Goal: Contribute content: Contribute content

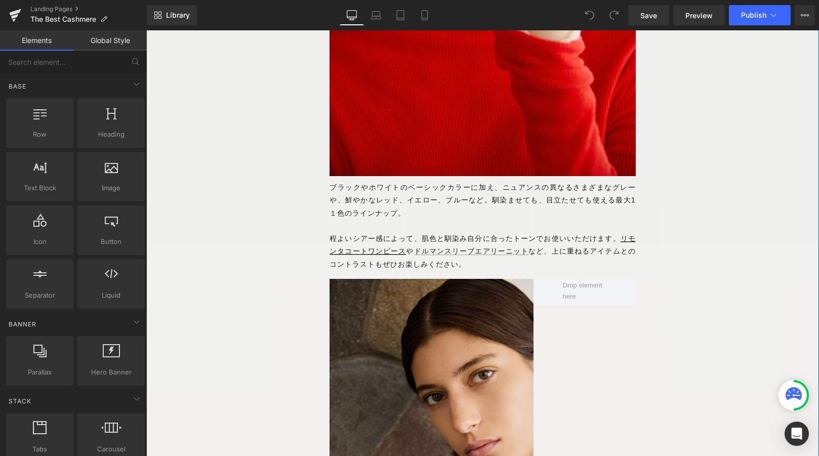
scroll to position [4294, 0]
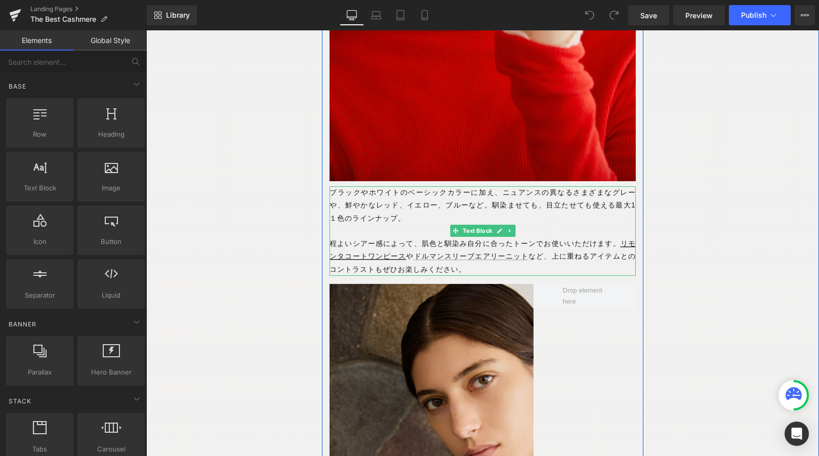
click at [597, 272] on span "上に重ねるアイテムとのコントラストもぜひお楽しみください。" at bounding box center [483, 262] width 306 height 21
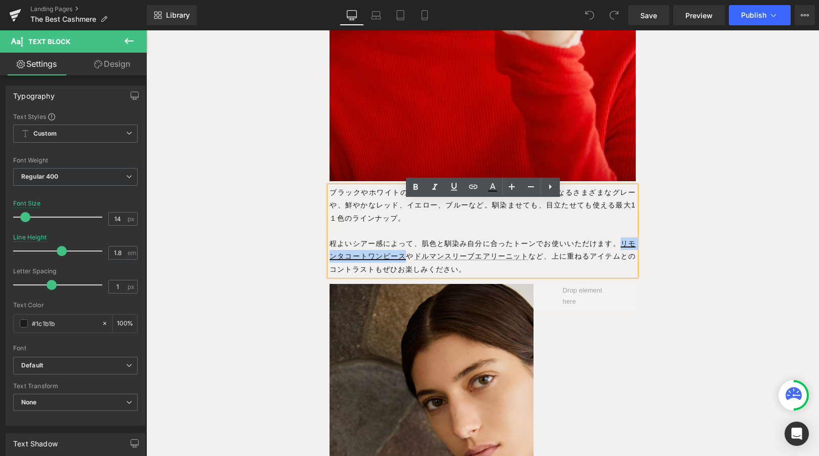
drag, startPoint x: 618, startPoint y: 257, endPoint x: 407, endPoint y: 276, distance: 211.5
click at [407, 276] on p "程よいシアー感によって、肌色と馴染み自分に合ったトーンでお使いいただけます。 リモンタコートワンピース や ドルマンスリーブエアリーニット など、 上に重ねる…" at bounding box center [483, 256] width 306 height 38
click at [451, 186] on icon at bounding box center [454, 187] width 12 height 12
click at [576, 274] on p "程よいシアー感によって、肌色と馴染み自分に合ったトーンでお使いいただけます。 リモンタコートワンピース や ドルマンスリーブエアリーニット など、 上に重ねる…" at bounding box center [483, 256] width 306 height 38
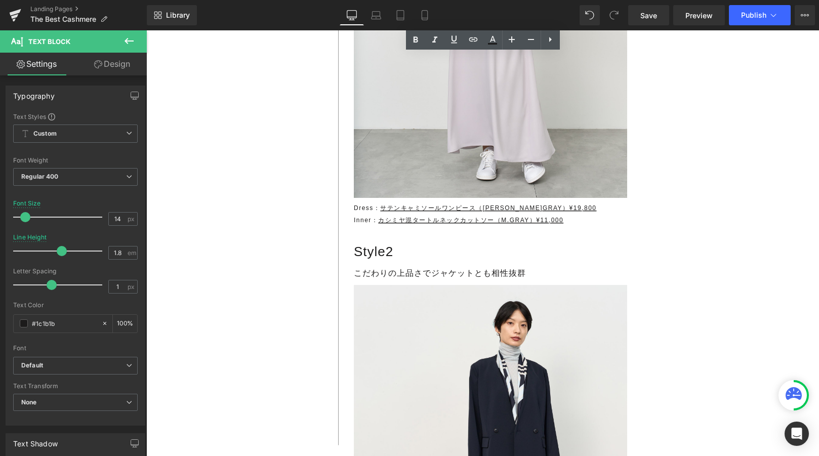
scroll to position [6175, 0]
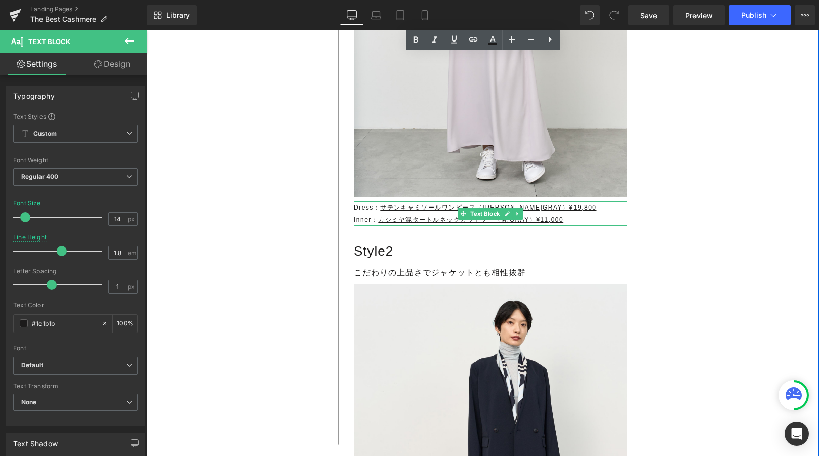
click at [583, 226] on p "Inner： カシミヤ混タートルネックカットソー（M.GRAY）¥11,000" at bounding box center [490, 220] width 273 height 12
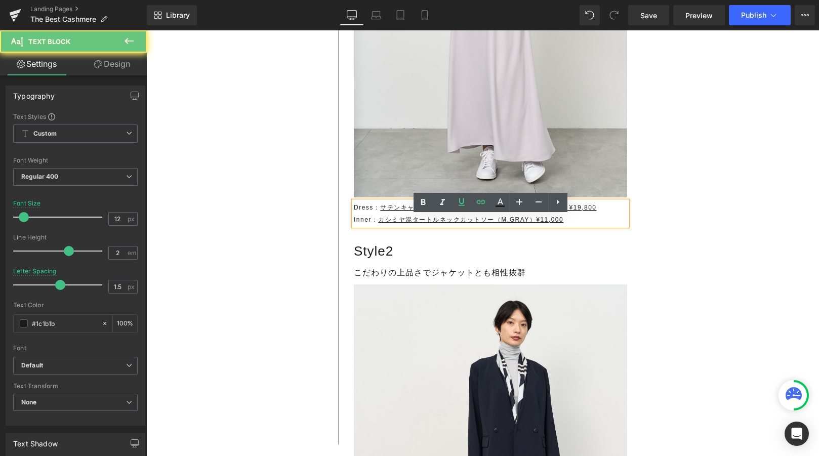
click at [583, 226] on p "Inner： カシミヤ混タートルネックカットソー（M.GRAY）¥11,000" at bounding box center [490, 220] width 273 height 12
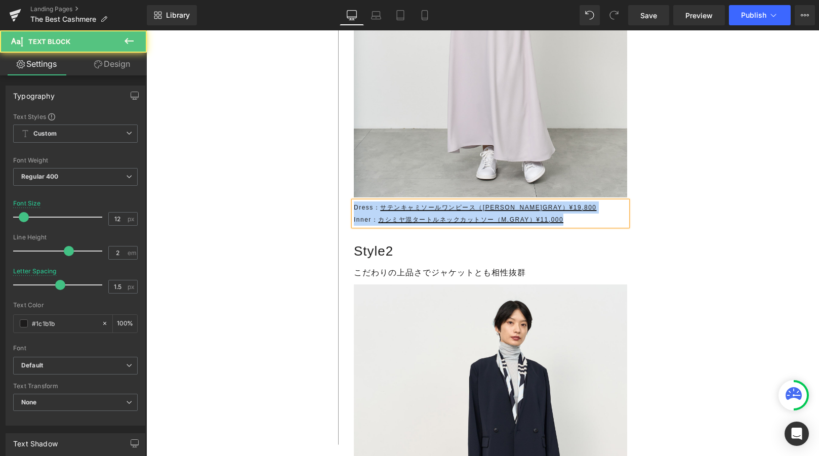
click at [566, 214] on p "Dress： サテンキャミソールワンピース（[PERSON_NAME]GRAY）¥19,800" at bounding box center [490, 208] width 273 height 12
drag, startPoint x: 355, startPoint y: 222, endPoint x: 602, endPoint y: 241, distance: 247.3
click at [602, 226] on div "Dress： サテンキャミソールワンピース（[PERSON_NAME]GRAY）¥19,800 Inner： カシミヤ混タートルネックカットソー（M.GRAY…" at bounding box center [490, 214] width 273 height 24
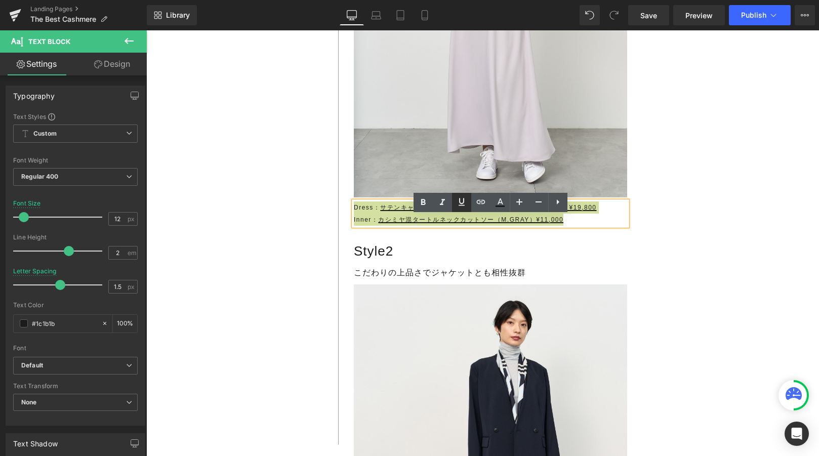
click at [462, 205] on icon at bounding box center [462, 202] width 6 height 8
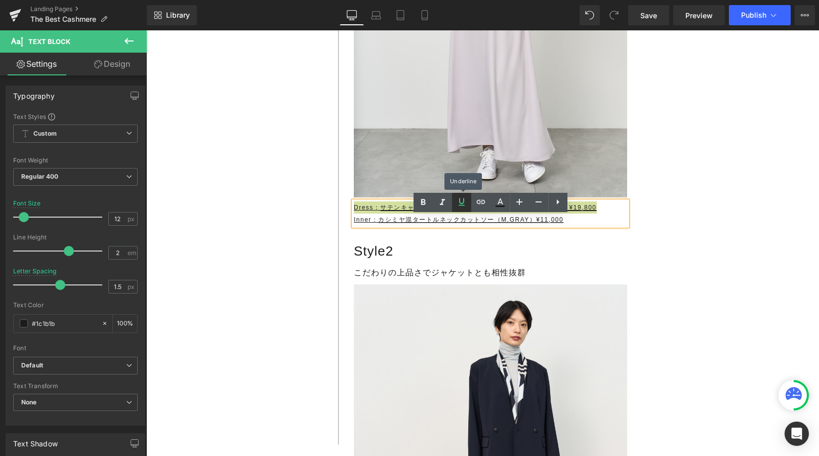
click at [462, 205] on icon at bounding box center [462, 202] width 6 height 8
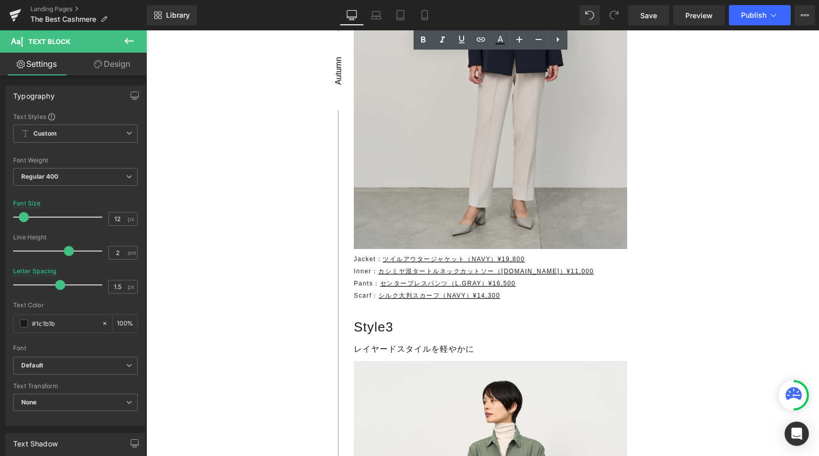
scroll to position [6607, 0]
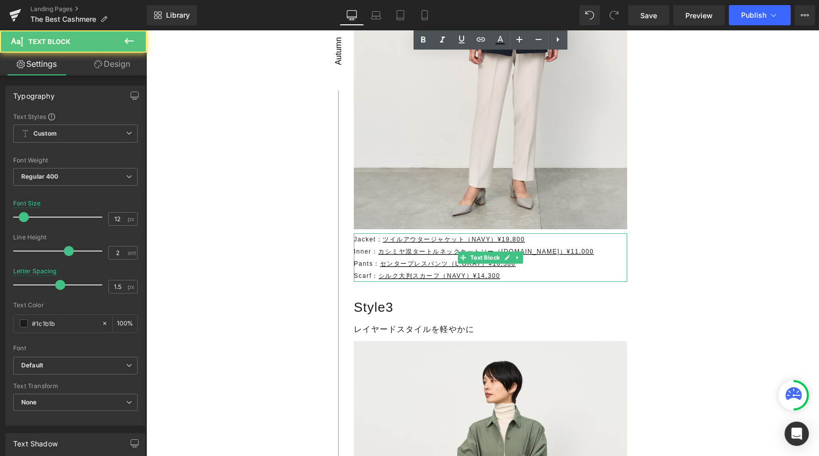
click at [366, 282] on p "Scarf： シルク大判スカーフ（NAVY）¥14,300" at bounding box center [490, 276] width 273 height 12
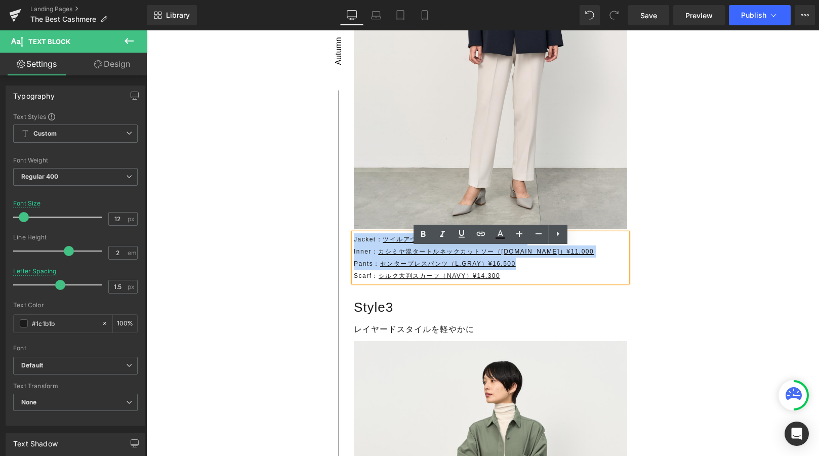
drag, startPoint x: 354, startPoint y: 252, endPoint x: 533, endPoint y: 284, distance: 181.1
click at [533, 282] on div "Jacket： ツイルアウタージャケット（NAVY）¥19,800 Inner： カシミヤ混タートルネックカットソー（[DOMAIN_NAME]）¥11,00…" at bounding box center [490, 257] width 273 height 49
click at [360, 246] on p "Jacket： ツイルアウタージャケット（NAVY）¥19,800" at bounding box center [490, 239] width 273 height 12
drag, startPoint x: 355, startPoint y: 254, endPoint x: 556, endPoint y: 295, distance: 205.5
click at [556, 282] on div "Jacket： ツイルアウタージャケット（NAVY）¥19,800 Inner： カシミヤ混タートルネックカットソー（[DOMAIN_NAME]）¥11,00…" at bounding box center [490, 257] width 273 height 49
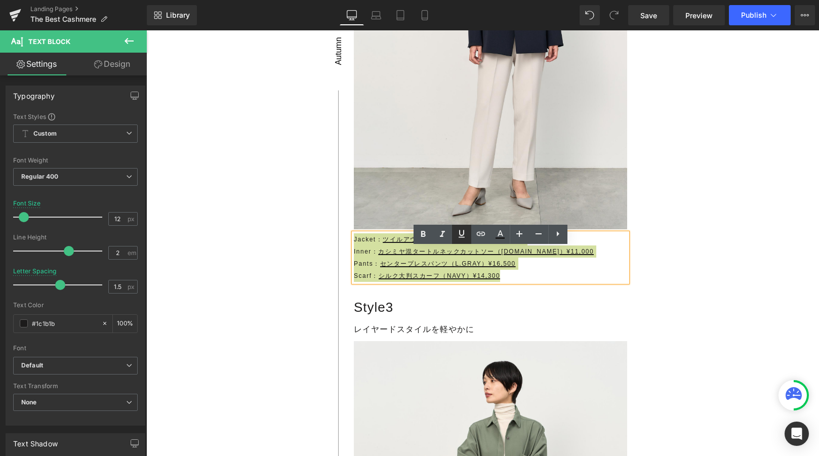
click at [461, 231] on icon at bounding box center [462, 234] width 12 height 12
click at [461, 232] on icon at bounding box center [462, 234] width 12 height 12
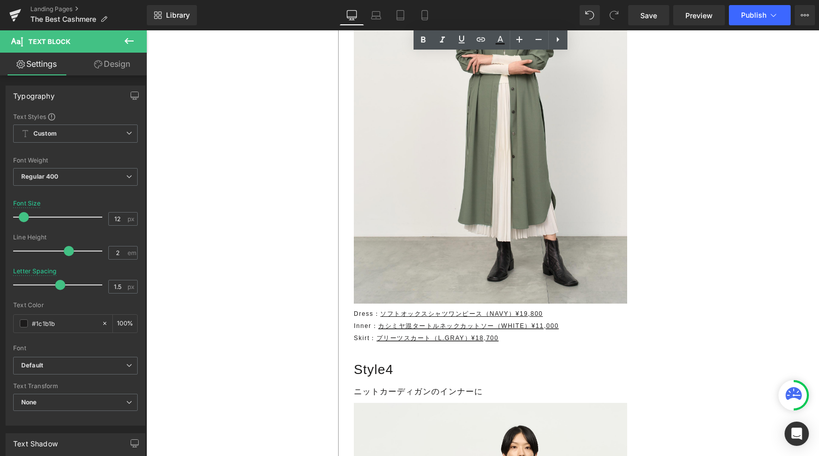
scroll to position [7059, 0]
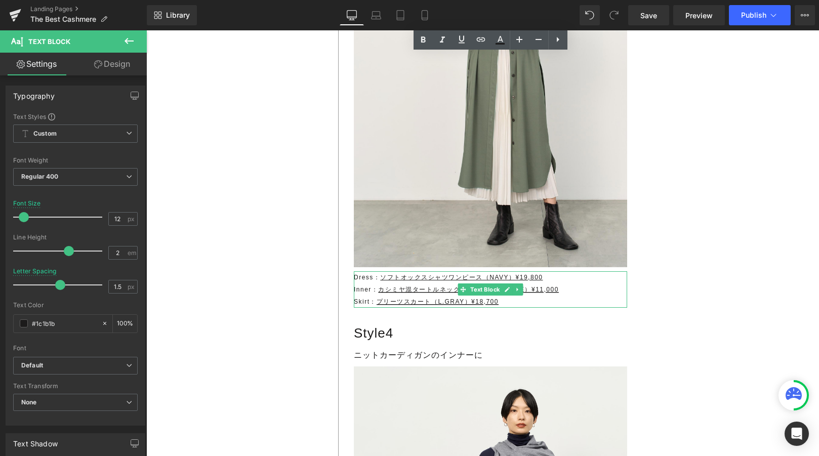
click at [366, 296] on p "Inner： カシミヤ混タートルネックカットソー（WHITE）¥11,000" at bounding box center [490, 290] width 273 height 12
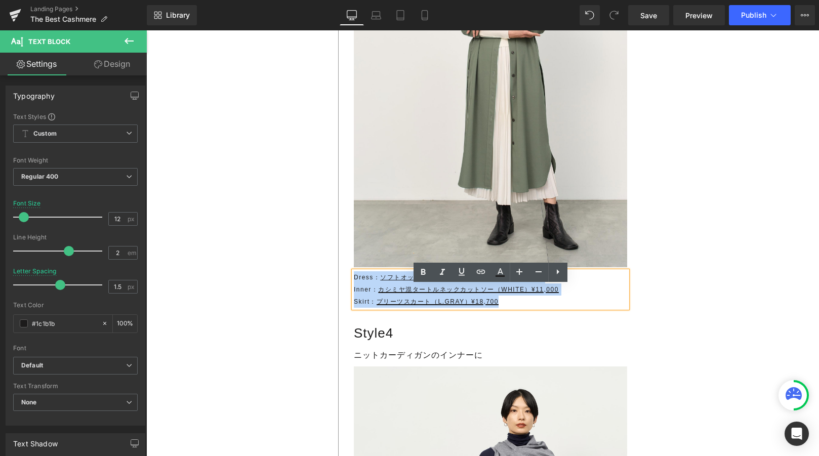
drag, startPoint x: 355, startPoint y: 293, endPoint x: 530, endPoint y: 321, distance: 177.0
click at [530, 308] on div "Dress： ソフトオックスシャツワンピース（NAVY）¥19,800 Inner： カシミヤ混タートルネックカットソー（WHITE）¥11,000 Skir…" at bounding box center [490, 289] width 273 height 36
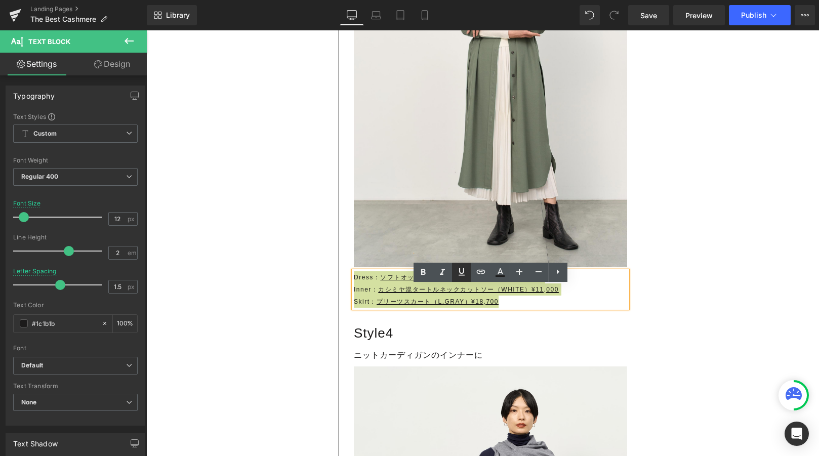
click at [456, 275] on icon at bounding box center [462, 272] width 12 height 12
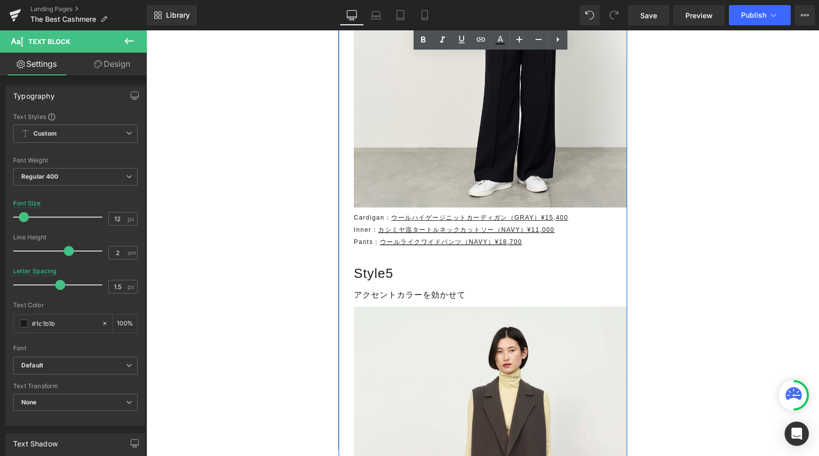
scroll to position [7630, 0]
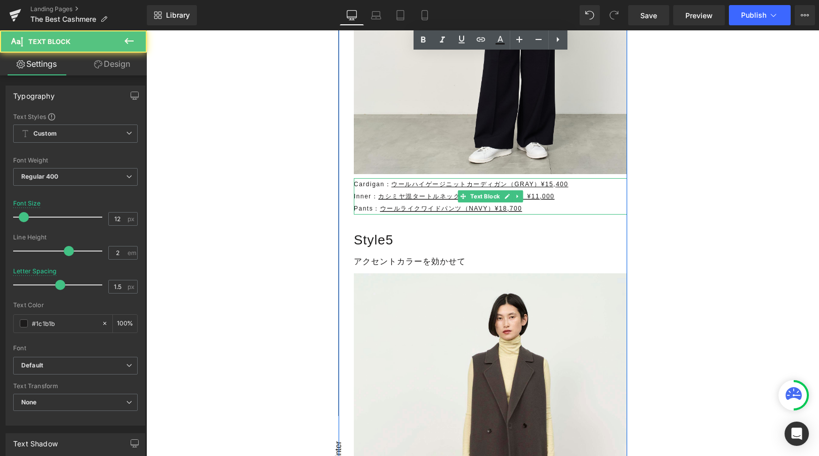
click at [360, 203] on p "Inner： カシミヤ混タートルネックカットソー（NAVY）¥11,000" at bounding box center [490, 196] width 273 height 12
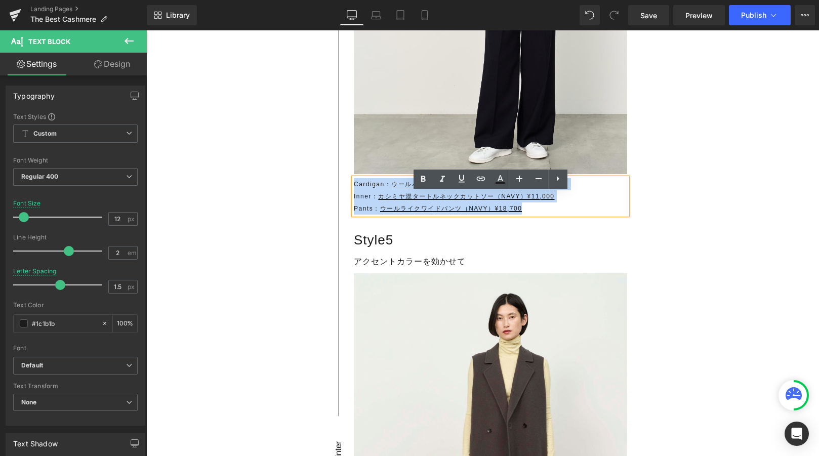
drag, startPoint x: 355, startPoint y: 200, endPoint x: 596, endPoint y: 223, distance: 242.1
click at [596, 215] on div "Cardigan： ウールハイゲージニットカーディガン（GRAY）¥15,400 Inner： カシミヤ混タートルネックカットソー（NAVY）¥11,000 …" at bounding box center [490, 196] width 273 height 36
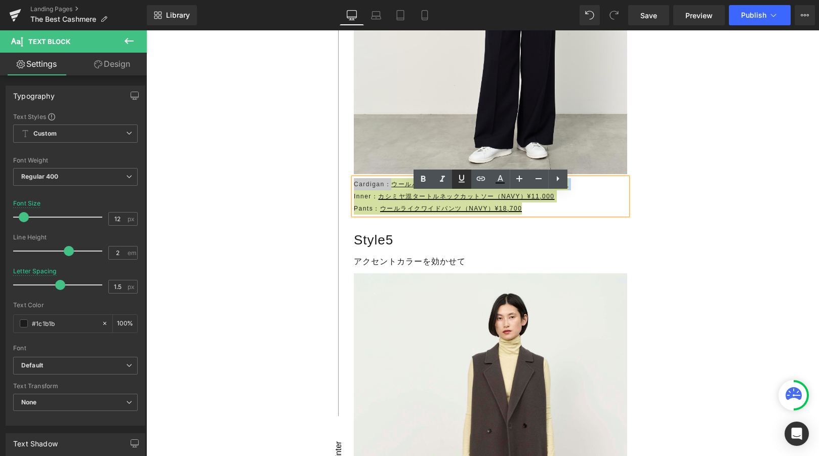
click at [462, 179] on icon at bounding box center [462, 179] width 12 height 12
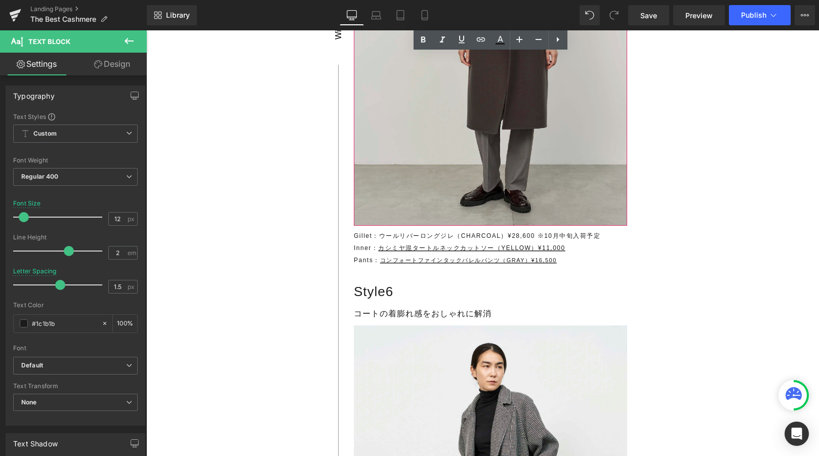
scroll to position [8065, 0]
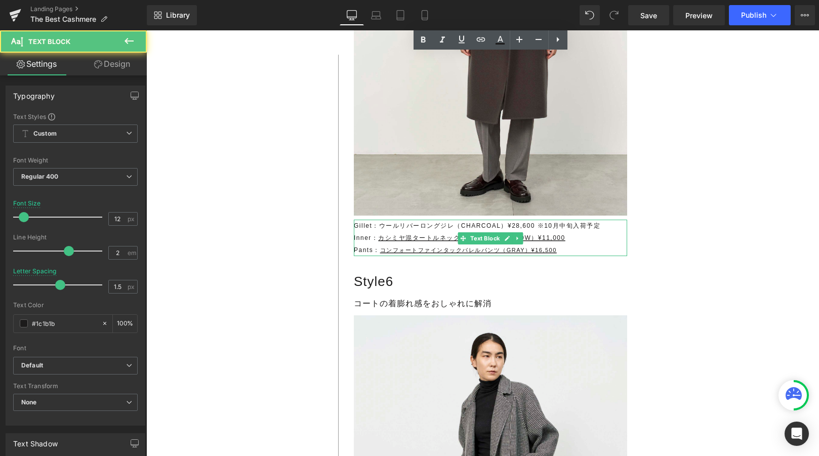
click at [366, 256] on p "Pants： コンフォートファインタックバレルパンツ（GRAY）¥16,500" at bounding box center [490, 250] width 273 height 12
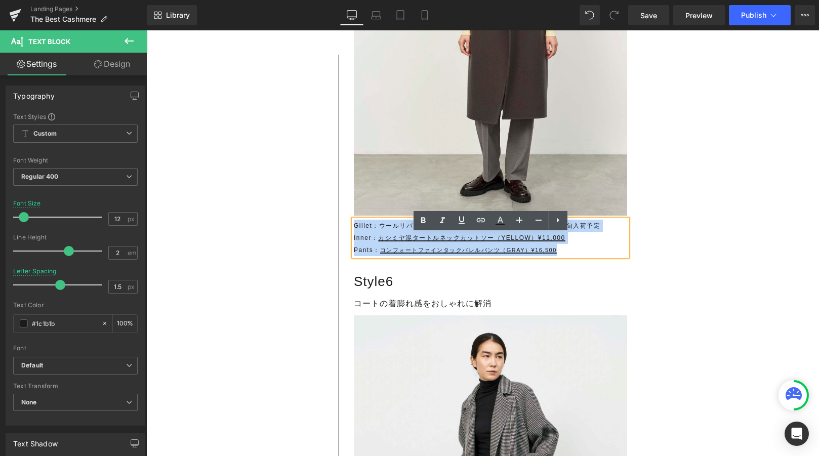
drag, startPoint x: 352, startPoint y: 241, endPoint x: 303, endPoint y: 224, distance: 52.5
click at [365, 244] on p "Inner： カシミヤ混タートルネックカットソー（YELLOW）¥11,000" at bounding box center [490, 238] width 273 height 12
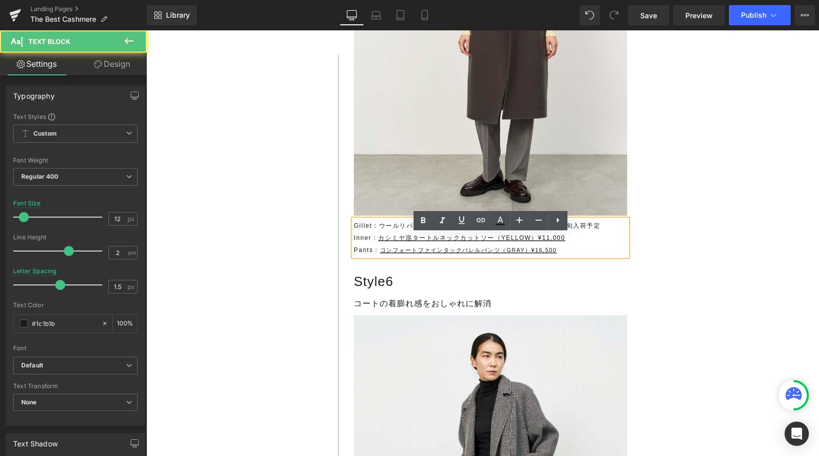
click at [363, 256] on p "Pants： コンフォートファインタックバレルパンツ（GRAY）¥16,500" at bounding box center [490, 250] width 273 height 12
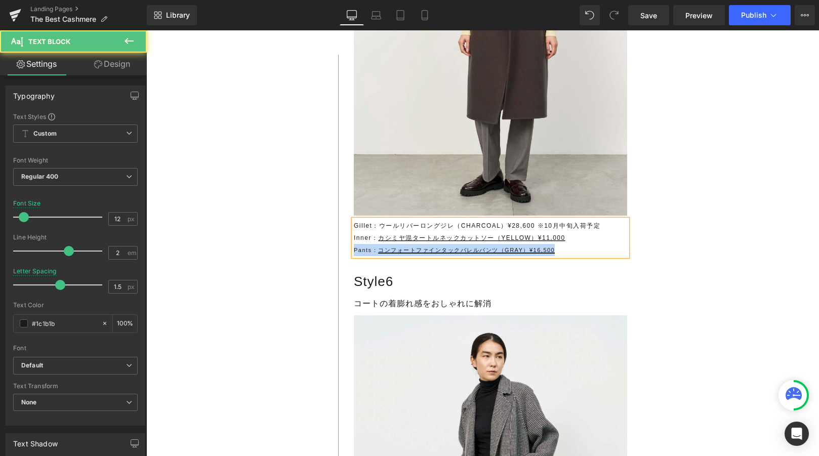
click at [600, 256] on p "Pants： コンフォートファインタックバレルパンツ（GRAY）¥16,500" at bounding box center [490, 250] width 273 height 12
click at [435, 256] on p "Pants：z" at bounding box center [490, 250] width 273 height 12
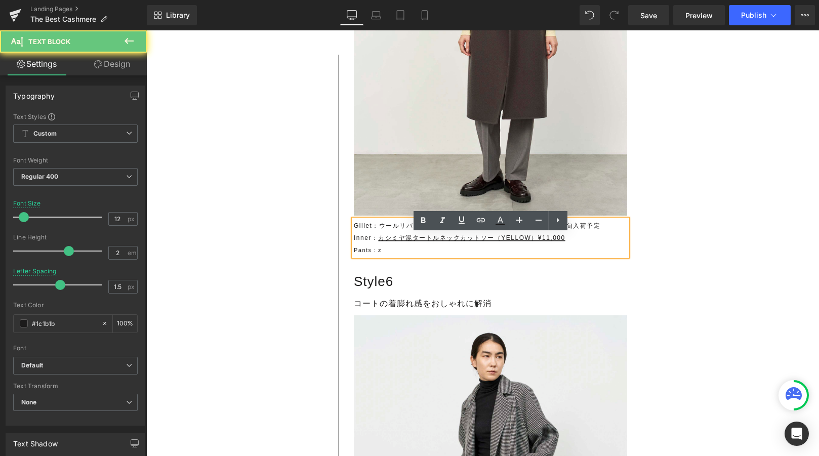
click at [435, 256] on p "Pants：z" at bounding box center [490, 250] width 273 height 12
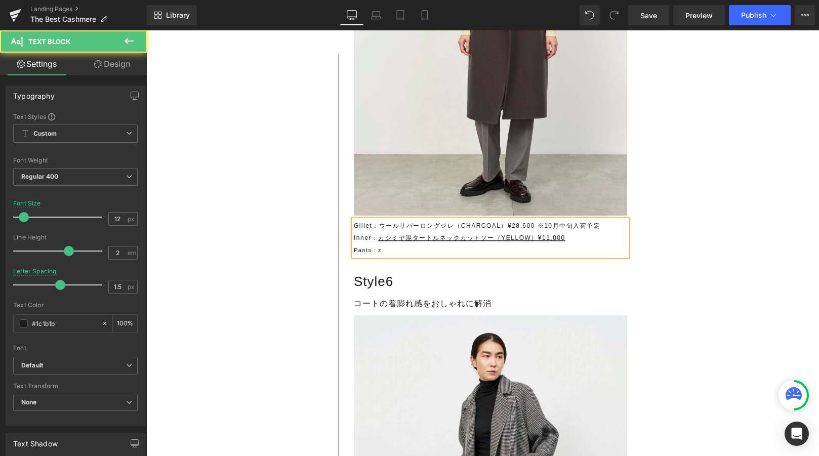
click at [378, 253] on span "Pants：z" at bounding box center [368, 250] width 28 height 6
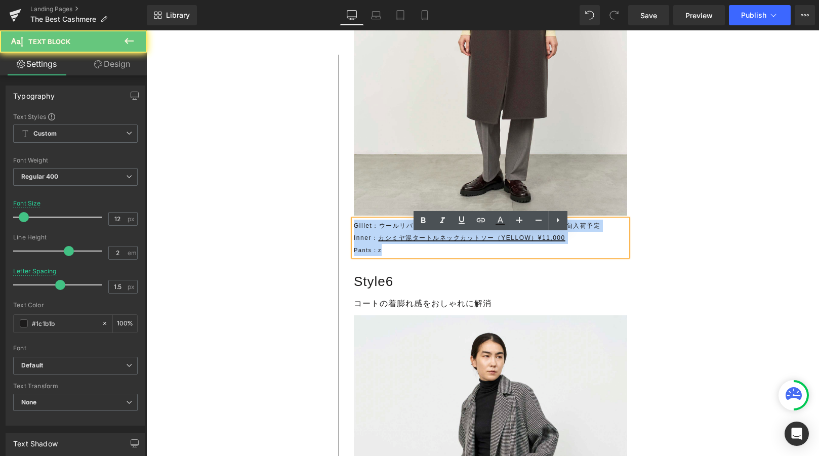
drag, startPoint x: 385, startPoint y: 264, endPoint x: 342, endPoint y: 238, distance: 50.6
click at [342, 238] on div "Style4 Heading ニットカーディガンのインナーに Text Block Image Image Image ‹ ›" at bounding box center [483, 18] width 289 height 1432
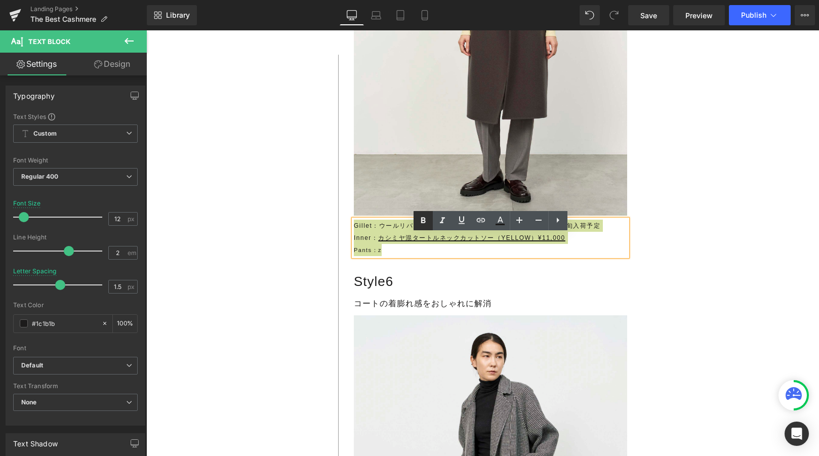
click at [422, 221] on icon at bounding box center [423, 221] width 5 height 6
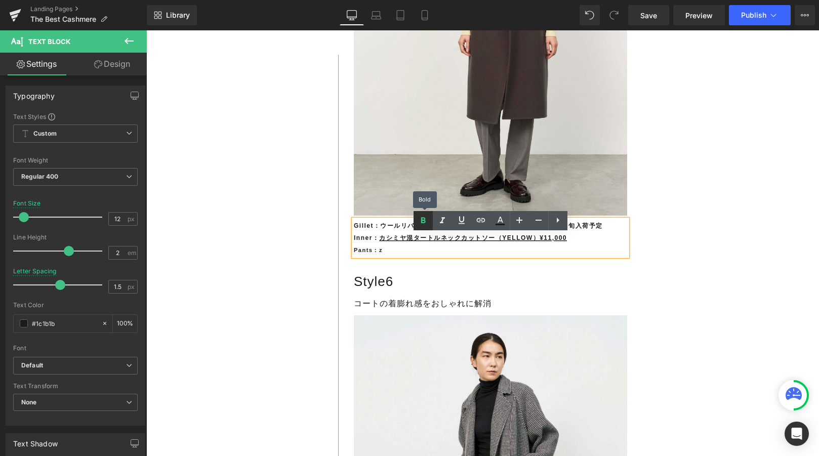
click at [422, 221] on icon at bounding box center [423, 221] width 5 height 6
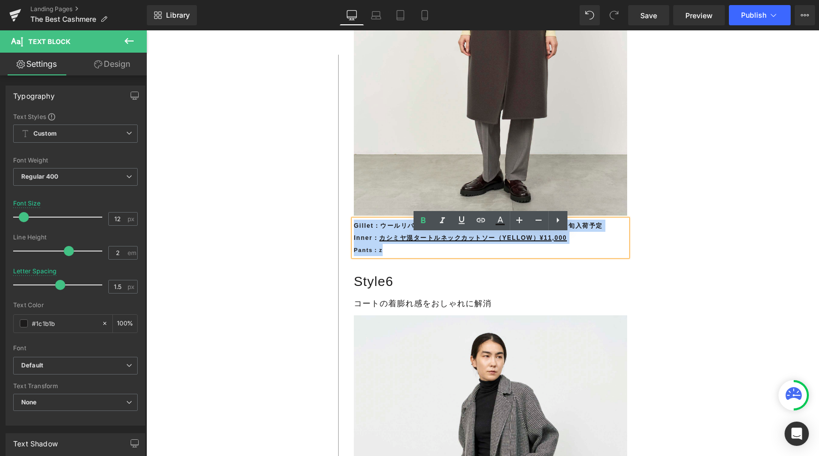
drag, startPoint x: 355, startPoint y: 239, endPoint x: 397, endPoint y: 273, distance: 53.7
click at [397, 256] on div "Gillet：ウールリバーロングジレ（CHARCOAL）¥28,600 ※10月中旬入荷予定 Inner： カシミヤ混タートルネックカットソー（YELLOW）…" at bounding box center [490, 238] width 273 height 36
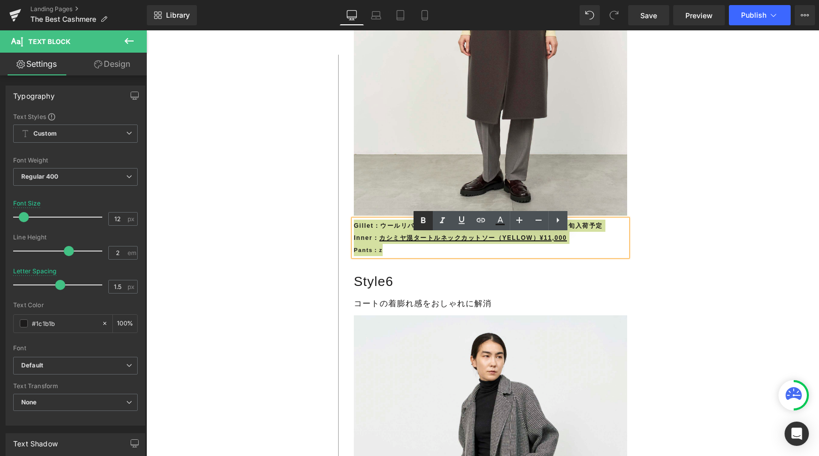
click at [421, 218] on icon at bounding box center [423, 221] width 5 height 6
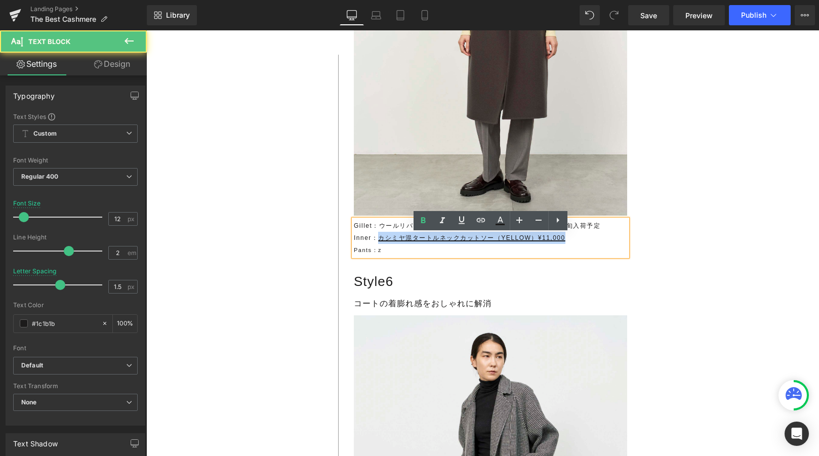
drag, startPoint x: 377, startPoint y: 252, endPoint x: 590, endPoint y: 252, distance: 212.7
click at [590, 244] on p "Inner： カシミヤ混タートルネックカットソー（YELLOW）¥11,000" at bounding box center [490, 238] width 273 height 12
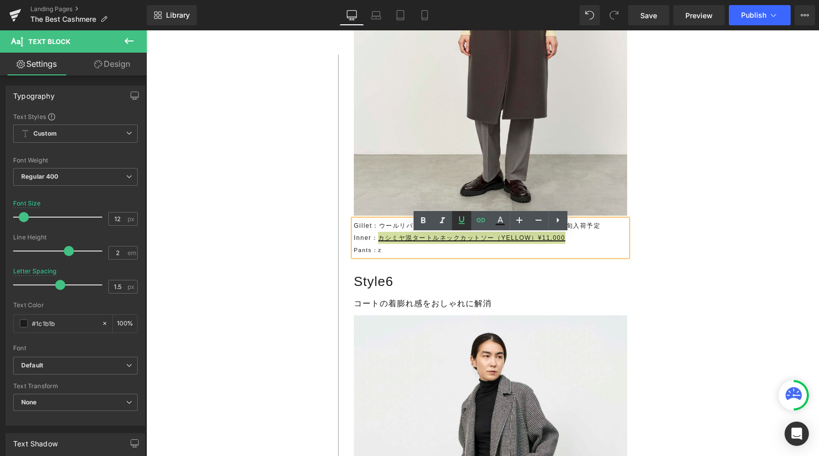
click at [461, 222] on icon at bounding box center [462, 220] width 12 height 12
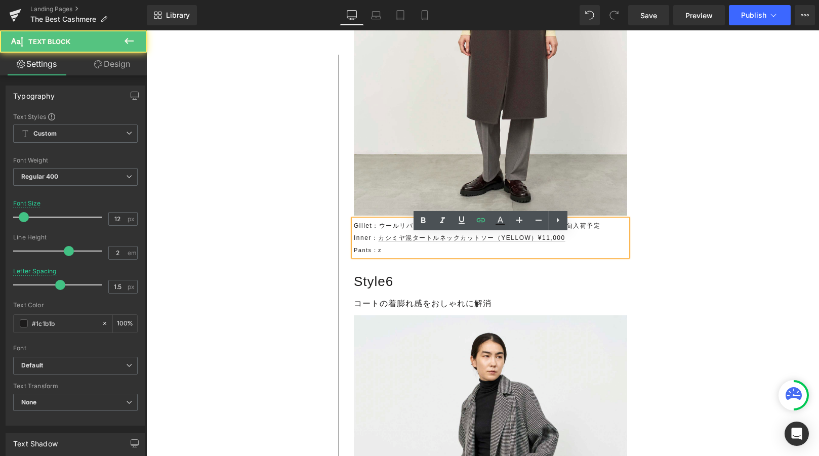
click at [384, 256] on p "Pants：z" at bounding box center [490, 250] width 273 height 12
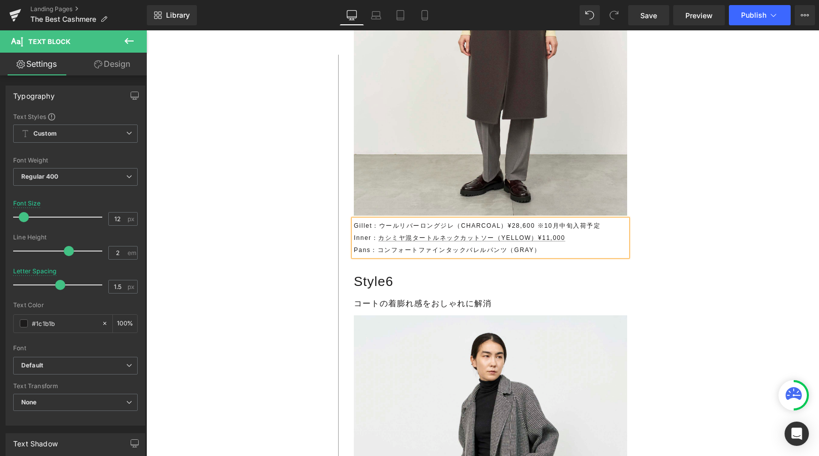
click at [550, 256] on p "Pans：コンフォートファインタックバレルパンツ（GRAY）" at bounding box center [490, 250] width 273 height 12
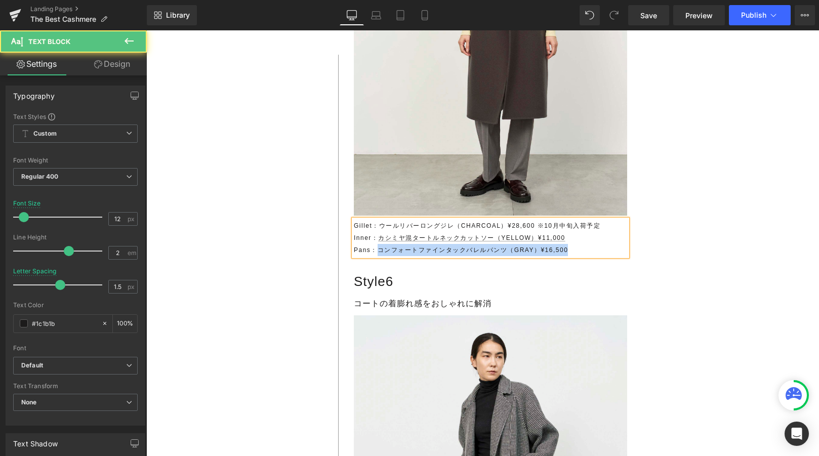
click at [379, 256] on p "Pans：コンフォートファインタックバレルパンツ（GRAY）¥16,500" at bounding box center [490, 250] width 273 height 12
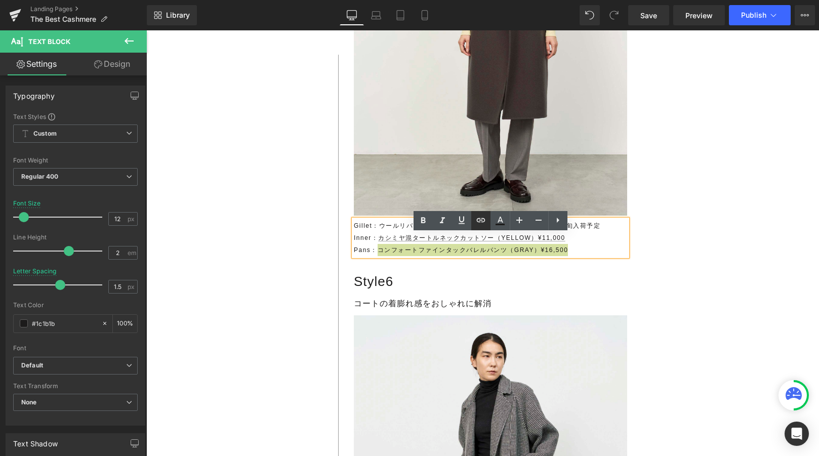
click at [479, 225] on icon at bounding box center [481, 220] width 12 height 12
click at [439, 284] on input "text" at bounding box center [502, 284] width 156 height 25
paste input "[URL][DOMAIN_NAME]"
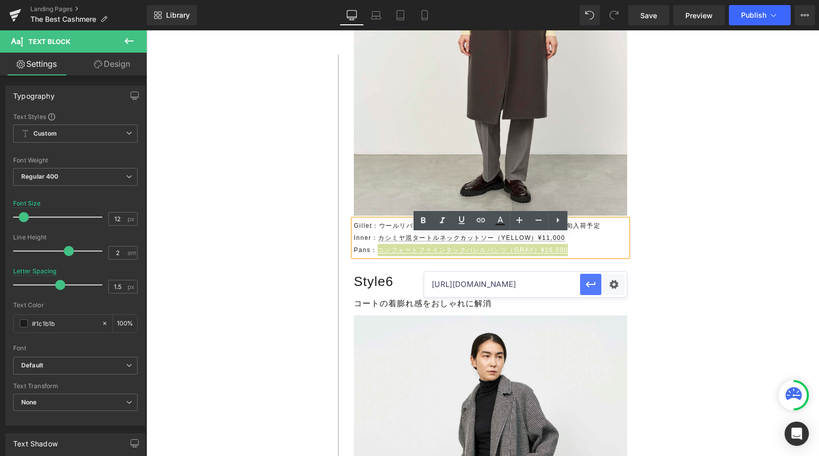
scroll to position [0, 60]
type input "[URL][DOMAIN_NAME]"
click at [595, 283] on icon "button" at bounding box center [591, 284] width 12 height 12
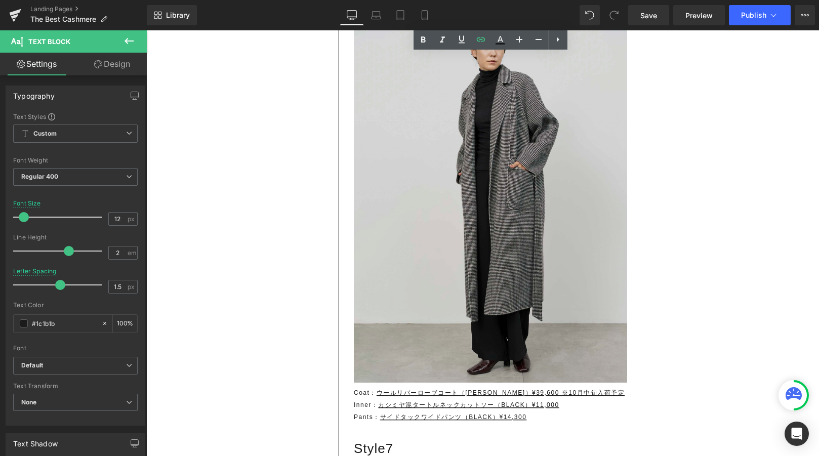
scroll to position [8498, 0]
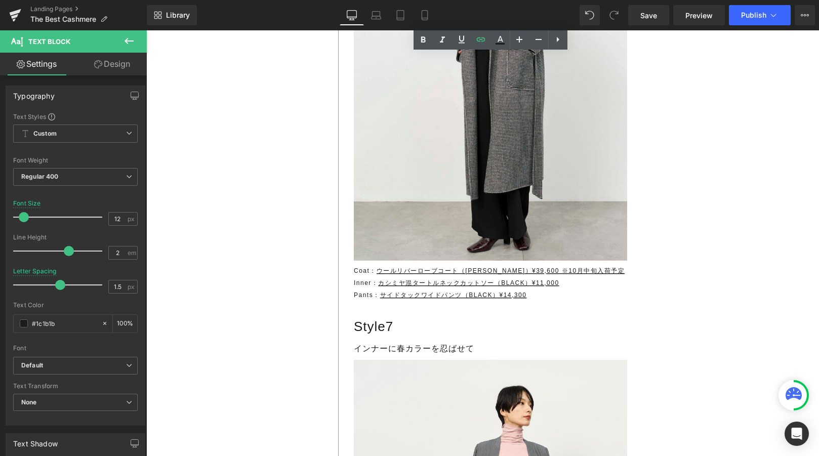
click at [360, 301] on p "Pants： サイドタックワイドパンツ（BLACK）¥14,300" at bounding box center [490, 295] width 273 height 12
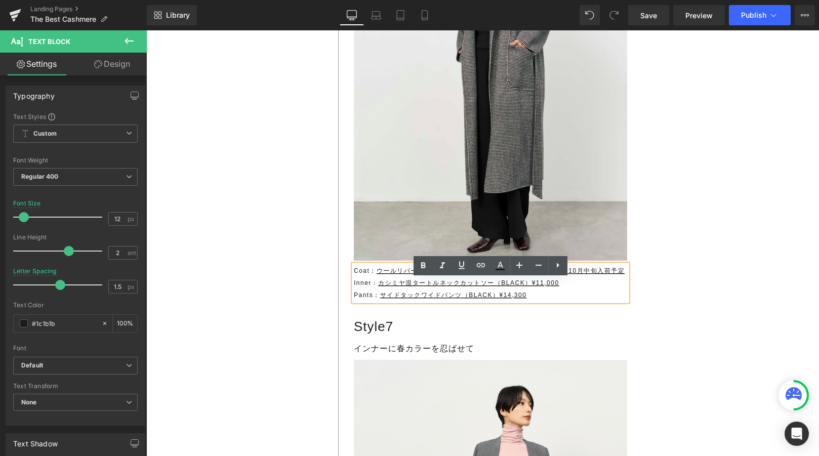
click at [360, 301] on p "Pants： サイドタックワイドパンツ（BLACK）¥14,300" at bounding box center [490, 295] width 273 height 12
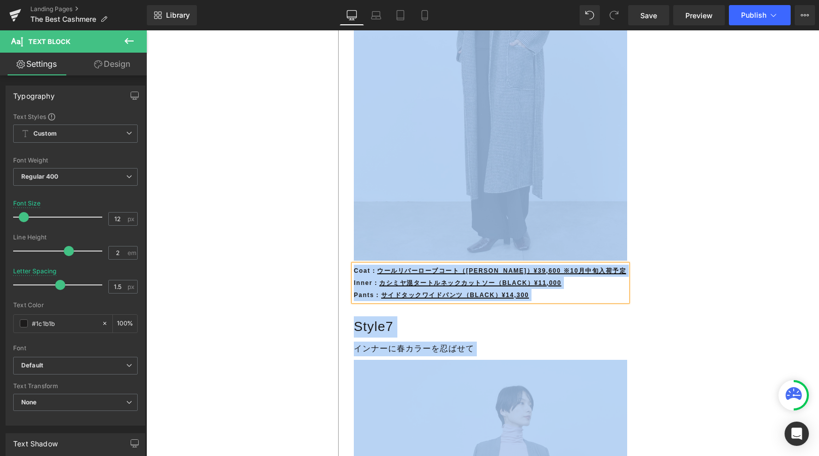
click at [360, 301] on p "Pants： サイドタックワイドパンツ（BLACK）¥14,300" at bounding box center [490, 295] width 273 height 12
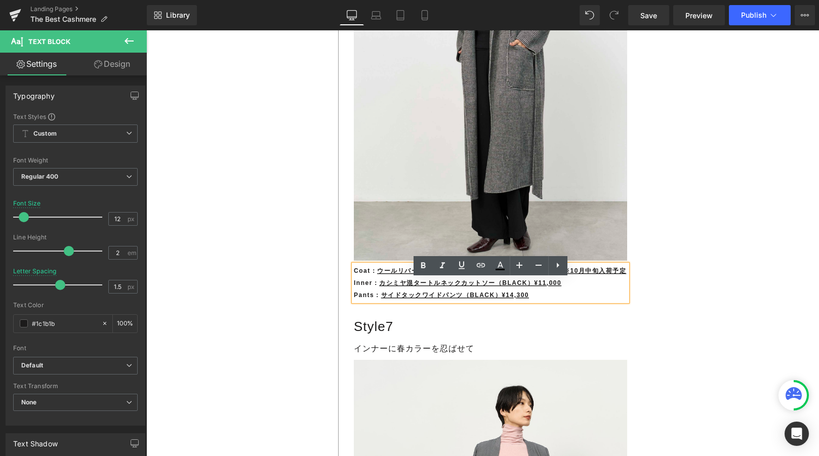
click at [360, 301] on p "Pants： サイドタックワイドパンツ（BLACK）¥14,300" at bounding box center [490, 295] width 273 height 12
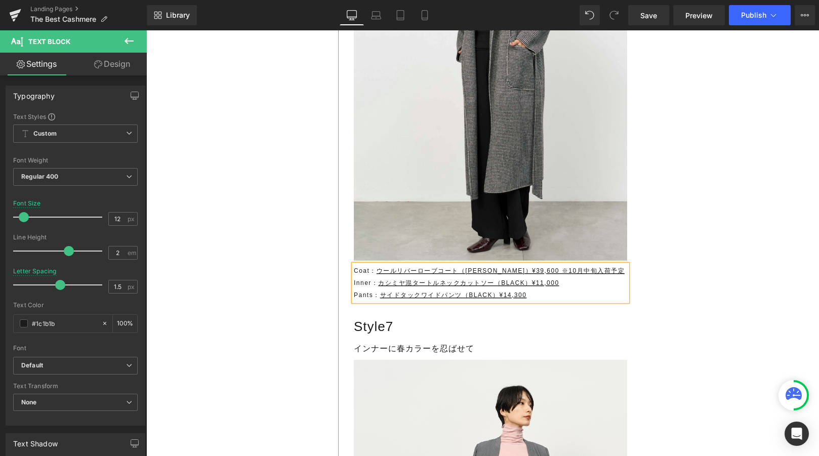
click at [567, 301] on p "Pants： サイドタックワイドパンツ（BLACK）¥14,300" at bounding box center [490, 295] width 273 height 12
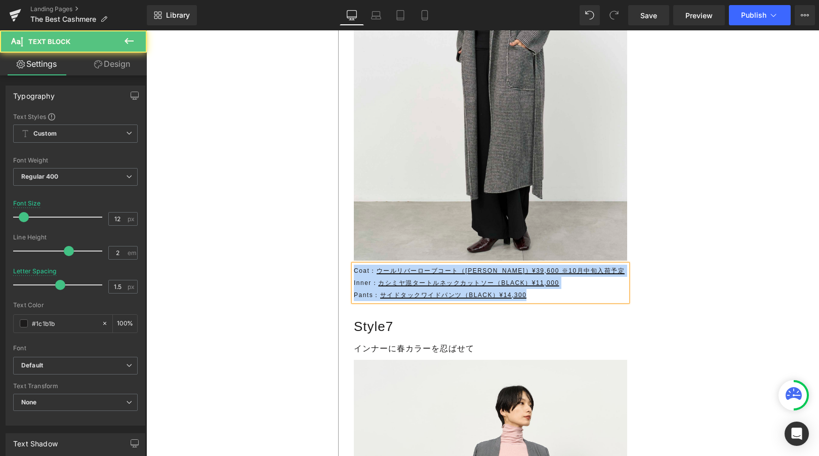
click at [541, 301] on p "Pants： サイドタックワイドパンツ（BLACK）¥14,300" at bounding box center [490, 295] width 273 height 12
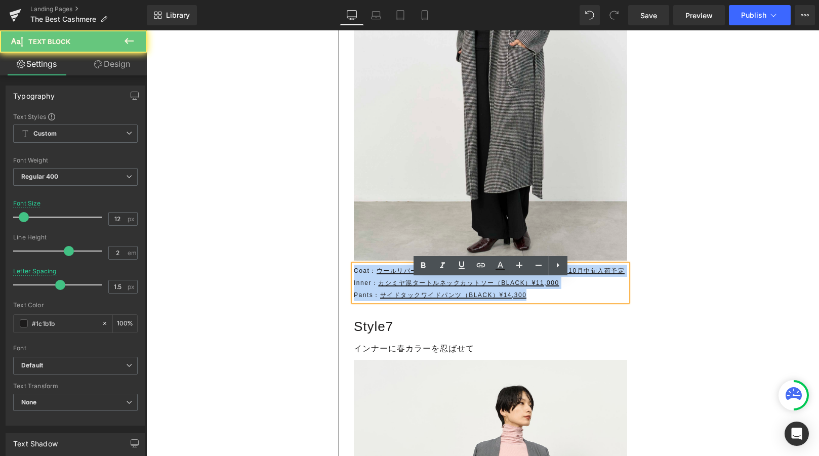
drag, startPoint x: 541, startPoint y: 311, endPoint x: 348, endPoint y: 282, distance: 194.6
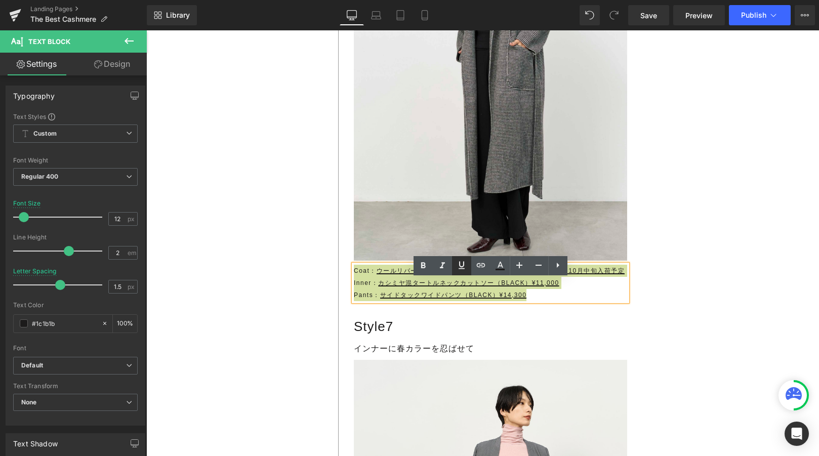
click at [467, 263] on icon at bounding box center [462, 265] width 12 height 12
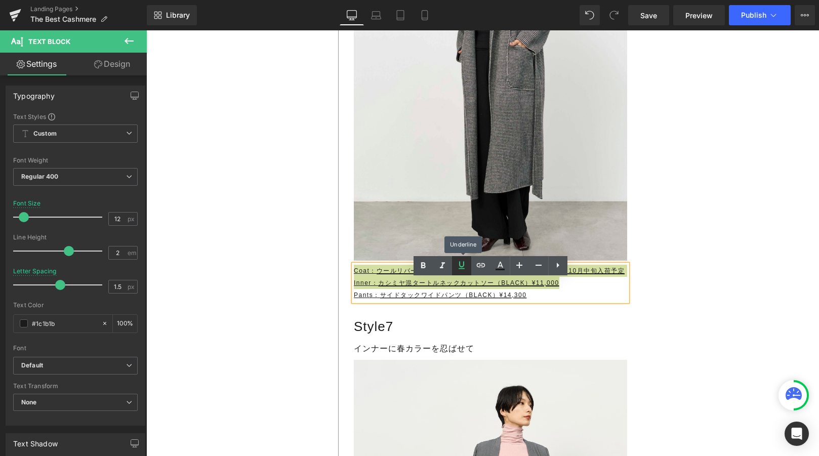
click at [467, 263] on icon at bounding box center [462, 265] width 12 height 12
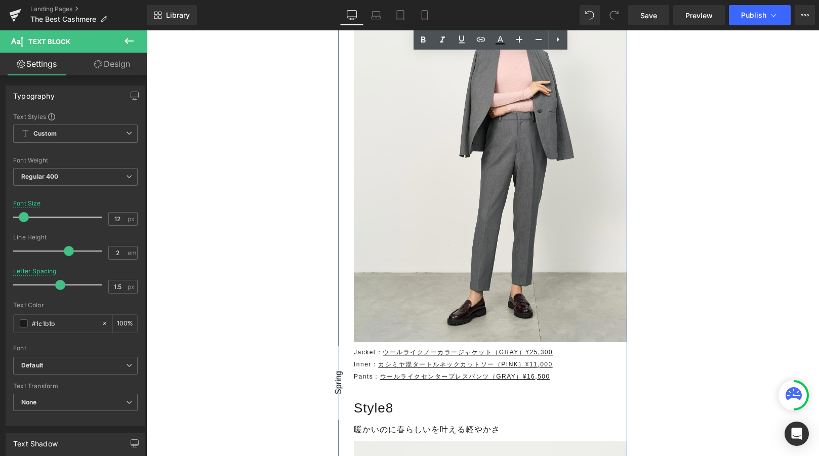
scroll to position [8925, 0]
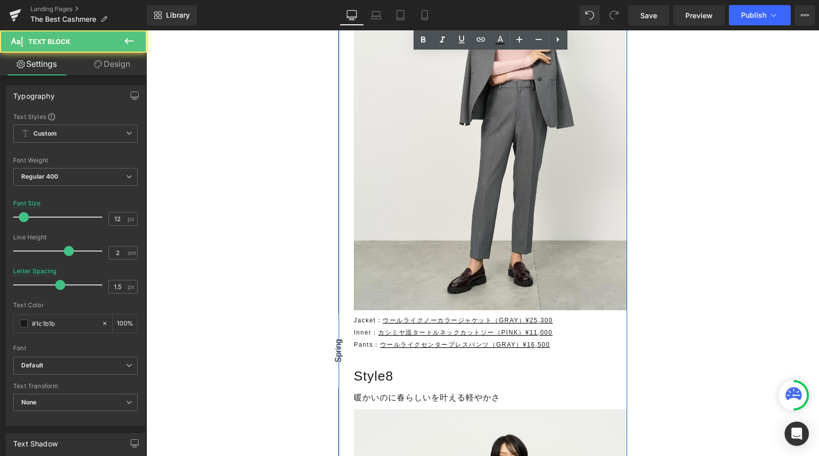
click at [578, 339] on p "Inner： カシミヤ混タートルネックカットソー（PINK）¥11,000" at bounding box center [490, 333] width 273 height 12
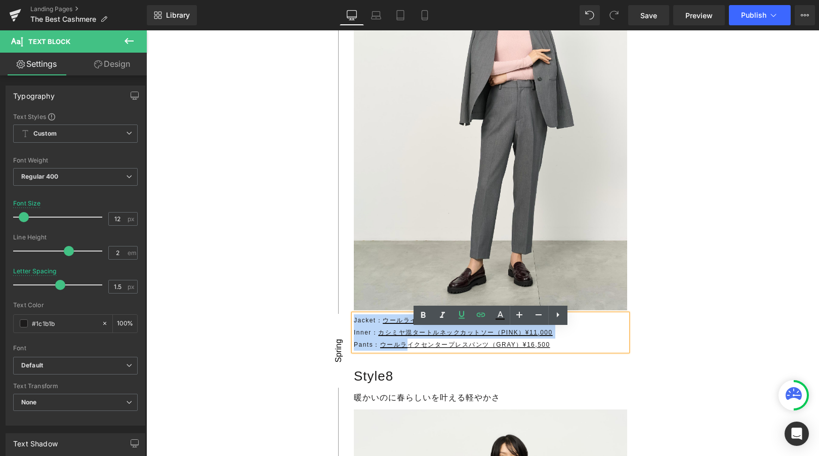
drag, startPoint x: 570, startPoint y: 355, endPoint x: 355, endPoint y: 332, distance: 216.4
click at [355, 332] on div "Jacket： ウールライクノーカラージャケット（GRAY）¥25,300 Inner： カシミヤ混タートルネックカットソー（PINK）¥11,000 Pan…" at bounding box center [490, 332] width 273 height 36
click at [355, 327] on p "Jacket： ウールライクノーカラージャケット（GRAY）¥25,300" at bounding box center [490, 320] width 273 height 12
drag, startPoint x: 355, startPoint y: 332, endPoint x: 562, endPoint y: 366, distance: 209.3
click at [562, 351] on div "Jacket： ウールライクノーカラージャケット（GRAY）¥25,300 Inner： カシミヤ混タートルネックカットソー（PINK）¥11,000 Pan…" at bounding box center [490, 332] width 273 height 36
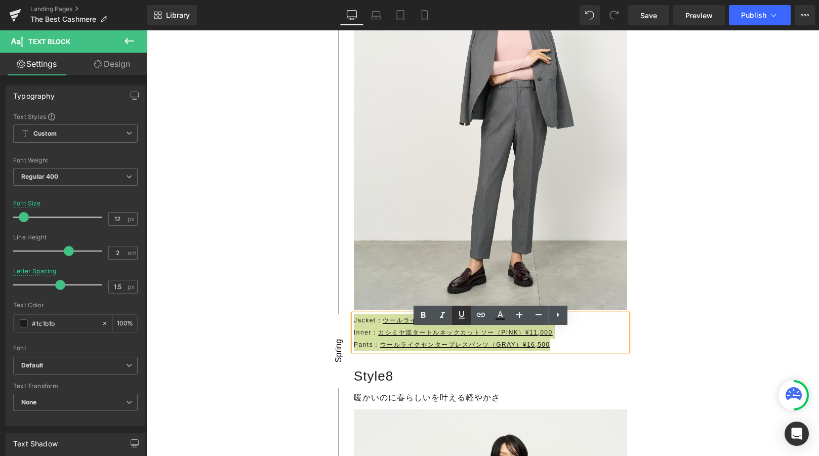
click at [466, 314] on icon at bounding box center [462, 315] width 12 height 12
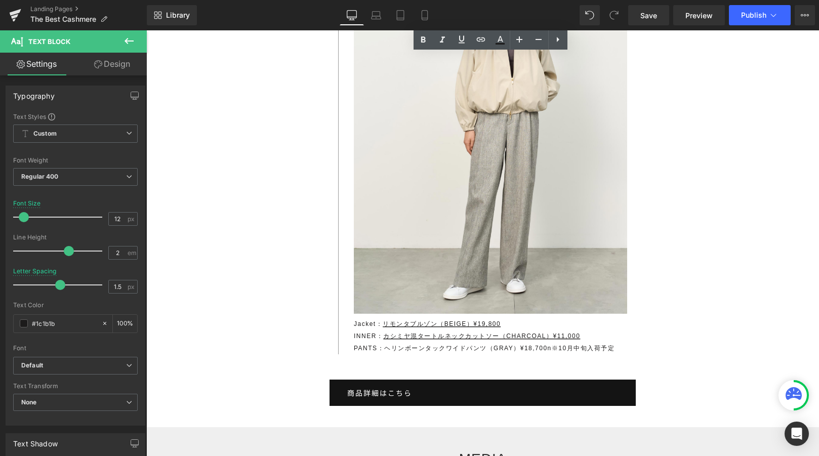
scroll to position [9428, 0]
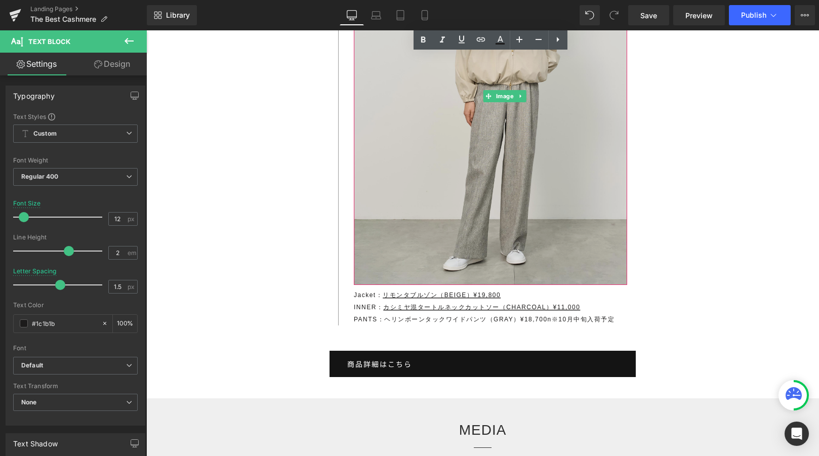
click at [370, 285] on img at bounding box center [505, 96] width 302 height 378
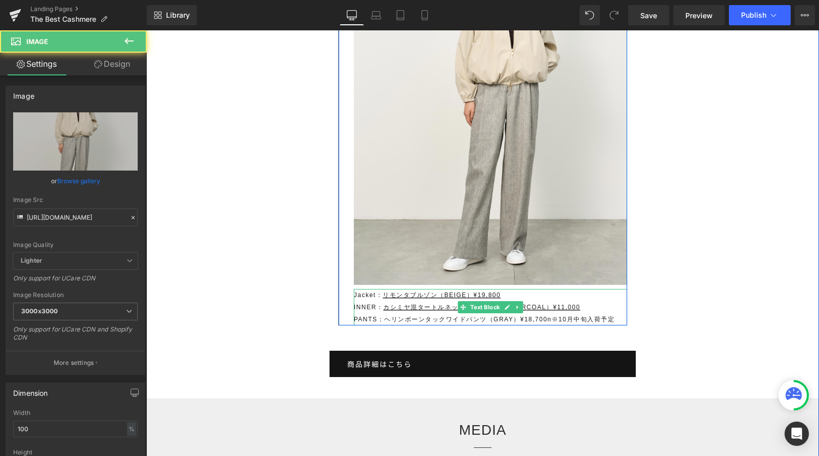
click at [363, 313] on p "INNER： カシミヤ混タートルネックカットソー（CHARCOAL）¥11,000" at bounding box center [490, 307] width 273 height 12
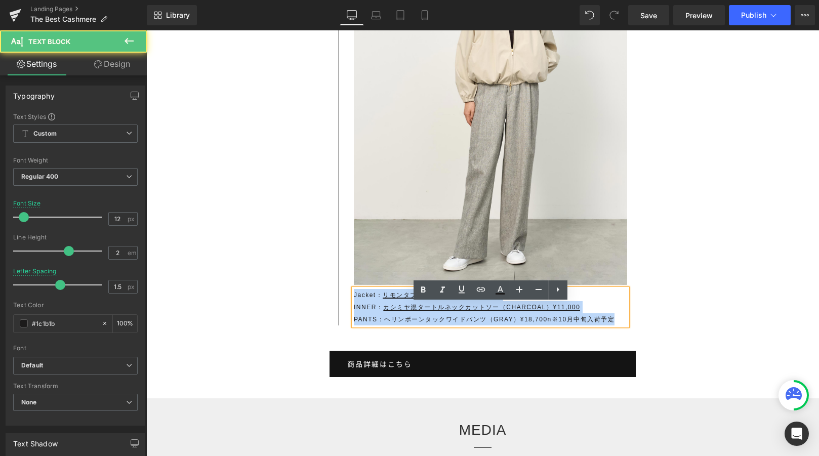
drag, startPoint x: 355, startPoint y: 309, endPoint x: 642, endPoint y: 331, distance: 287.4
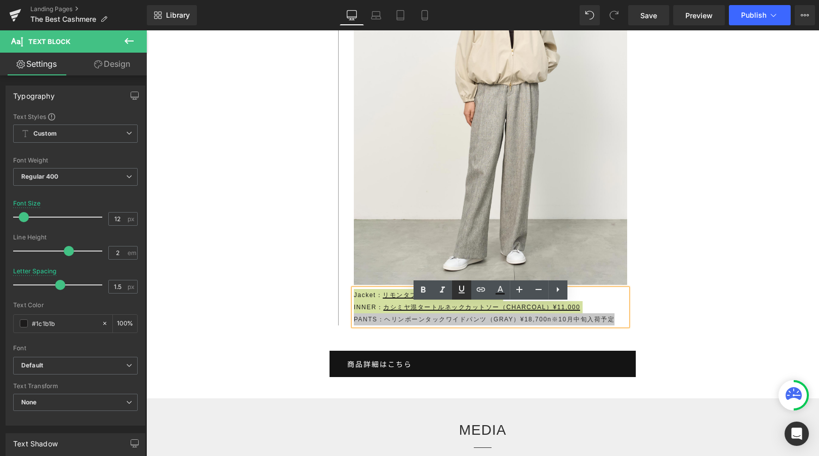
click at [457, 289] on icon at bounding box center [462, 290] width 12 height 12
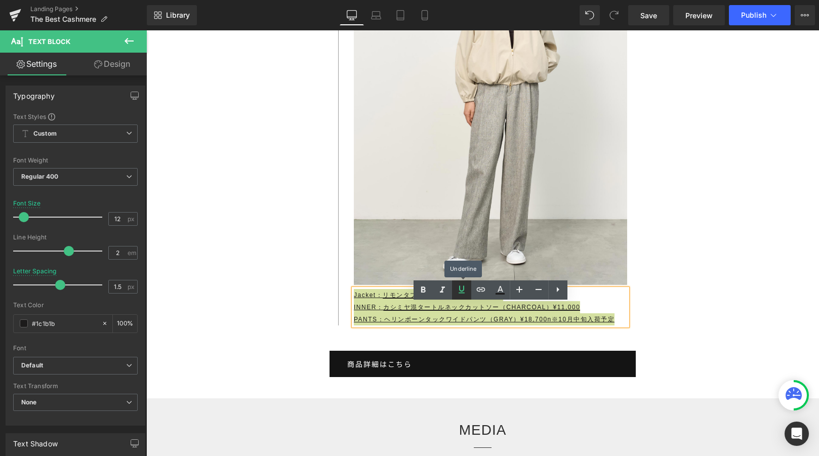
click at [457, 289] on icon at bounding box center [462, 290] width 12 height 12
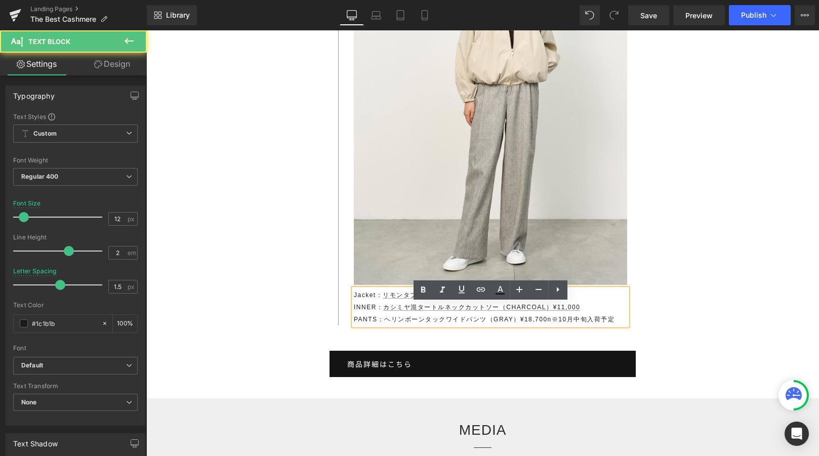
click at [377, 313] on p "INNER： カシミヤ混タートルネックカットソー（CHARCOAL）¥11,000" at bounding box center [490, 307] width 273 height 12
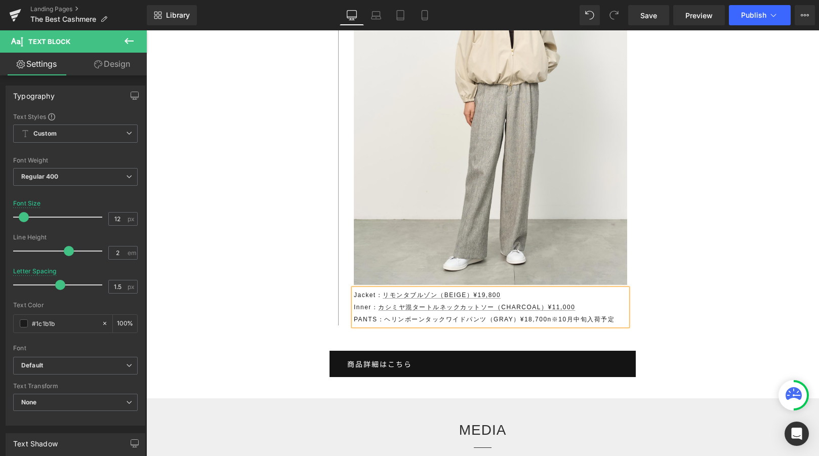
click at [379, 326] on div "Jacket： リモンタブルゾン（BEIGE）¥19,800 Inner： カシミヤ混タートルネックカットソー（CHARCOAL）¥11,000 PANTS：…" at bounding box center [490, 307] width 273 height 36
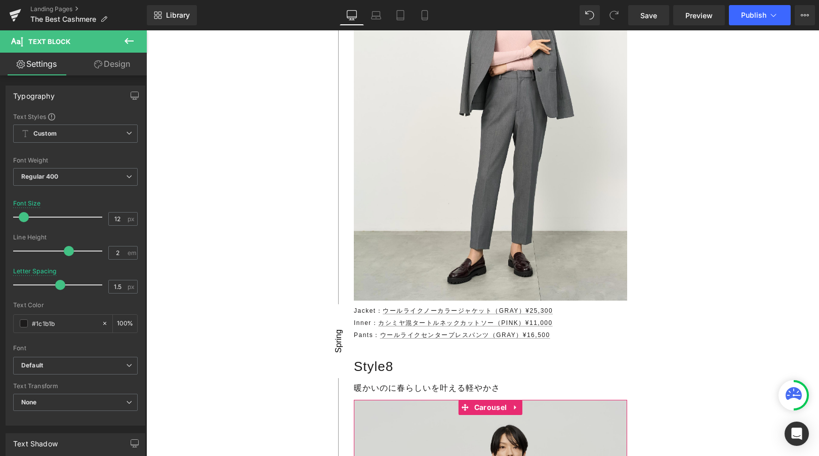
scroll to position [8903, 0]
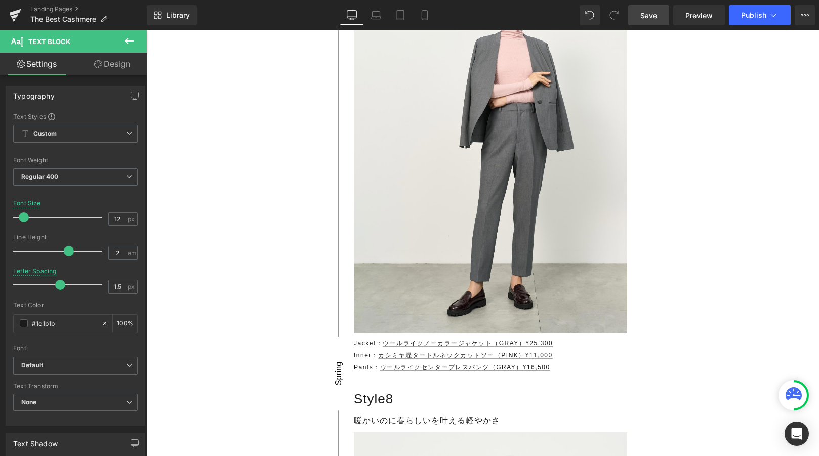
drag, startPoint x: 654, startPoint y: 19, endPoint x: 435, endPoint y: 51, distance: 221.6
click at [654, 19] on span "Save" at bounding box center [648, 15] width 17 height 11
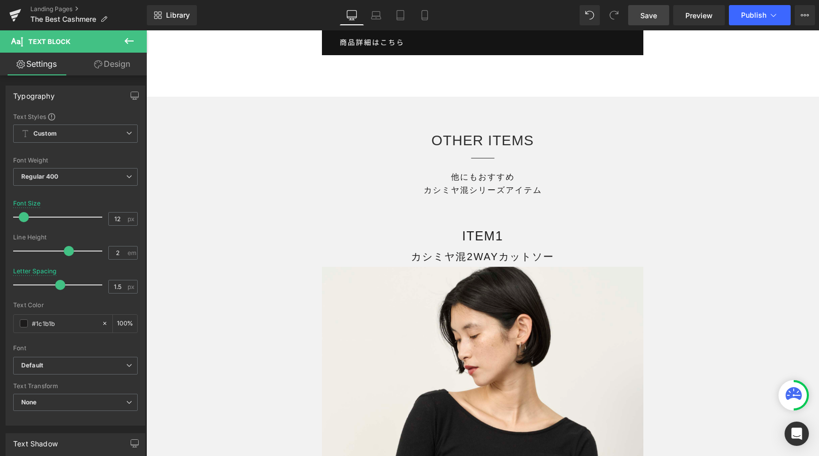
scroll to position [12766, 0]
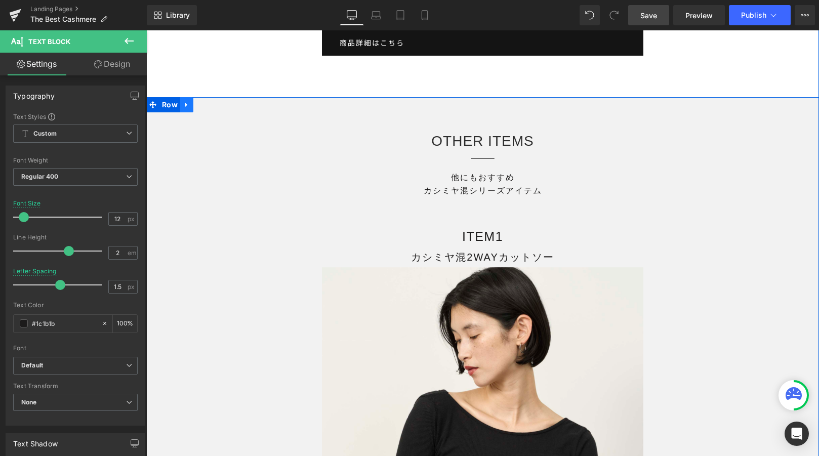
click at [188, 108] on icon at bounding box center [186, 105] width 7 height 8
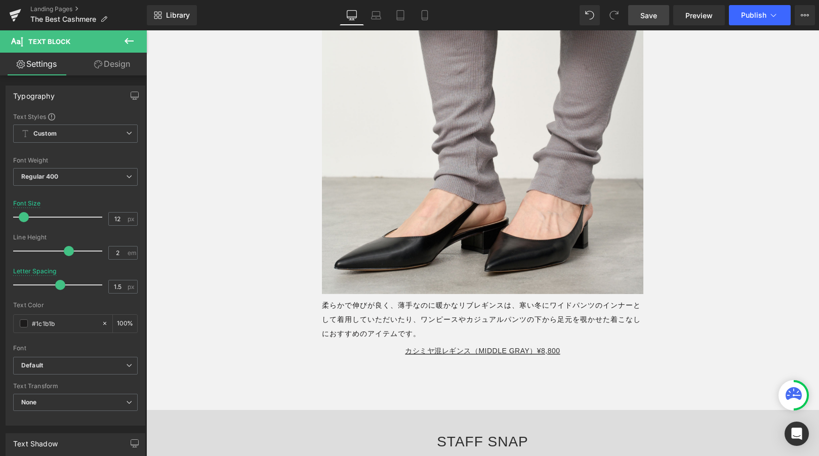
scroll to position [13394, 0]
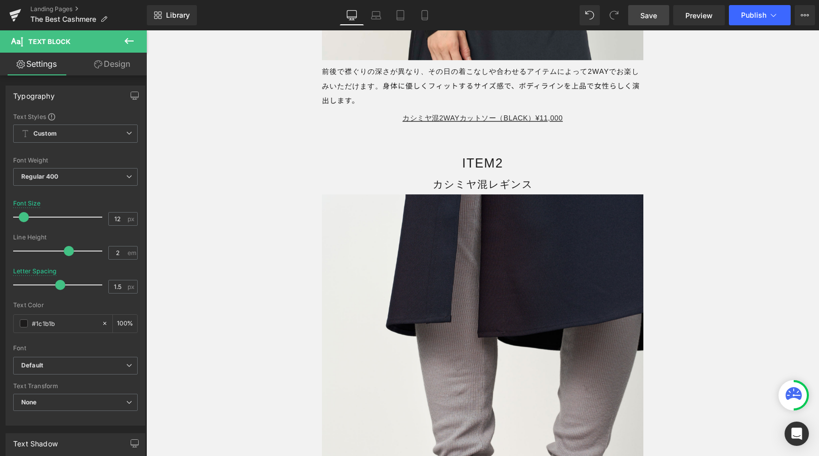
click at [250, 264] on div "OTHER ITEMS Heading 他にもおすすめ カシミヤ混シリーズアイテム Text Block Row ITEM1 Text Block カシミヤ混…" at bounding box center [482, 100] width 673 height 1229
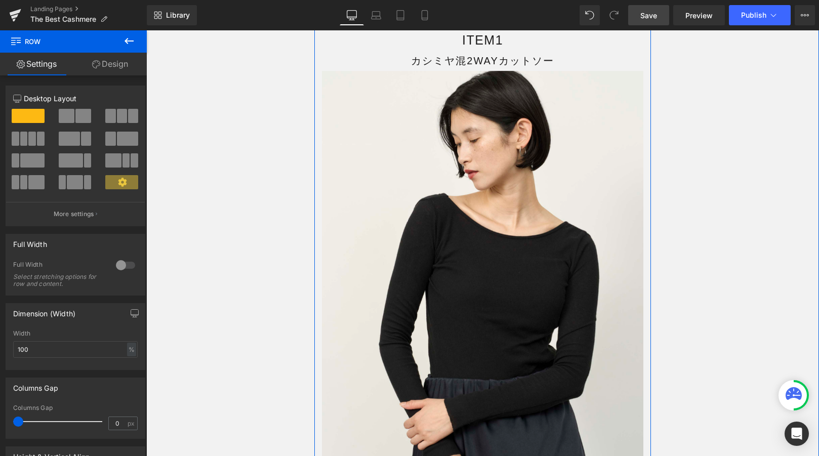
scroll to position [12790, 0]
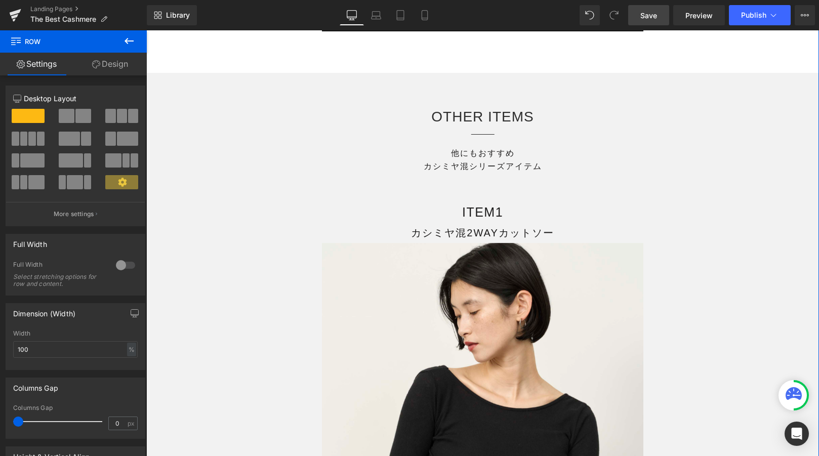
click at [497, 174] on div "他にもおすすめ カシミヤ混シリーズアイテム Text Block" at bounding box center [482, 160] width 337 height 27
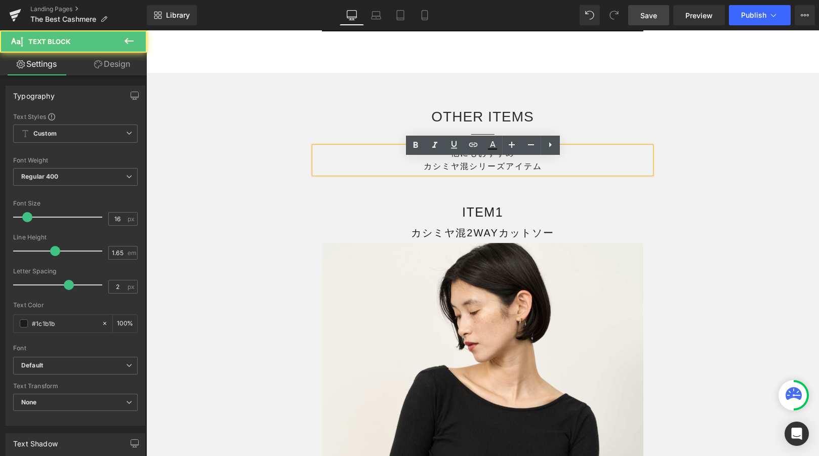
click at [505, 173] on p "カシミヤ混シリーズアイテム" at bounding box center [482, 166] width 337 height 13
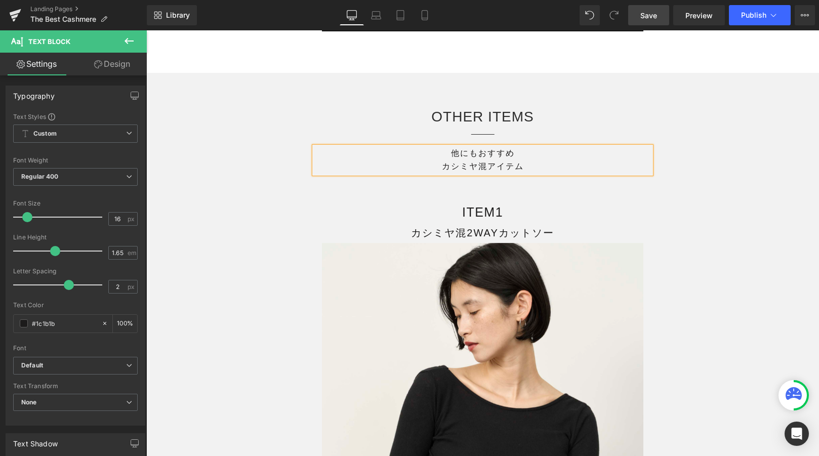
click at [442, 173] on p "カシミヤ混アイテム" at bounding box center [482, 166] width 337 height 13
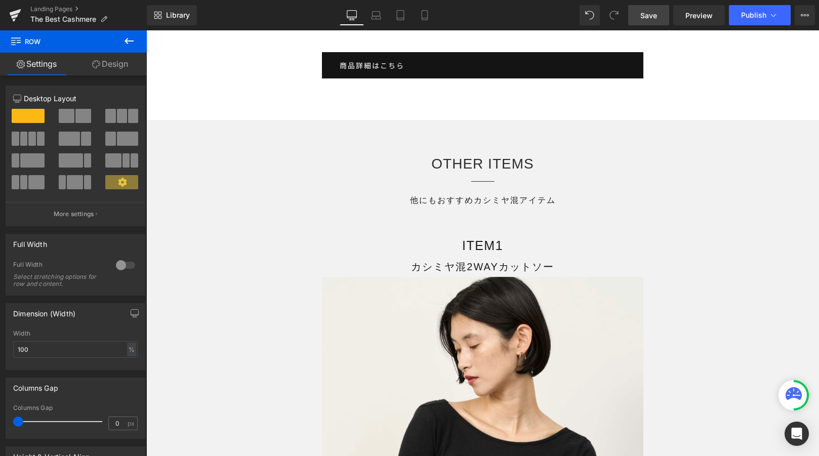
scroll to position [12734, 0]
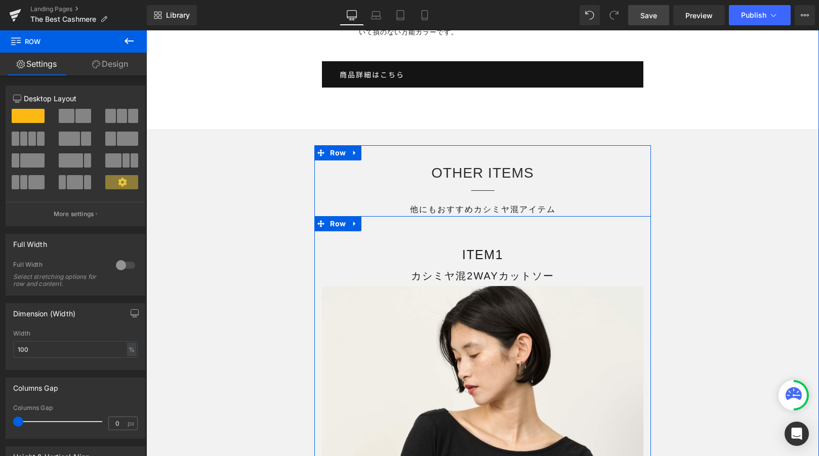
click at [348, 228] on link at bounding box center [354, 223] width 13 height 15
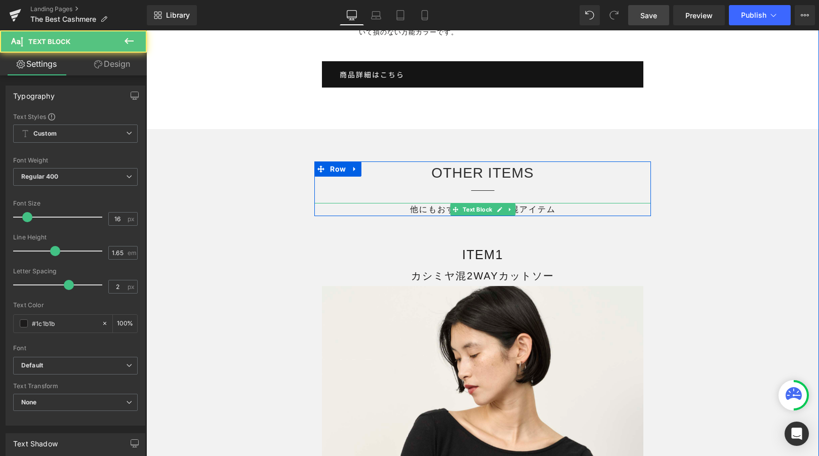
click at [405, 216] on p "他にもおすすめ カシミヤ混アイテム" at bounding box center [482, 209] width 337 height 13
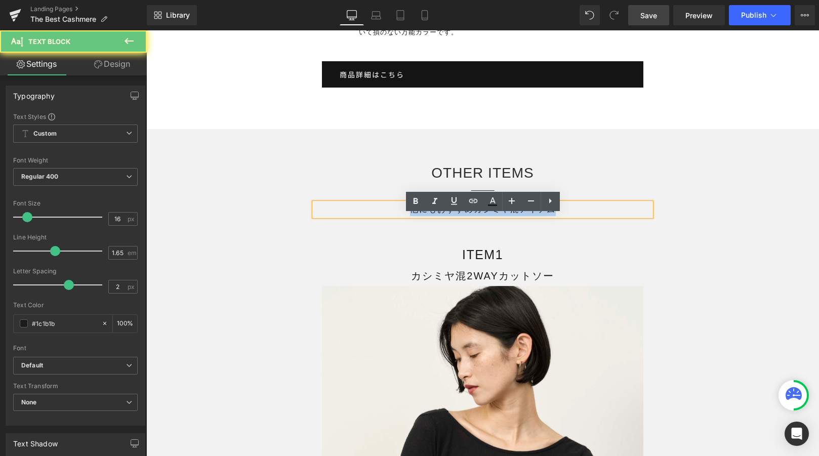
drag, startPoint x: 405, startPoint y: 223, endPoint x: 588, endPoint y: 222, distance: 183.8
click at [588, 216] on p "他にもおすすめ カシミヤ混アイテム" at bounding box center [482, 209] width 337 height 13
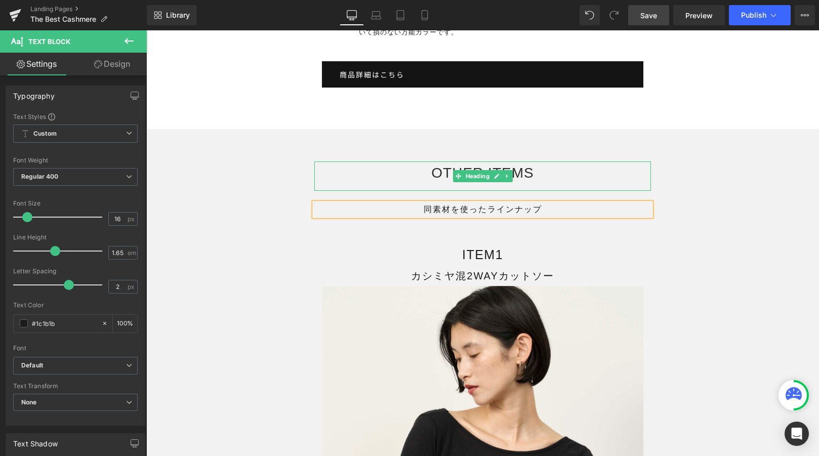
click at [437, 183] on h2 "OTHER ITEMS" at bounding box center [482, 173] width 337 height 23
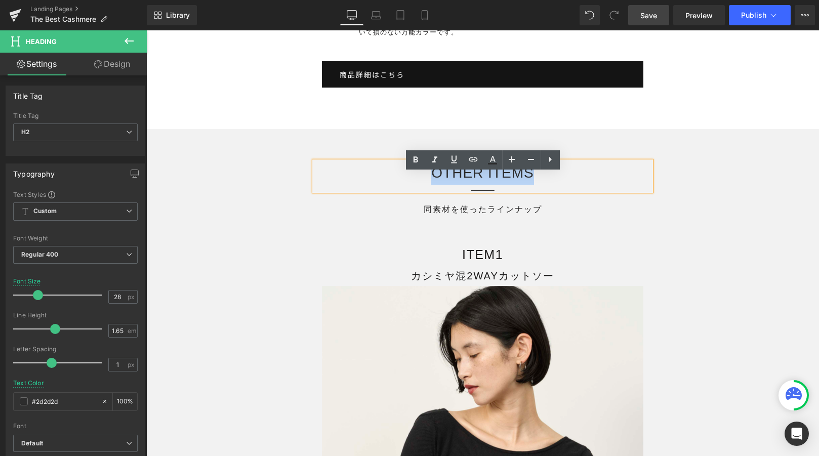
drag, startPoint x: 420, startPoint y: 184, endPoint x: 555, endPoint y: 186, distance: 135.2
click at [555, 185] on h2 "OTHER ITEMS" at bounding box center [482, 173] width 337 height 23
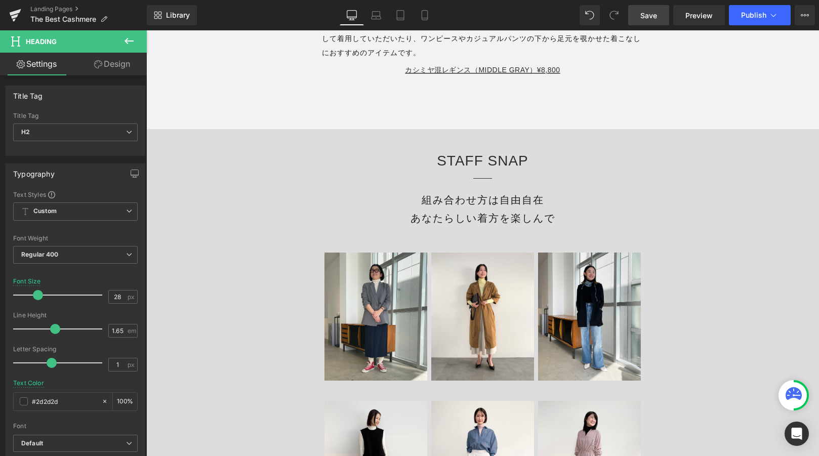
scroll to position [13875, 0]
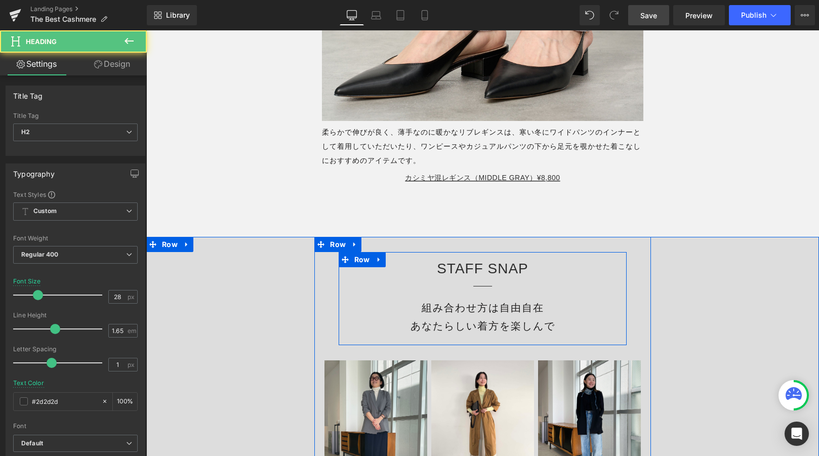
click at [445, 281] on h2 "STAFF SNAP" at bounding box center [482, 268] width 273 height 23
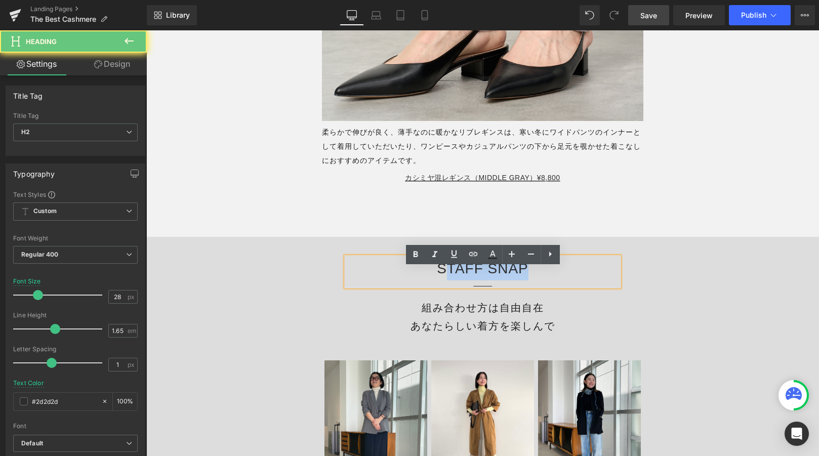
drag, startPoint x: 445, startPoint y: 281, endPoint x: 530, endPoint y: 281, distance: 85.6
click at [530, 281] on h2 "STAFF SNAP" at bounding box center [482, 268] width 273 height 23
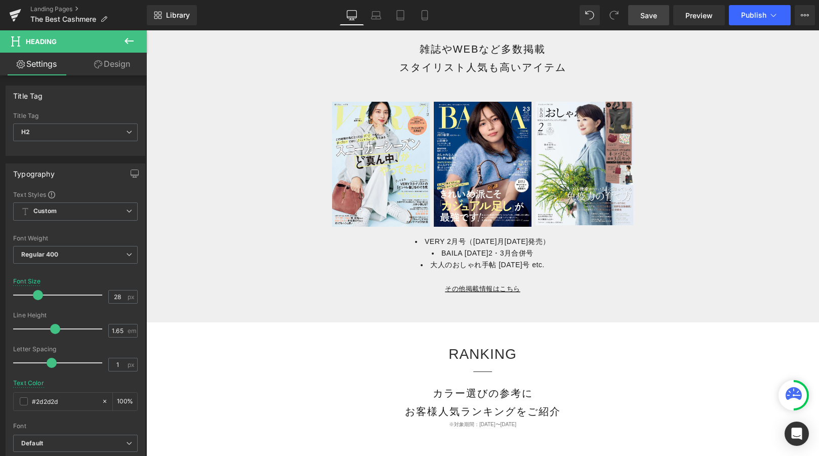
scroll to position [9860, 0]
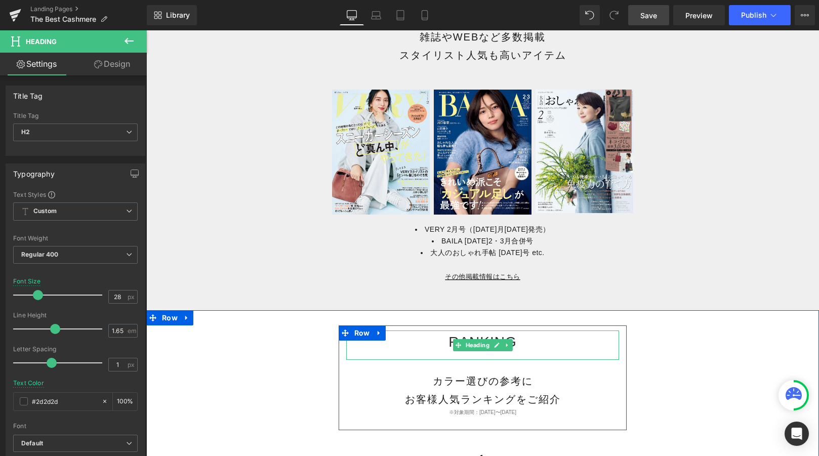
click at [430, 354] on h2 "RANKING" at bounding box center [482, 342] width 273 height 23
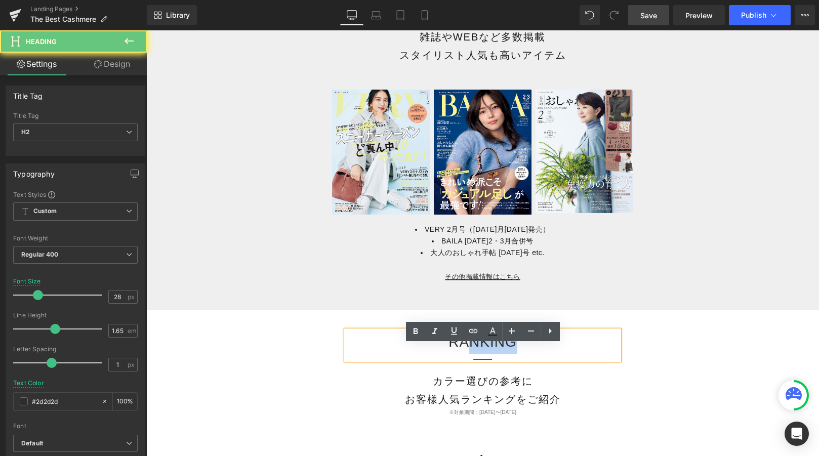
drag, startPoint x: 467, startPoint y: 356, endPoint x: 546, endPoint y: 356, distance: 78.5
click at [546, 354] on h2 "RANKING" at bounding box center [482, 342] width 273 height 23
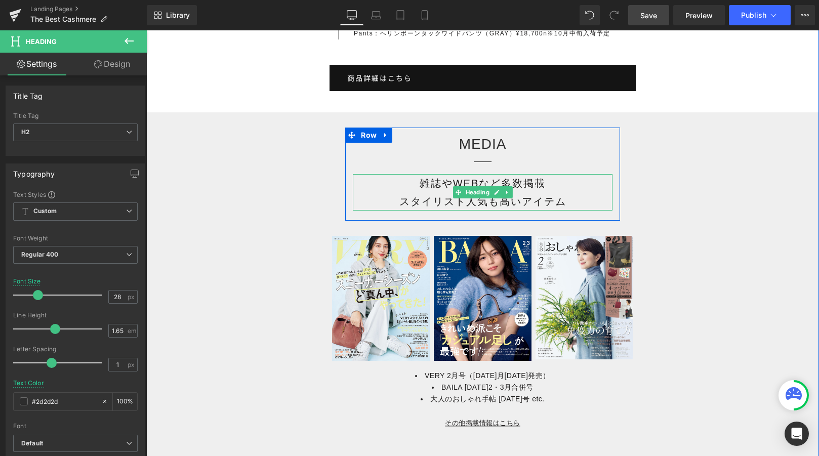
scroll to position [9700, 0]
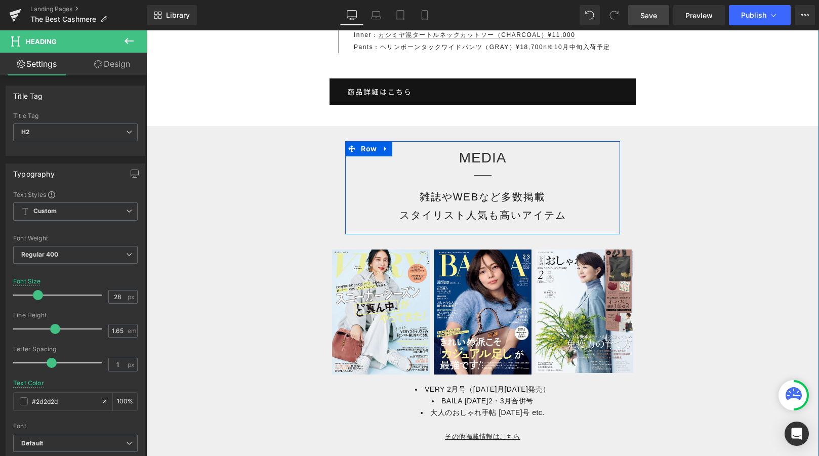
click at [446, 170] on h2 "MEDIA" at bounding box center [482, 157] width 259 height 23
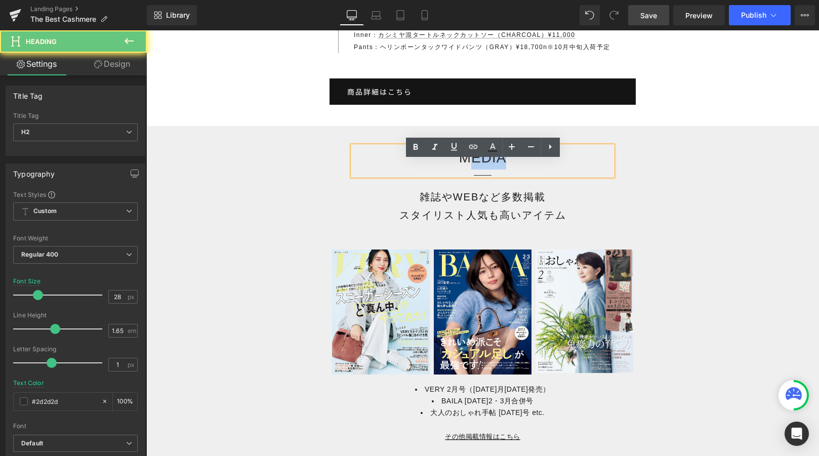
drag, startPoint x: 472, startPoint y: 169, endPoint x: 510, endPoint y: 169, distance: 37.5
click at [510, 169] on h2 "MEDIA" at bounding box center [482, 157] width 259 height 23
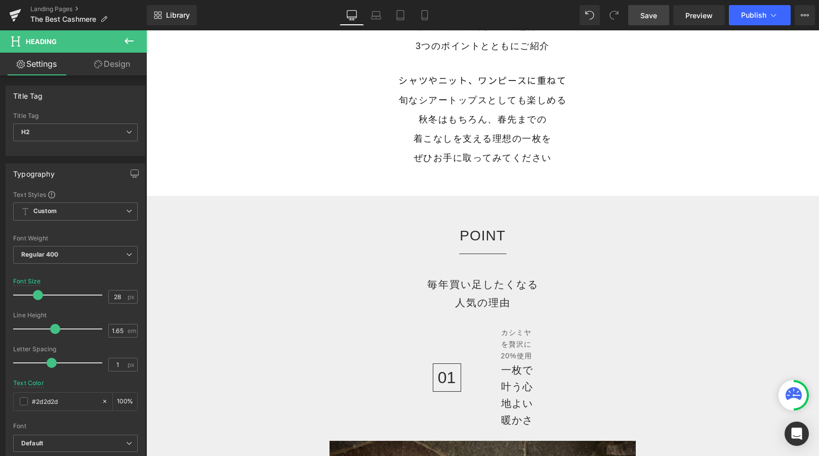
scroll to position [218, 0]
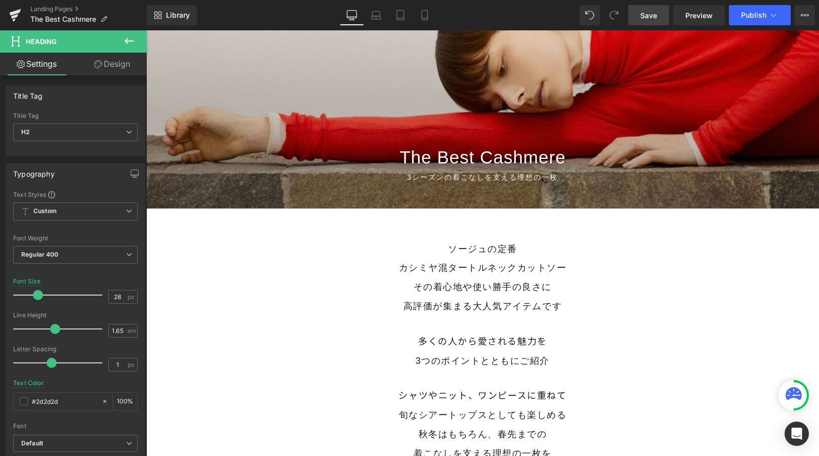
click at [651, 7] on link "Save" at bounding box center [648, 15] width 41 height 20
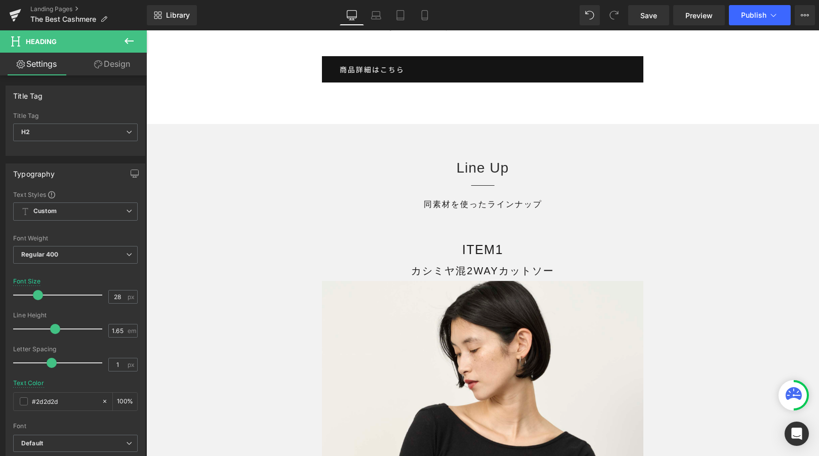
scroll to position [12741, 0]
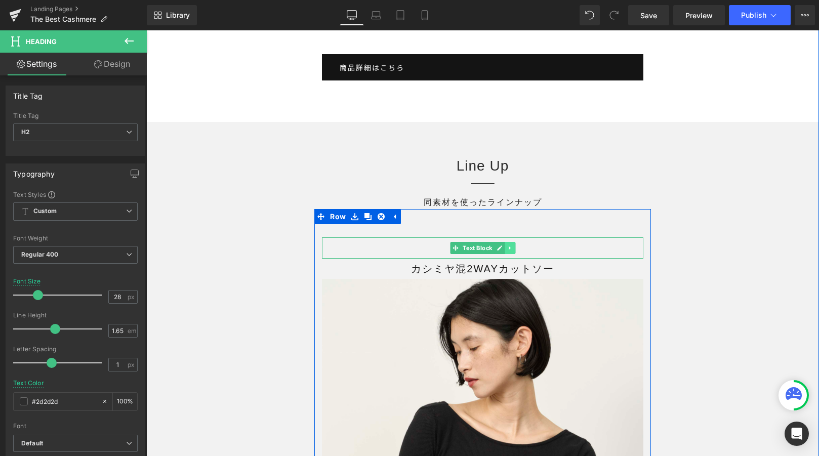
click at [513, 254] on link at bounding box center [510, 248] width 11 height 12
click at [513, 251] on icon at bounding box center [515, 248] width 6 height 6
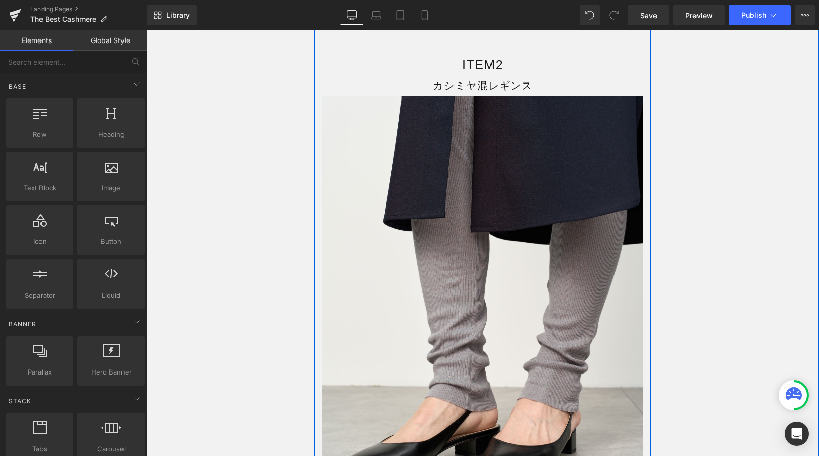
scroll to position [12072, 0]
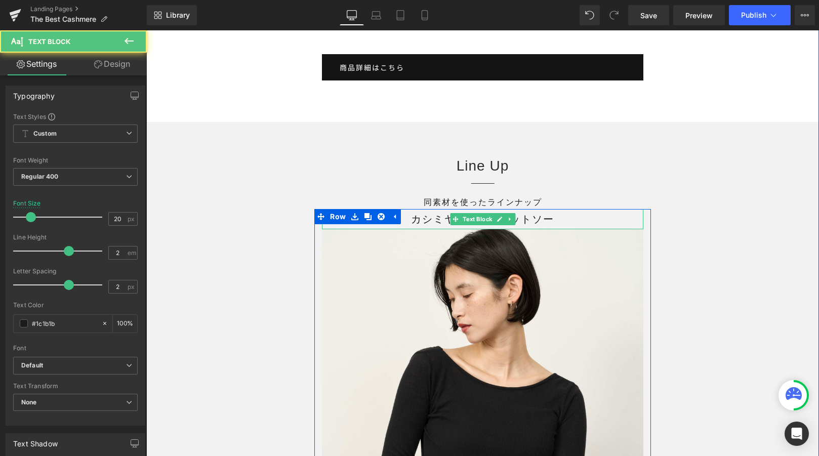
click at [474, 229] on div "カシミヤ混2WAYカットソー Text Block" at bounding box center [483, 219] width 322 height 20
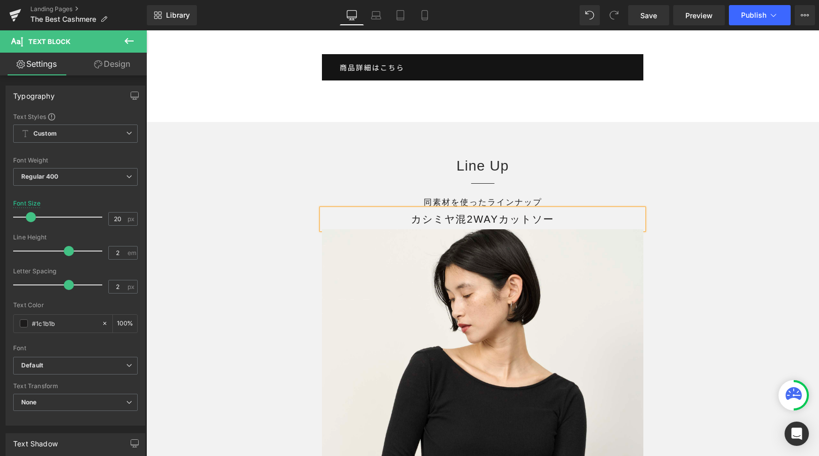
click at [121, 66] on link "Design" at bounding box center [111, 64] width 73 height 23
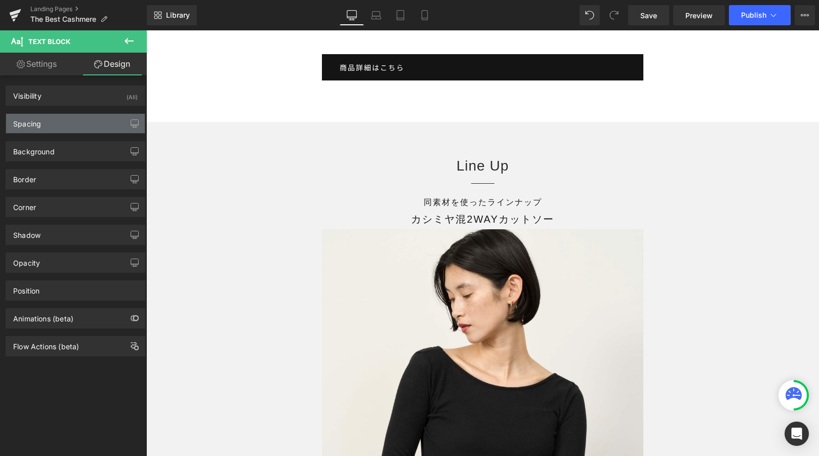
click at [83, 124] on div "Spacing" at bounding box center [75, 123] width 139 height 19
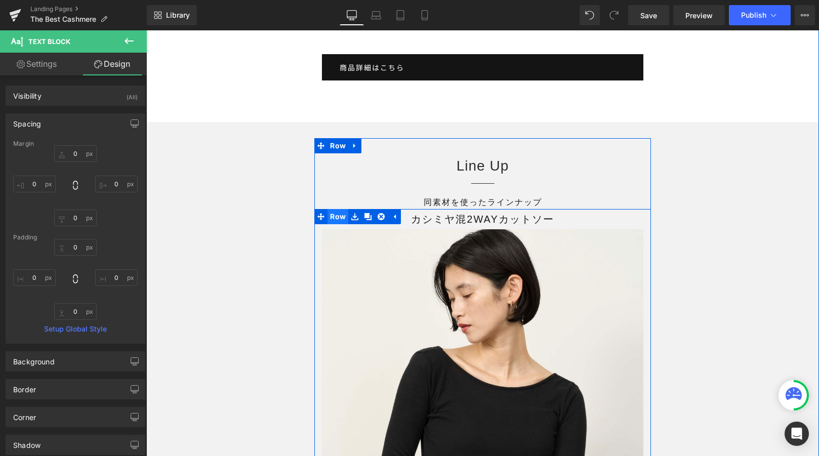
click at [342, 224] on span "Row" at bounding box center [338, 216] width 21 height 15
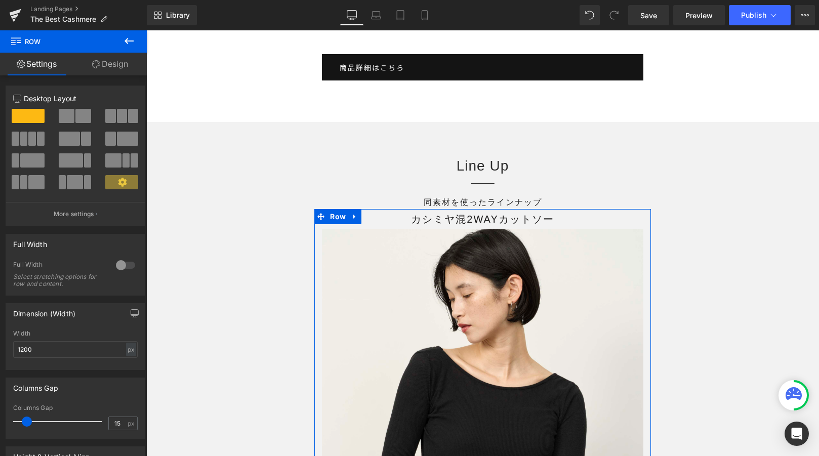
click at [122, 72] on link "Design" at bounding box center [109, 64] width 73 height 23
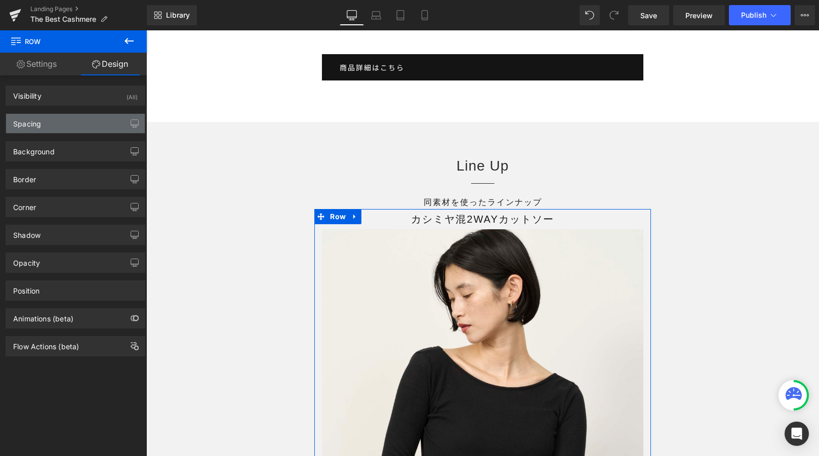
click at [97, 117] on div "Spacing" at bounding box center [75, 123] width 139 height 19
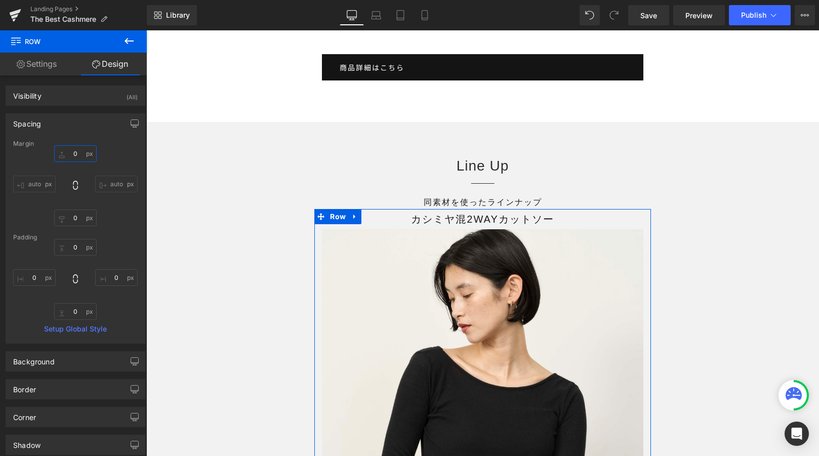
click at [84, 151] on input "text" at bounding box center [75, 153] width 43 height 17
click at [82, 247] on input "text" at bounding box center [75, 247] width 43 height 17
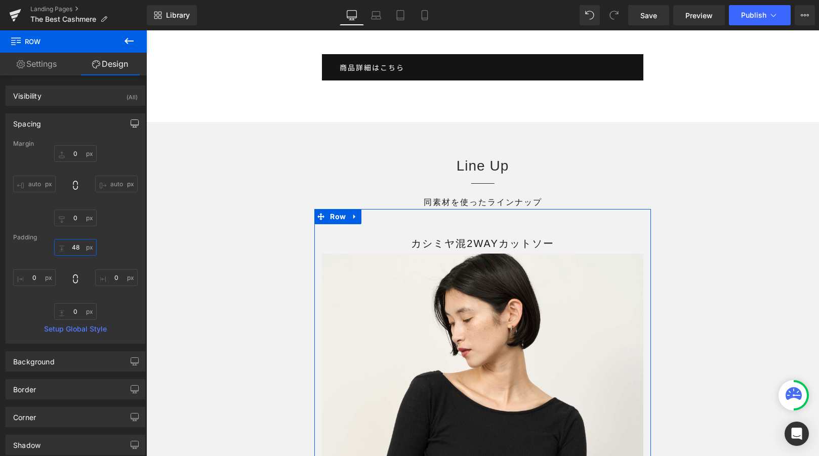
type input "48"
click at [136, 118] on button "button" at bounding box center [135, 123] width 16 height 19
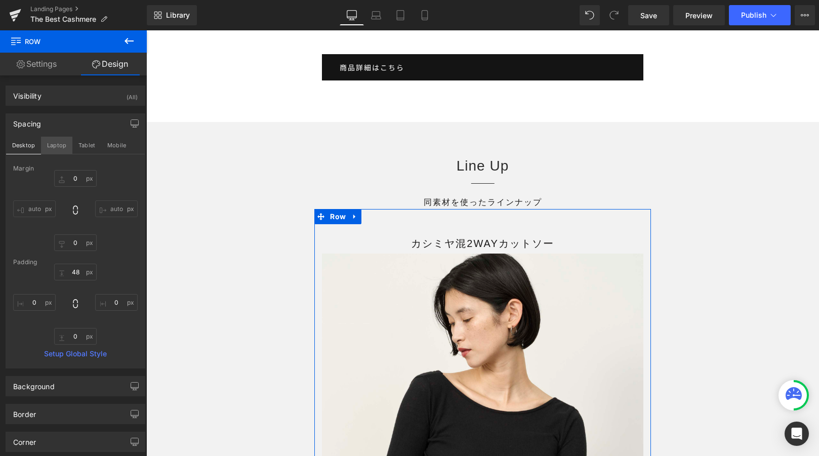
click at [58, 148] on button "Laptop" at bounding box center [56, 145] width 31 height 17
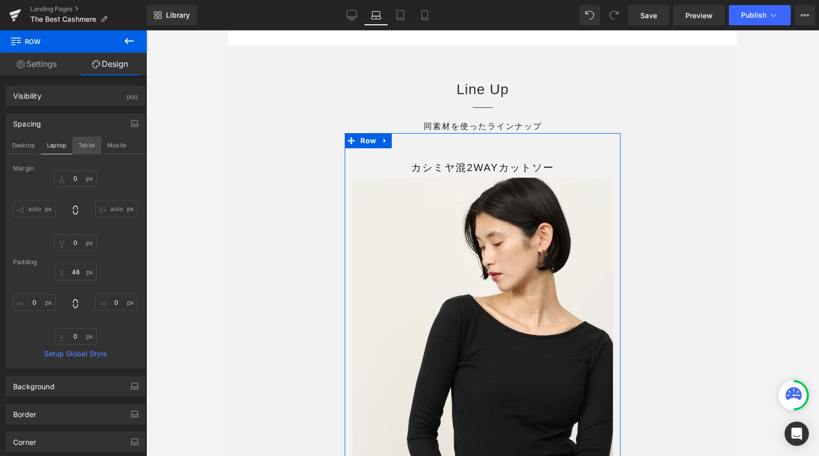
click at [90, 148] on button "Tablet" at bounding box center [86, 145] width 29 height 17
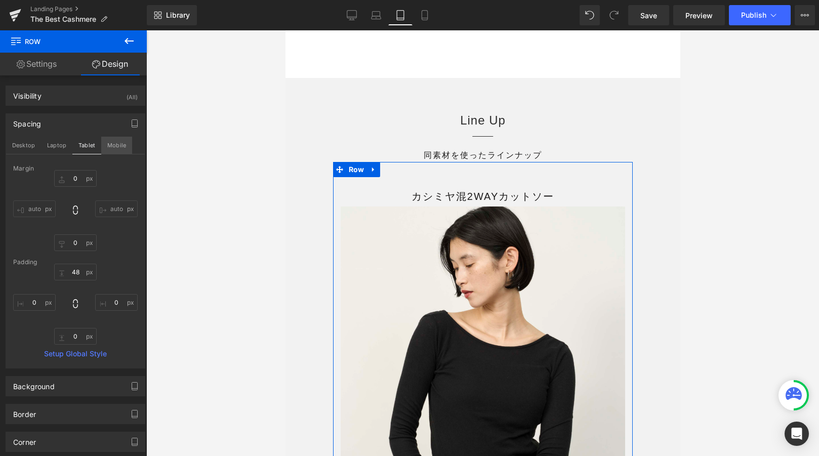
click at [101, 148] on button "Mobile" at bounding box center [116, 145] width 31 height 17
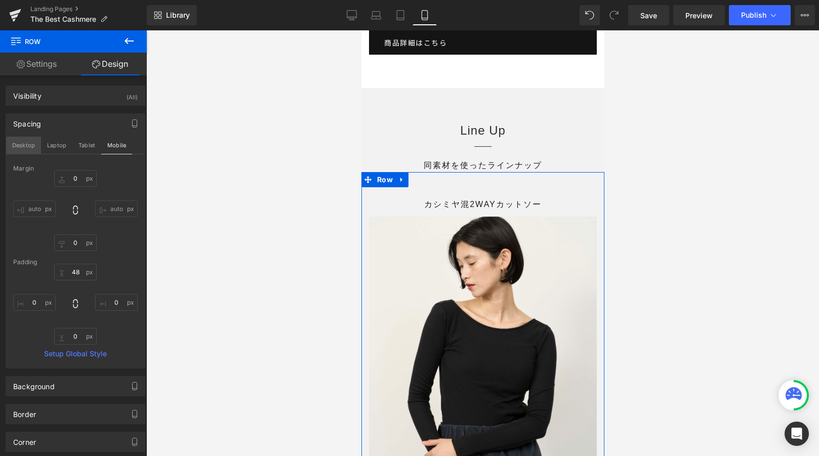
click at [21, 151] on button "Desktop" at bounding box center [23, 145] width 35 height 17
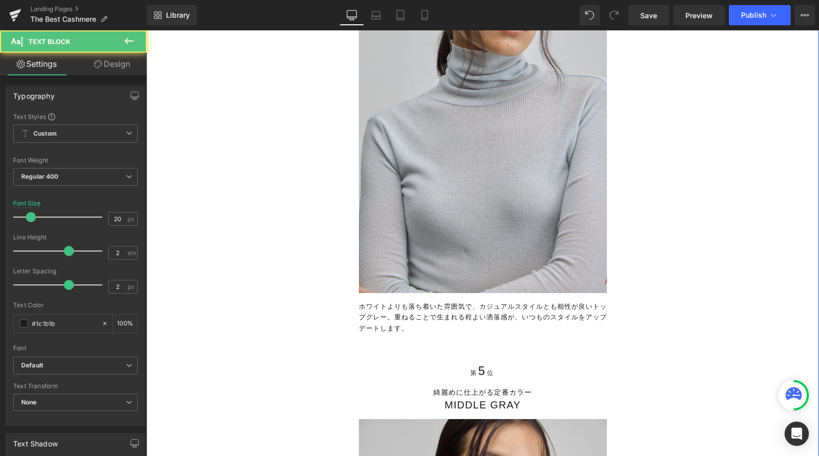
scroll to position [12121, 0]
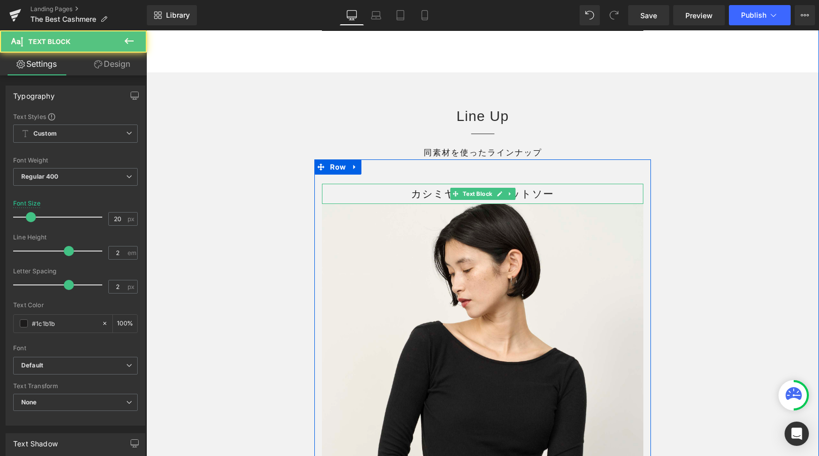
click at [482, 204] on p "カシミヤ混2WAYカットソー" at bounding box center [483, 194] width 322 height 20
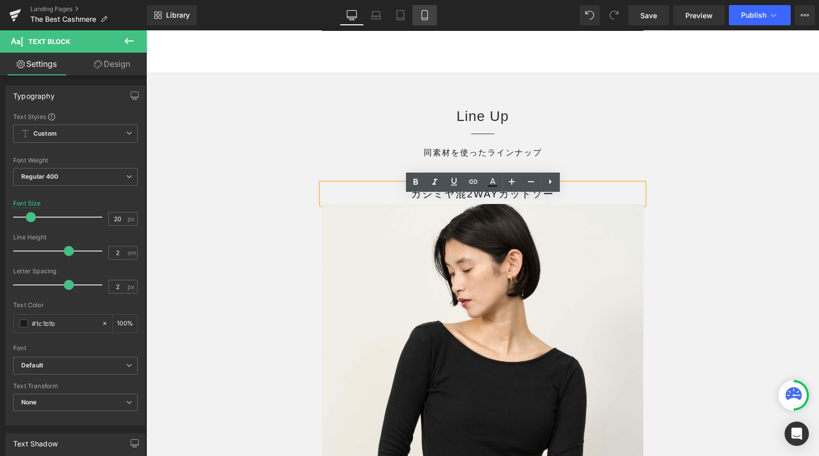
click at [417, 23] on link "Mobile" at bounding box center [425, 15] width 24 height 20
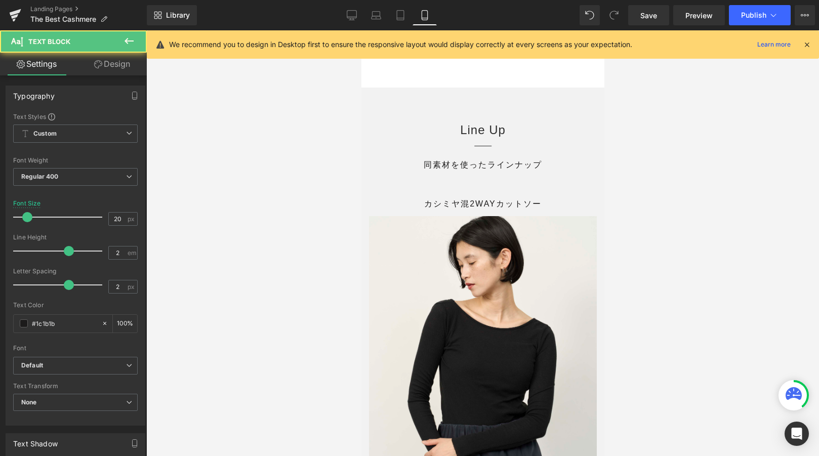
click at [119, 68] on link "Design" at bounding box center [111, 64] width 73 height 23
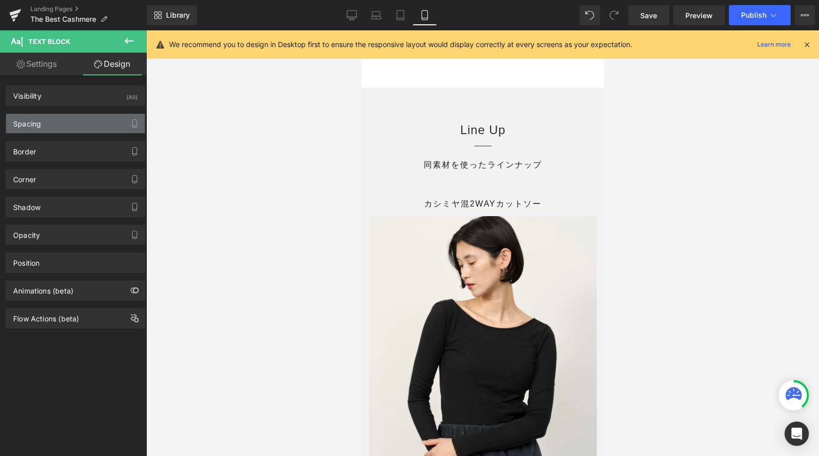
click at [119, 120] on div "Spacing" at bounding box center [75, 123] width 139 height 19
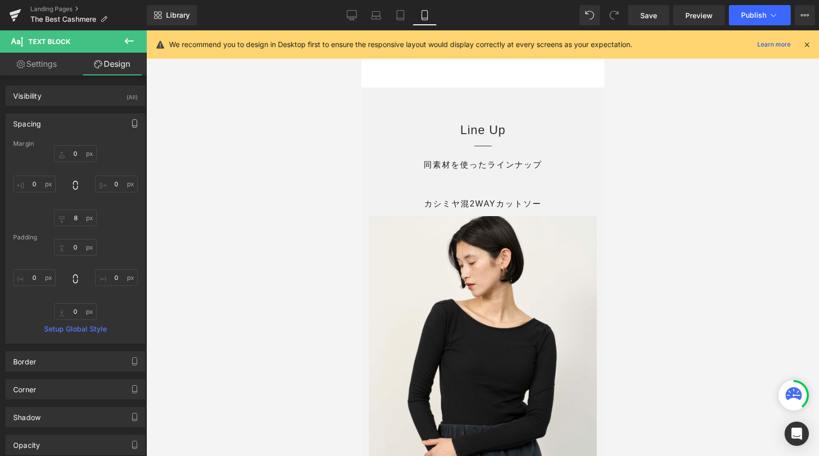
click at [131, 127] on icon "button" at bounding box center [135, 123] width 8 height 8
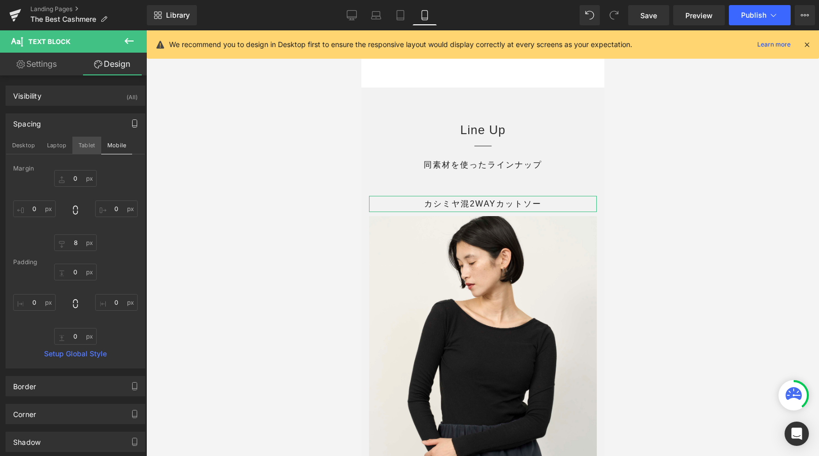
click at [91, 150] on button "Tablet" at bounding box center [86, 145] width 29 height 17
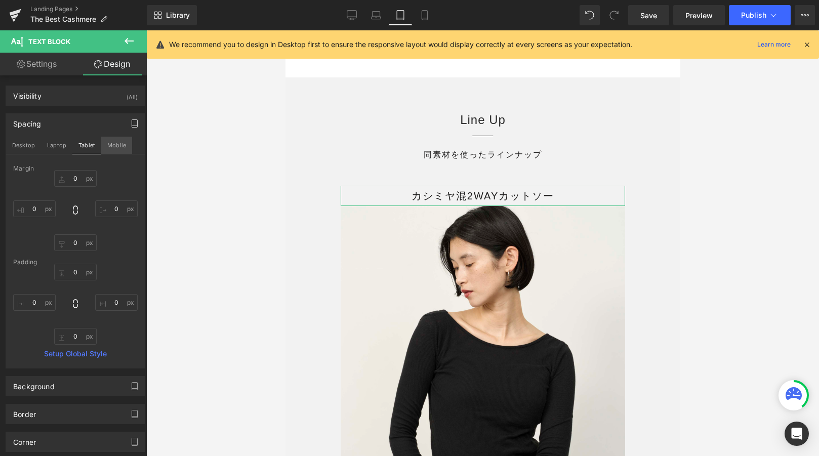
click at [117, 148] on button "Mobile" at bounding box center [116, 145] width 31 height 17
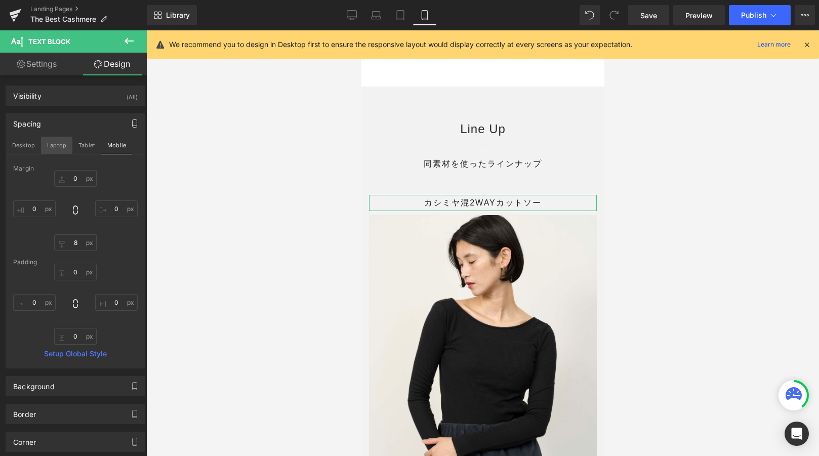
scroll to position [164, 0]
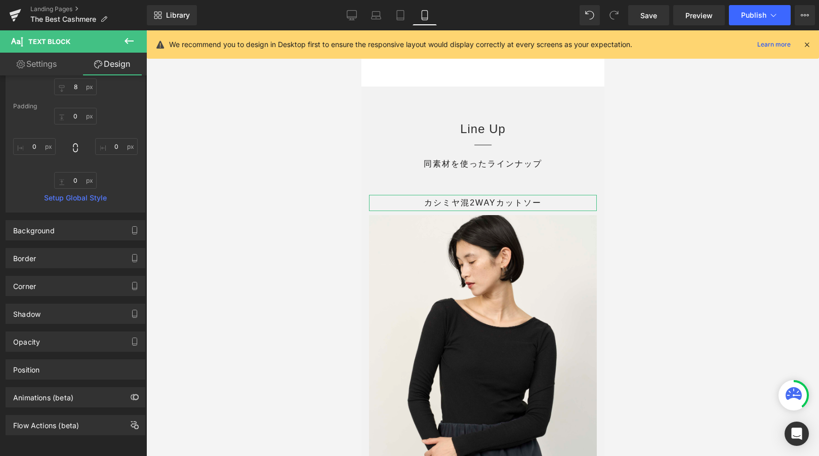
click at [27, 73] on link "Settings" at bounding box center [36, 64] width 73 height 23
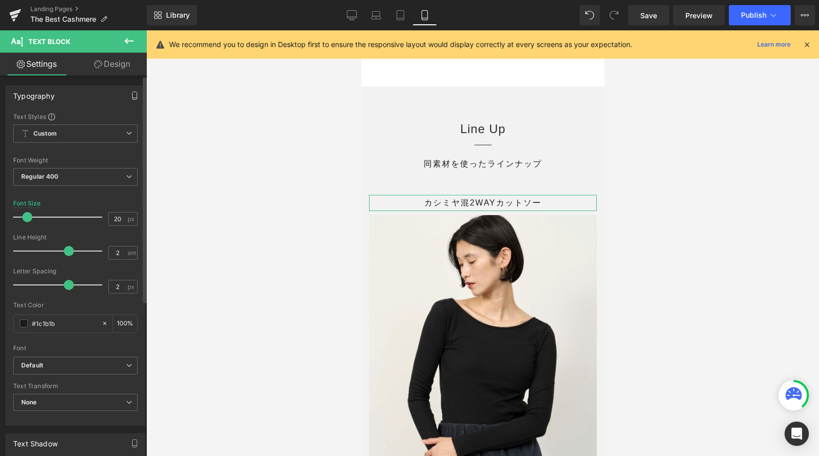
click at [127, 90] on button "button" at bounding box center [135, 95] width 16 height 19
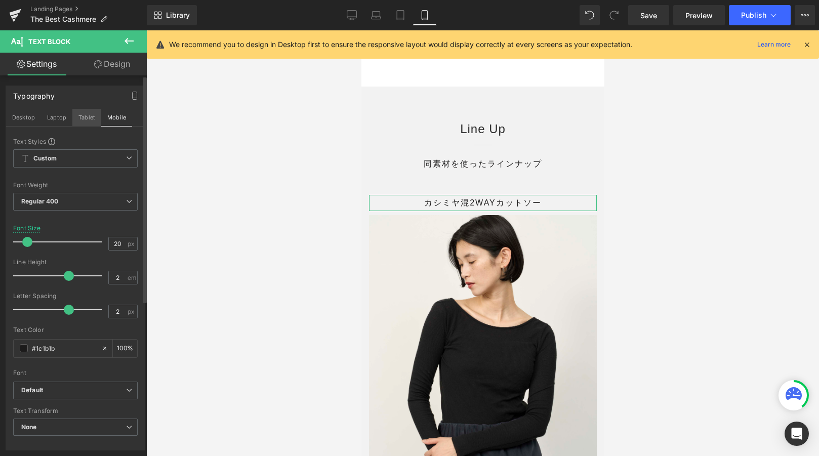
click at [89, 115] on button "Tablet" at bounding box center [86, 117] width 29 height 17
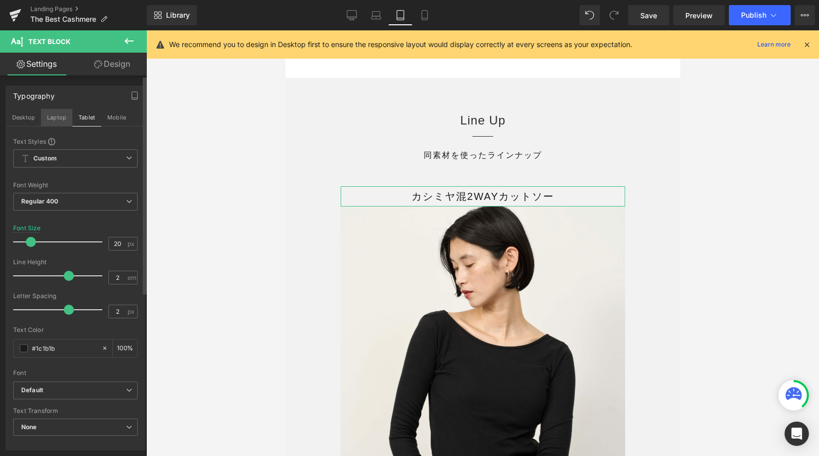
click at [55, 117] on button "Laptop" at bounding box center [56, 117] width 31 height 17
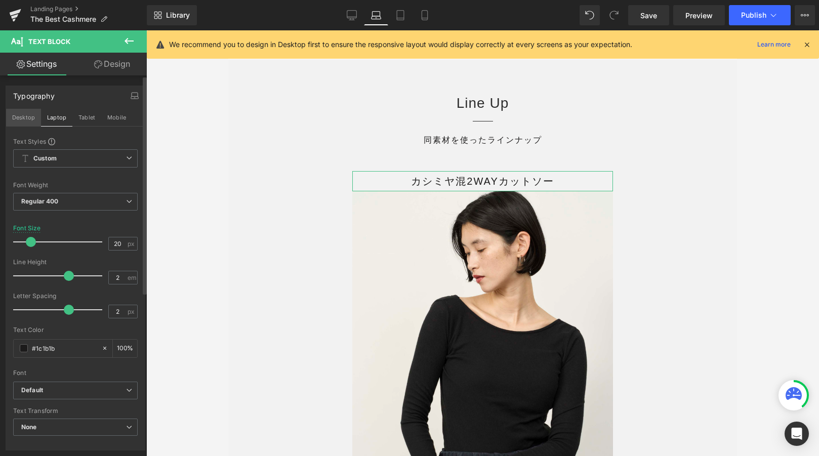
click at [24, 115] on button "Desktop" at bounding box center [23, 117] width 35 height 17
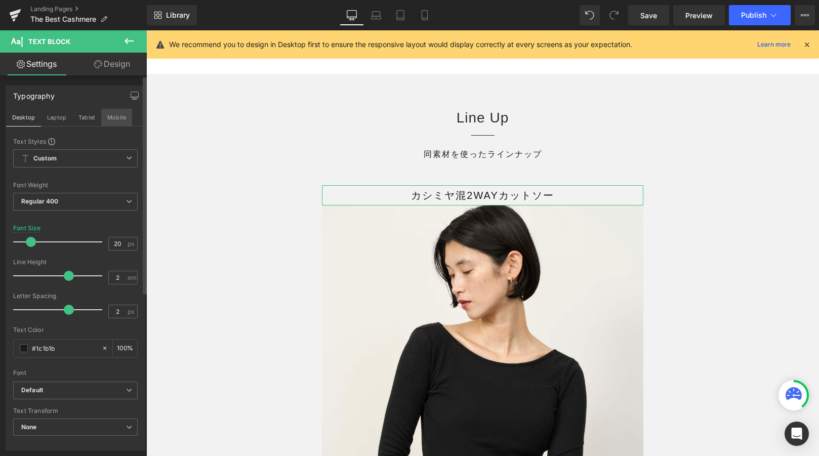
click at [115, 113] on button "Mobile" at bounding box center [116, 117] width 31 height 17
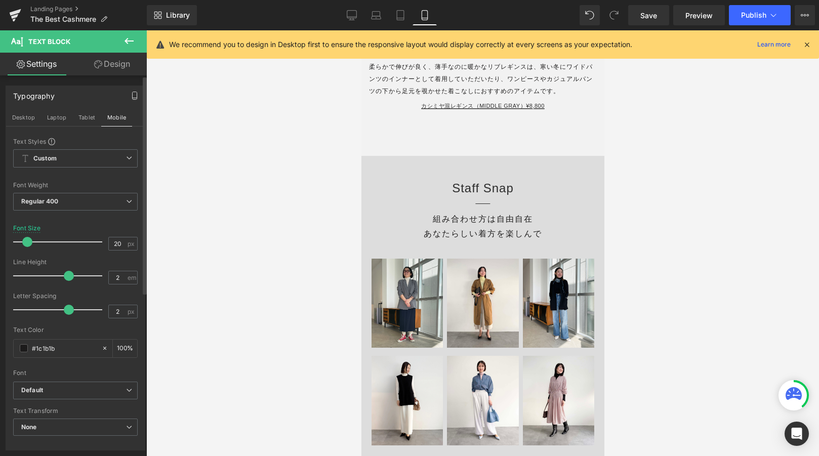
scroll to position [9952, 0]
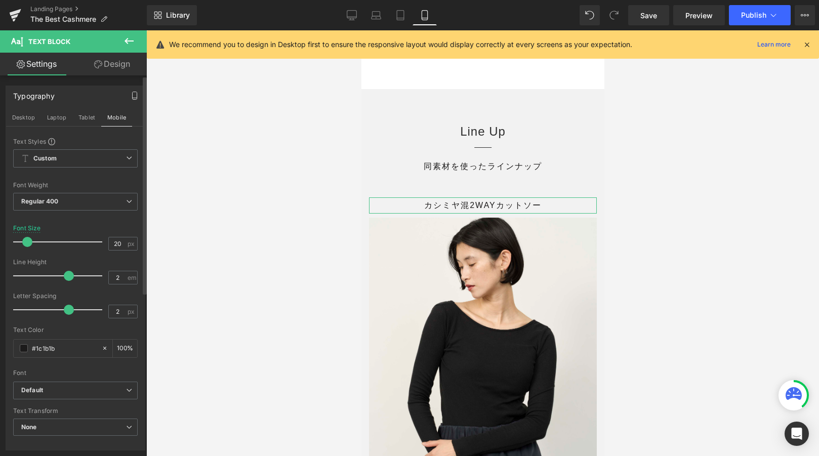
click at [134, 88] on button "button" at bounding box center [135, 95] width 16 height 19
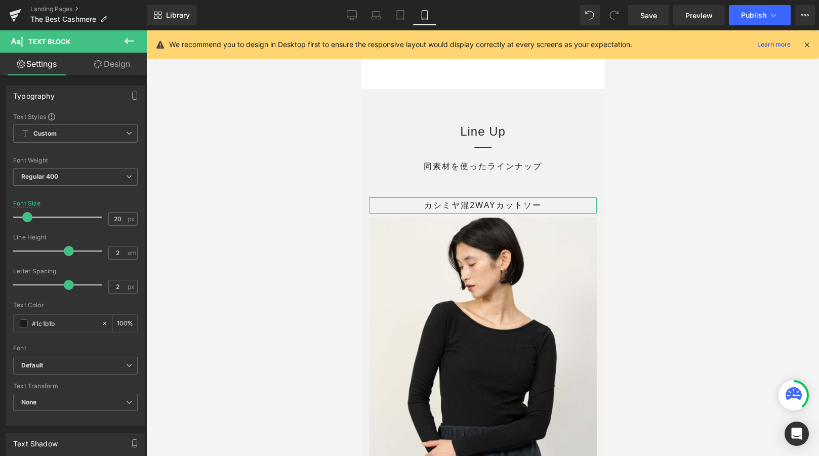
click at [106, 66] on link "Design" at bounding box center [111, 64] width 73 height 23
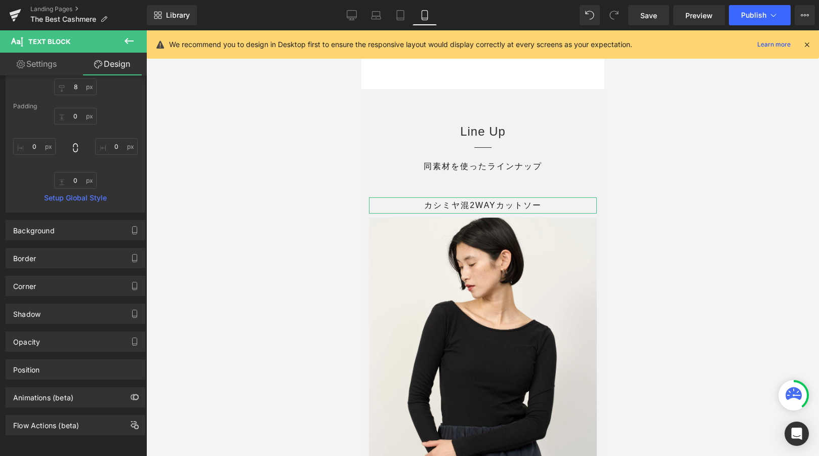
scroll to position [0, 0]
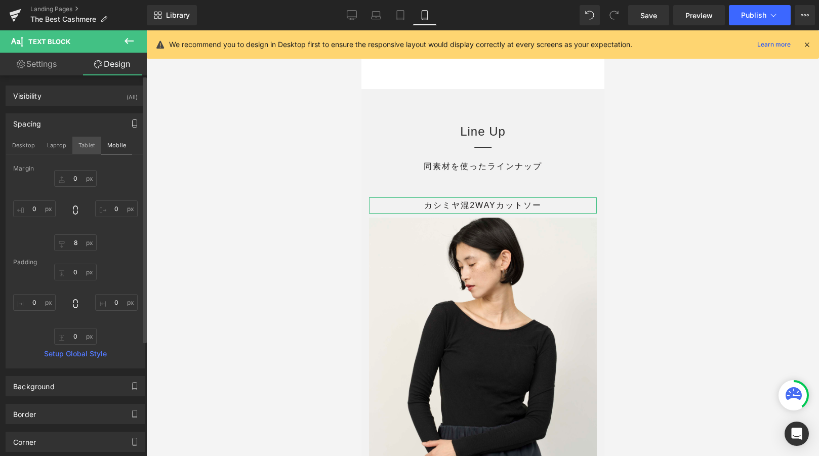
click at [85, 145] on button "Tablet" at bounding box center [86, 145] width 29 height 17
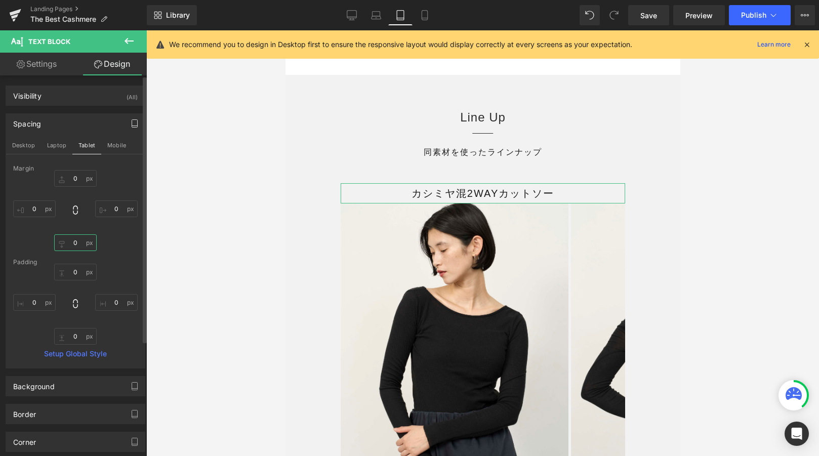
click at [82, 241] on input "8" at bounding box center [75, 242] width 43 height 17
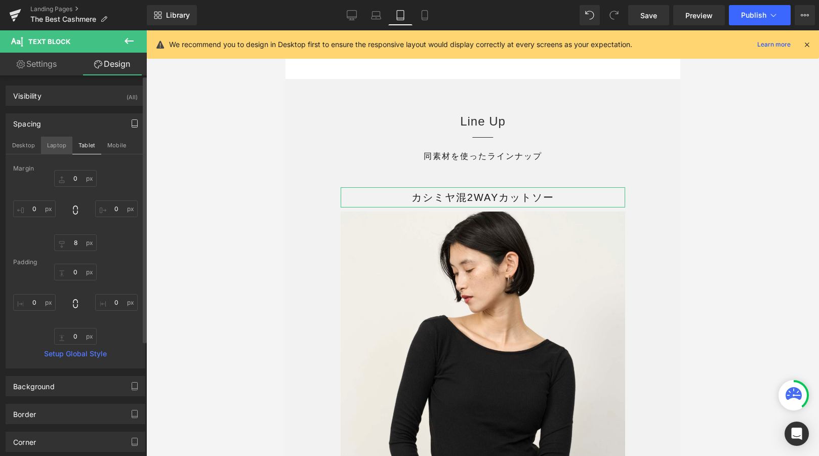
click at [57, 149] on button "Laptop" at bounding box center [56, 145] width 31 height 17
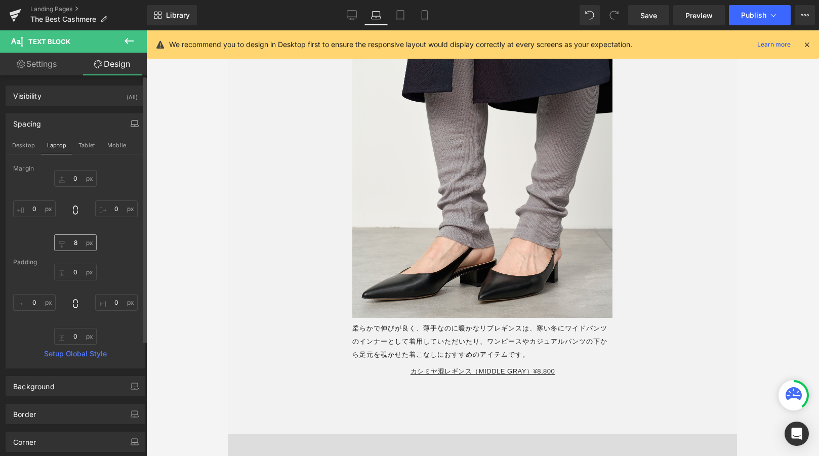
scroll to position [10229, 0]
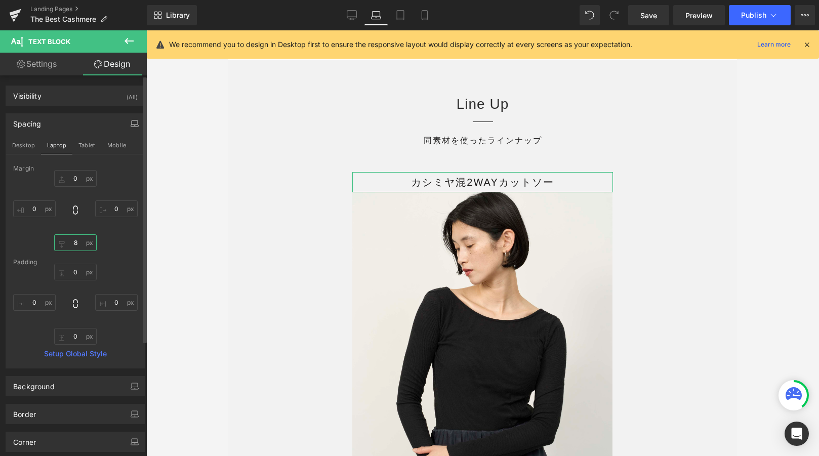
click at [78, 242] on input "8" at bounding box center [75, 242] width 43 height 17
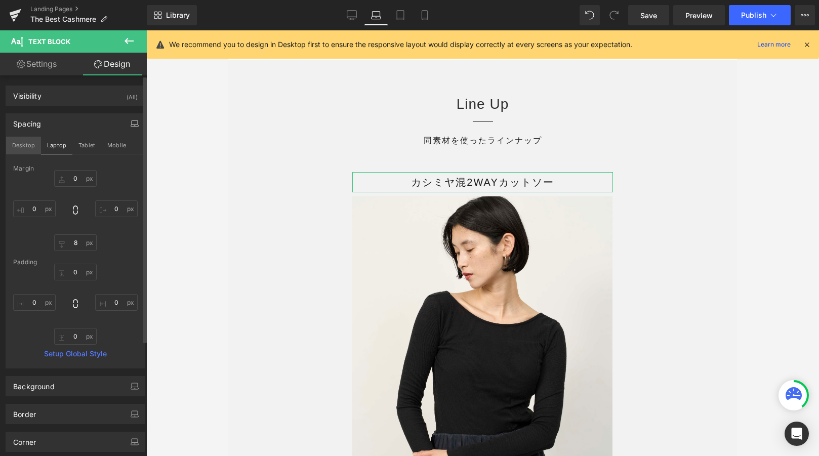
click at [28, 140] on button "Desktop" at bounding box center [23, 145] width 35 height 17
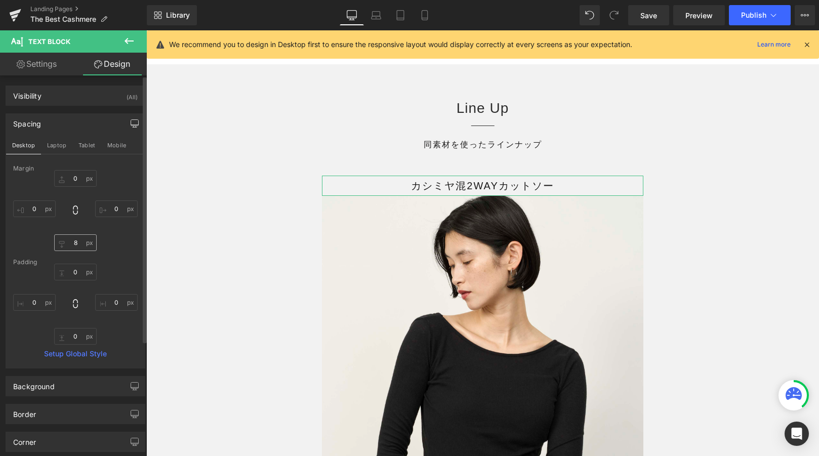
scroll to position [12120, 0]
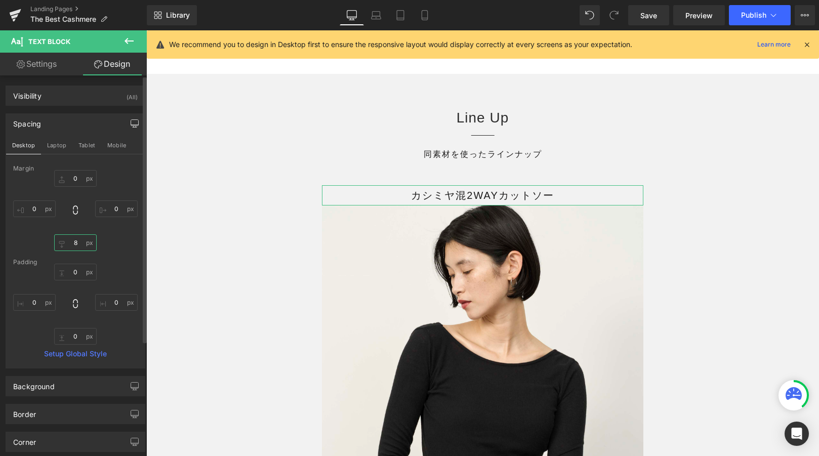
click at [81, 247] on input "8" at bounding box center [75, 242] width 43 height 17
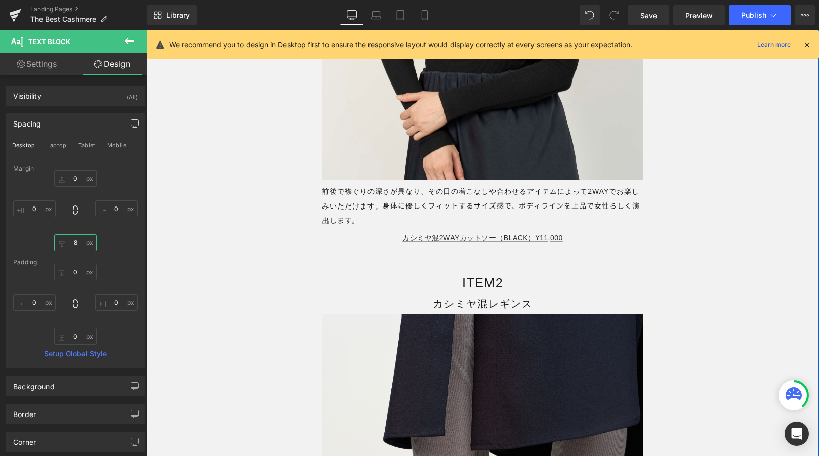
scroll to position [12552, 0]
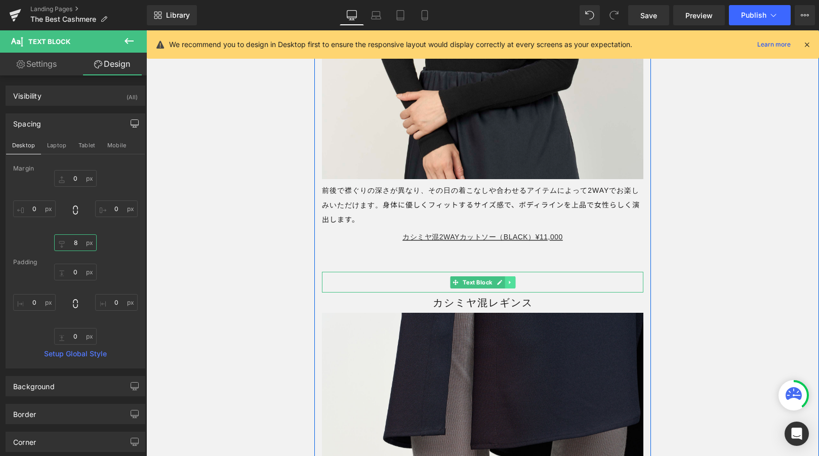
type input "8"
click at [511, 286] on icon at bounding box center [510, 282] width 6 height 6
click at [511, 289] on link at bounding box center [515, 282] width 11 height 12
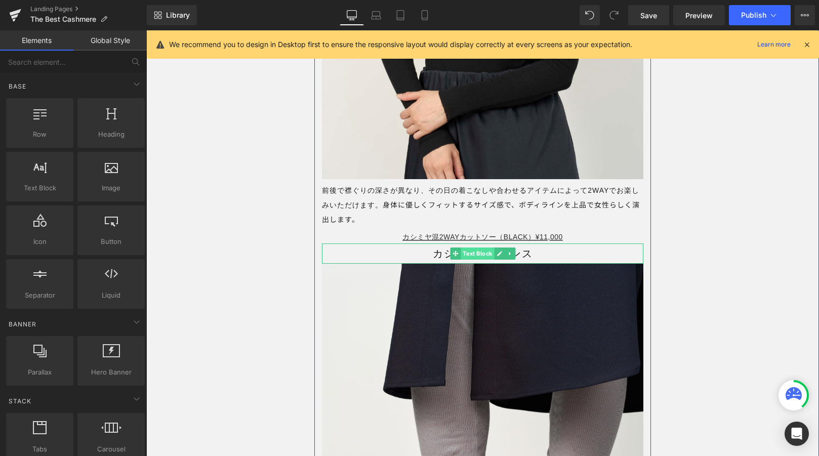
click at [476, 260] on span "Text Block" at bounding box center [477, 254] width 33 height 12
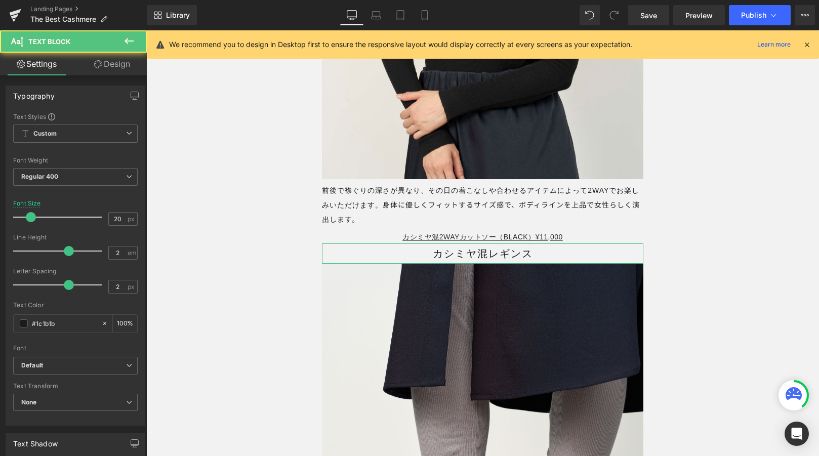
click at [110, 65] on link "Design" at bounding box center [111, 64] width 73 height 23
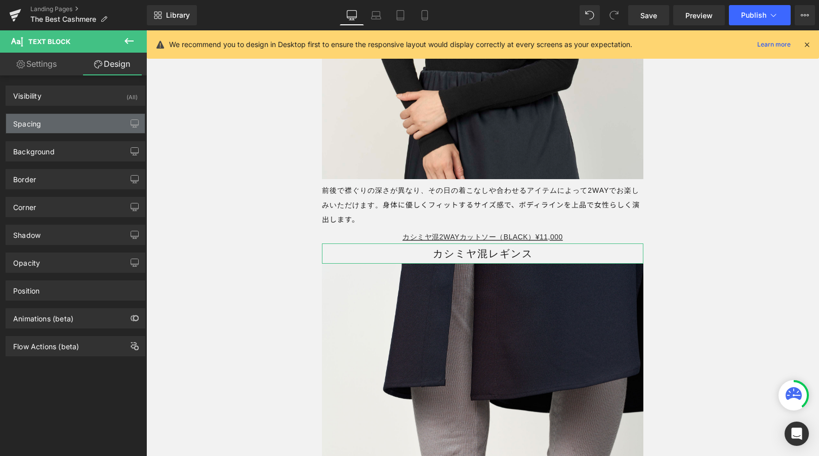
click at [66, 131] on div "Spacing" at bounding box center [75, 123] width 139 height 19
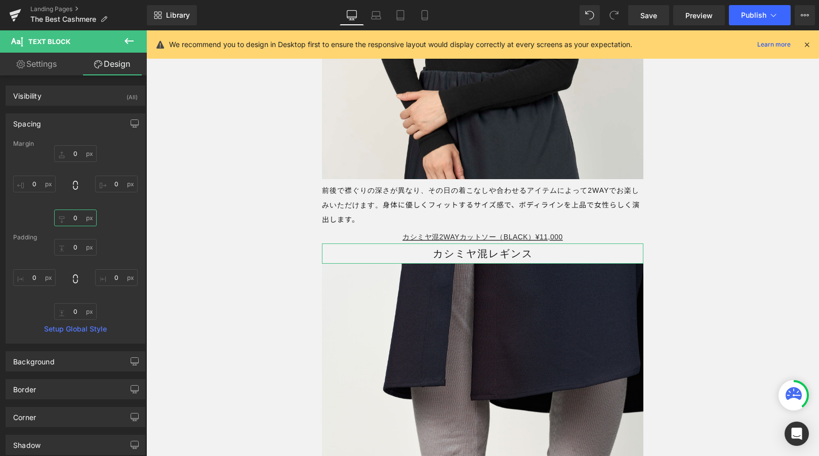
click at [81, 218] on input "text" at bounding box center [75, 218] width 43 height 17
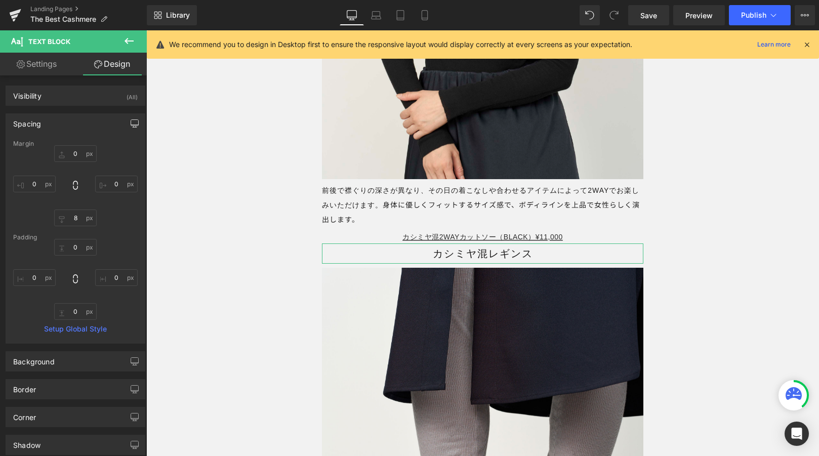
click at [127, 129] on button "button" at bounding box center [135, 123] width 16 height 19
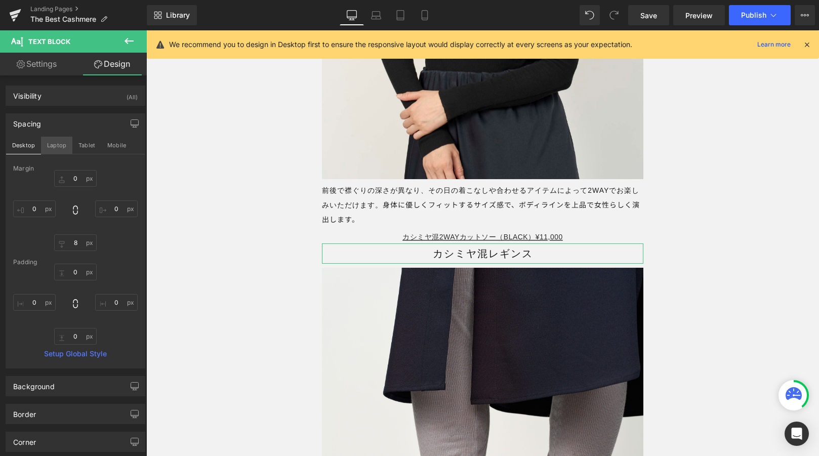
click at [50, 149] on button "Laptop" at bounding box center [56, 145] width 31 height 17
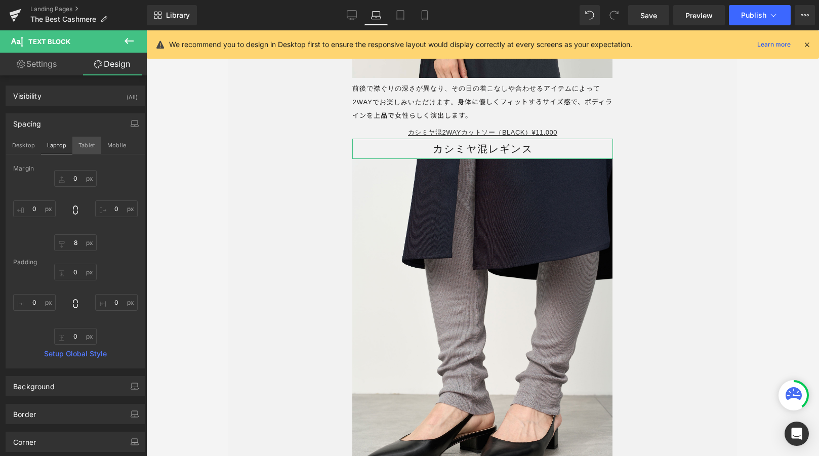
click at [77, 146] on button "Tablet" at bounding box center [86, 145] width 29 height 17
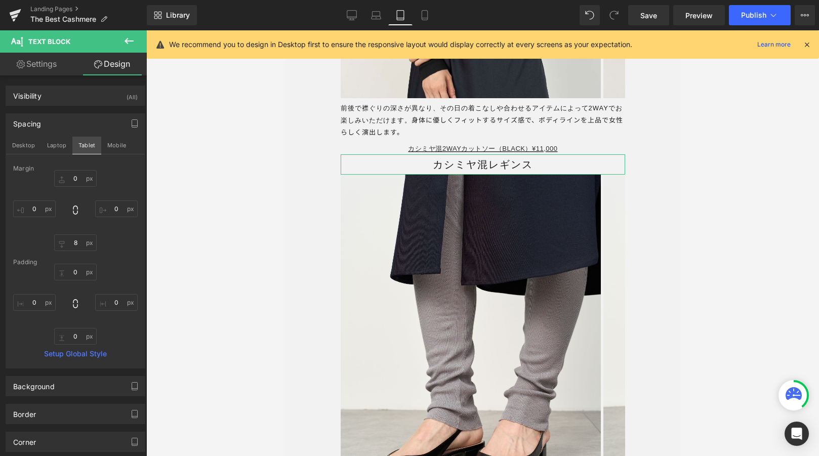
click at [97, 146] on button "Tablet" at bounding box center [86, 145] width 29 height 17
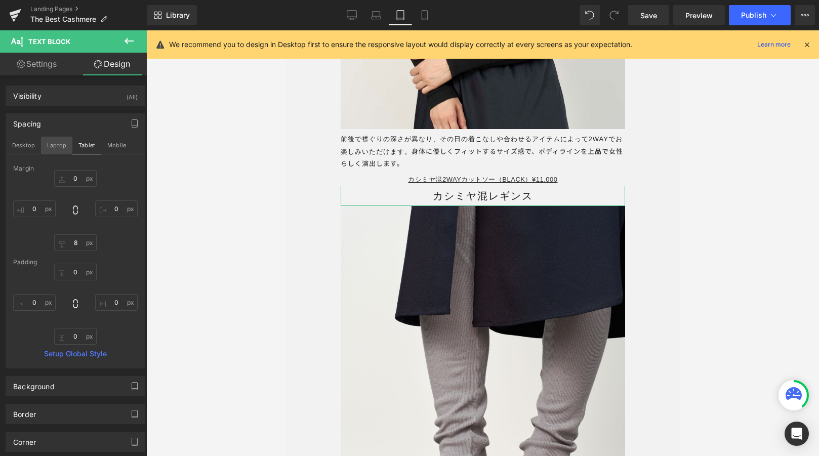
click at [61, 140] on button "Laptop" at bounding box center [56, 145] width 31 height 17
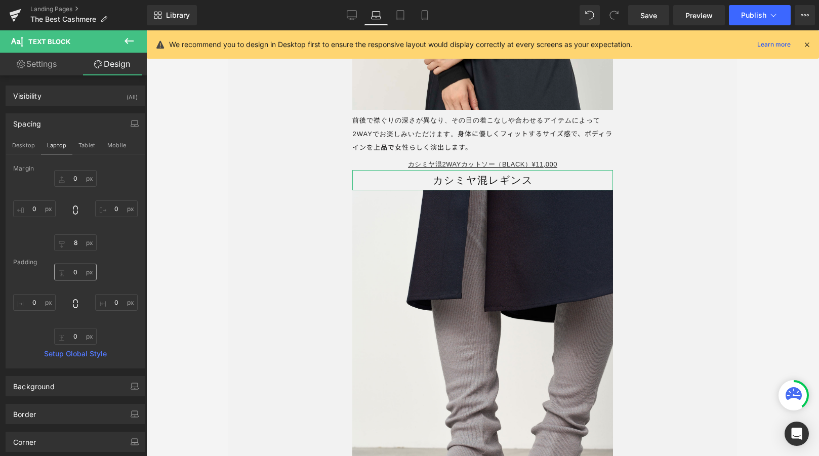
scroll to position [10672, 0]
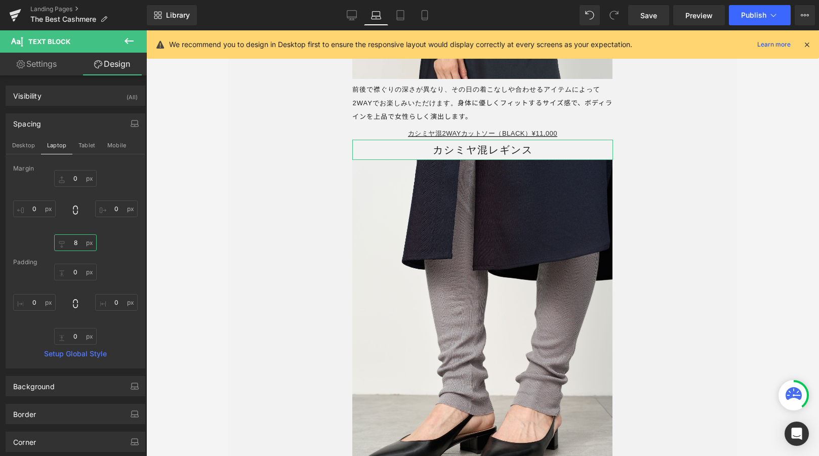
click at [76, 239] on input "8" at bounding box center [75, 242] width 43 height 17
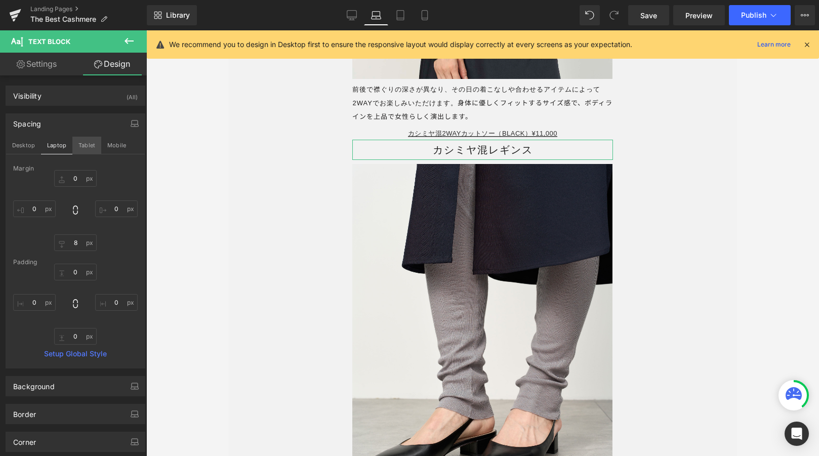
click at [87, 142] on button "Tablet" at bounding box center [86, 145] width 29 height 17
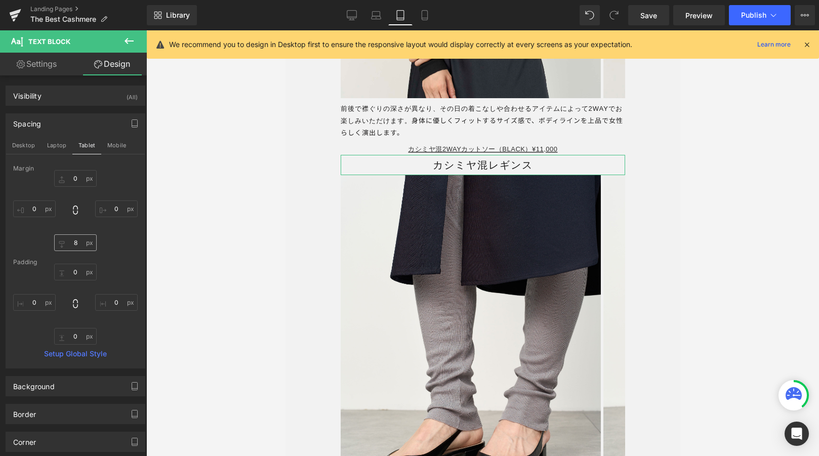
scroll to position [12012, 0]
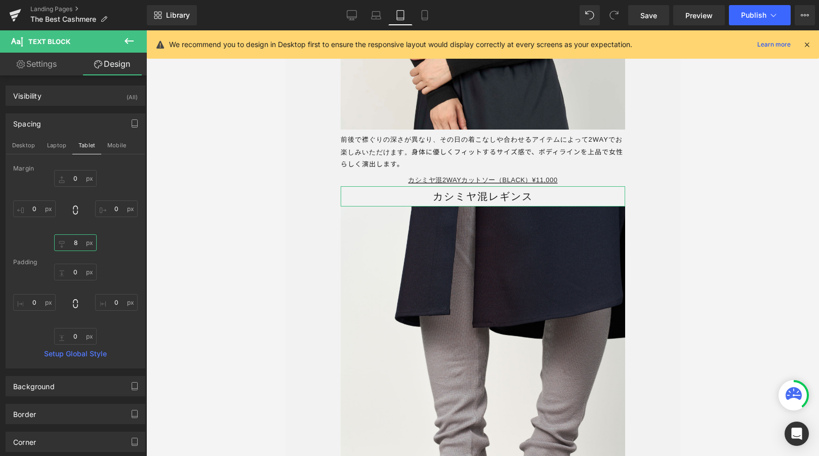
click at [82, 244] on input "8" at bounding box center [75, 242] width 43 height 17
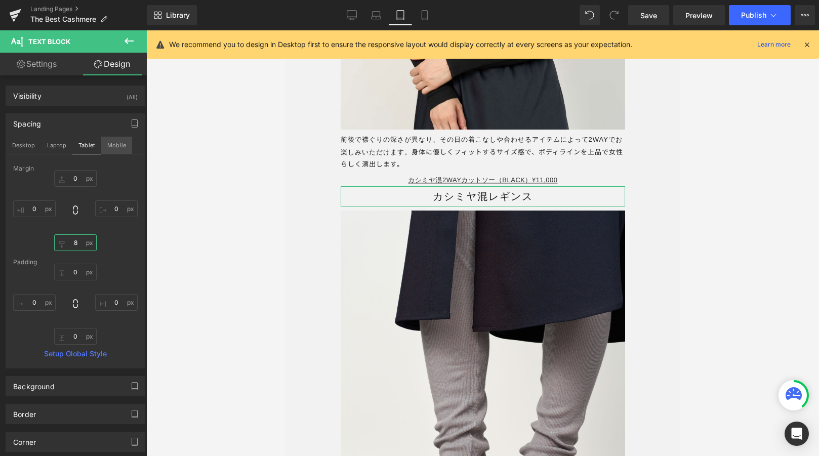
type input "8"
click at [117, 146] on button "Mobile" at bounding box center [116, 145] width 31 height 17
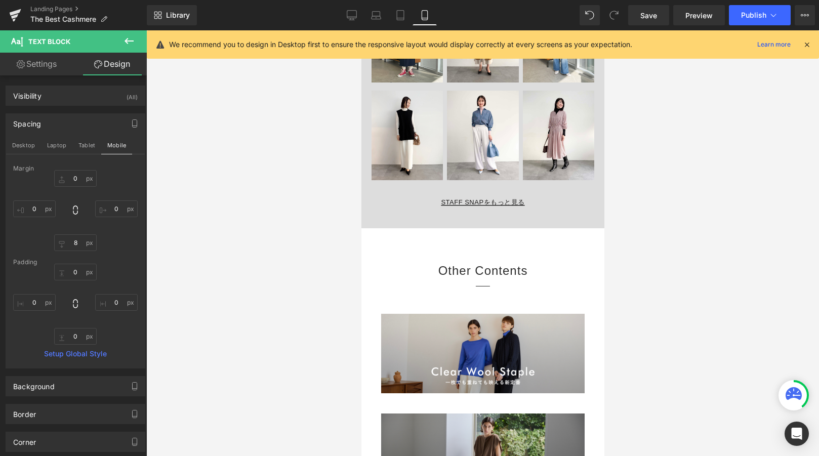
scroll to position [10390, 0]
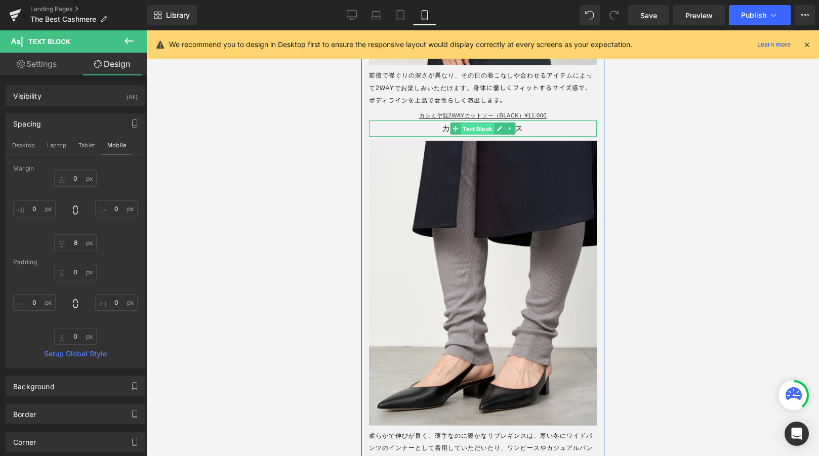
click at [480, 125] on span "Text Block" at bounding box center [476, 129] width 33 height 12
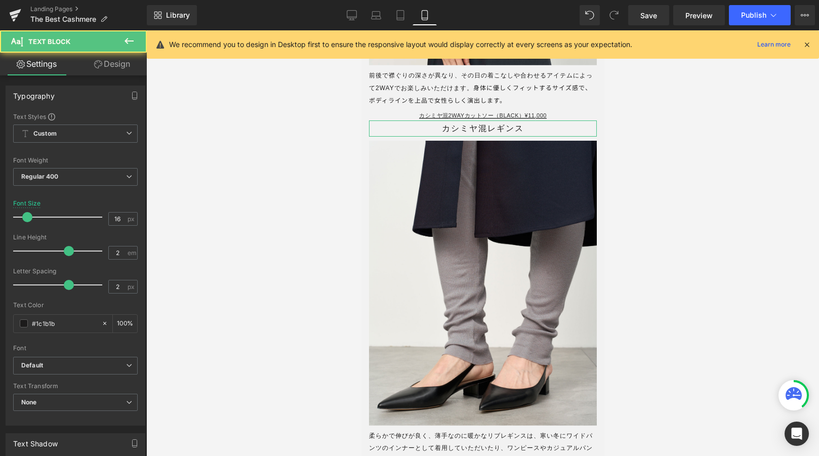
click at [109, 60] on link "Design" at bounding box center [111, 64] width 73 height 23
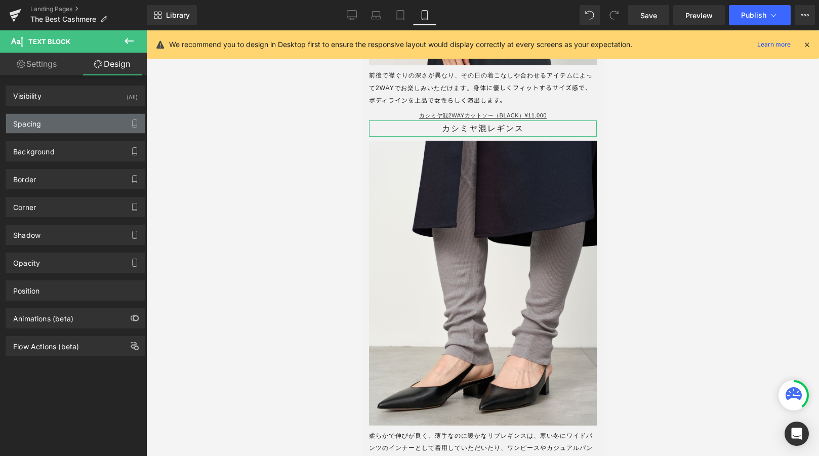
click at [92, 122] on div "Spacing" at bounding box center [75, 123] width 139 height 19
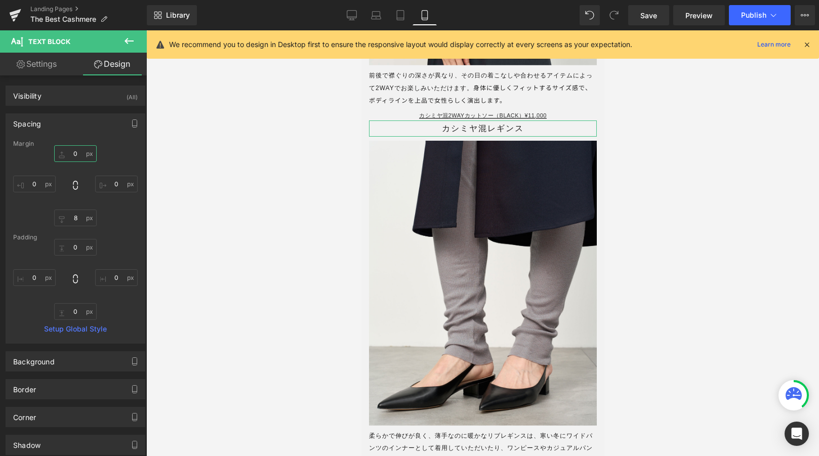
click at [81, 150] on input "0" at bounding box center [75, 153] width 43 height 17
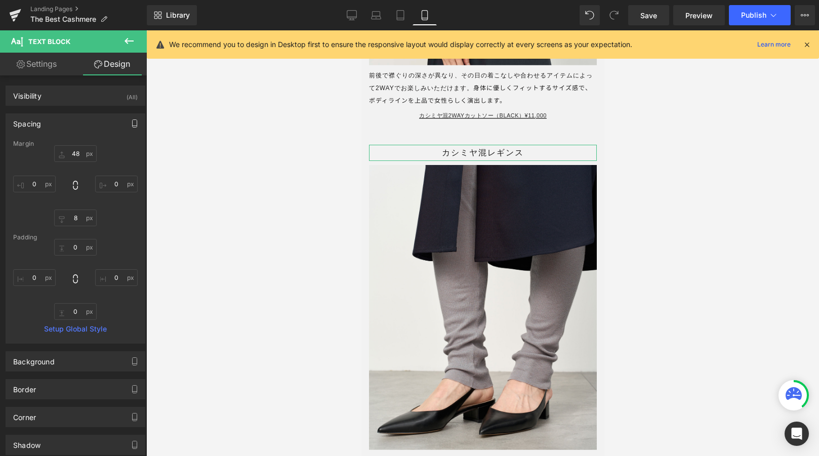
click at [131, 124] on icon "button" at bounding box center [135, 123] width 8 height 8
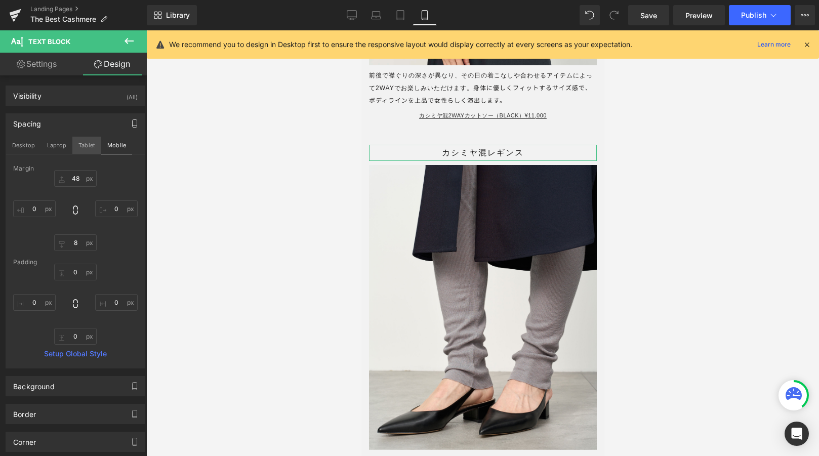
click at [79, 145] on button "Tablet" at bounding box center [86, 145] width 29 height 17
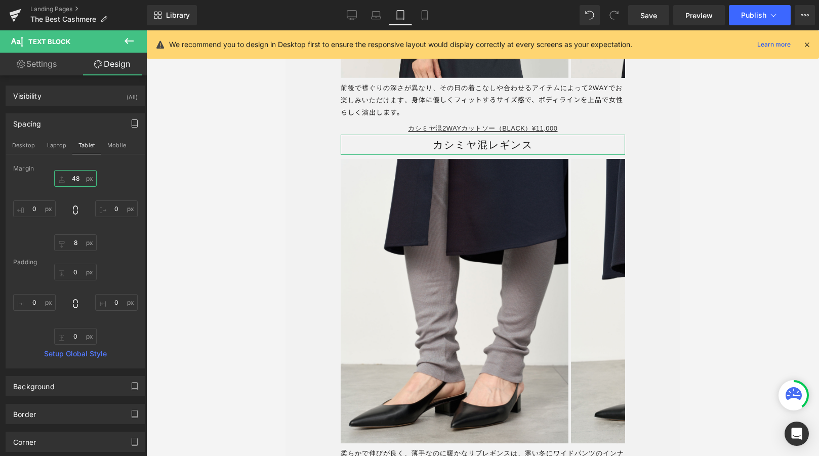
click at [80, 182] on input "48" at bounding box center [75, 178] width 43 height 17
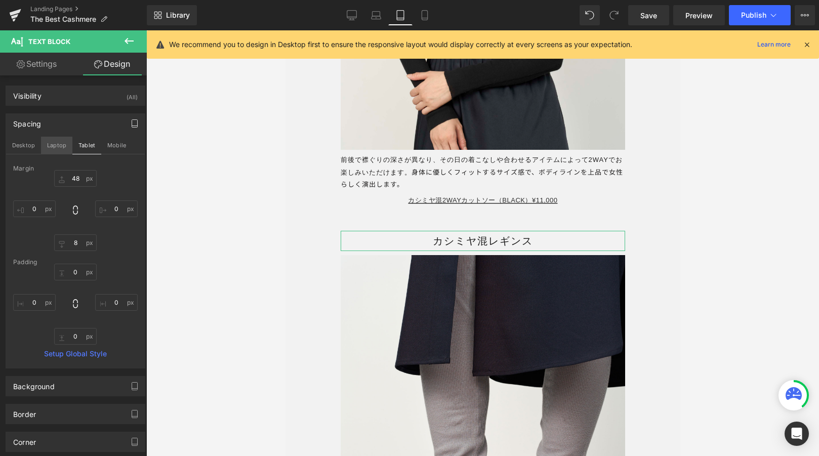
click at [61, 146] on button "Laptop" at bounding box center [56, 145] width 31 height 17
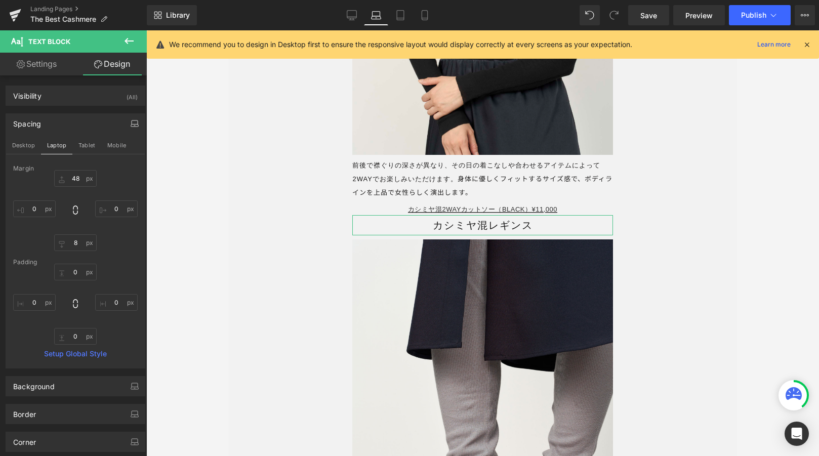
scroll to position [10627, 0]
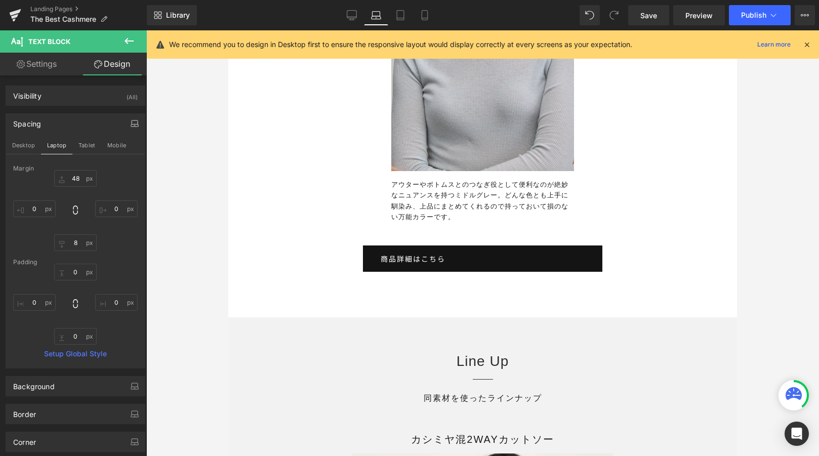
click at [83, 187] on div "48 0 8 0" at bounding box center [75, 210] width 125 height 81
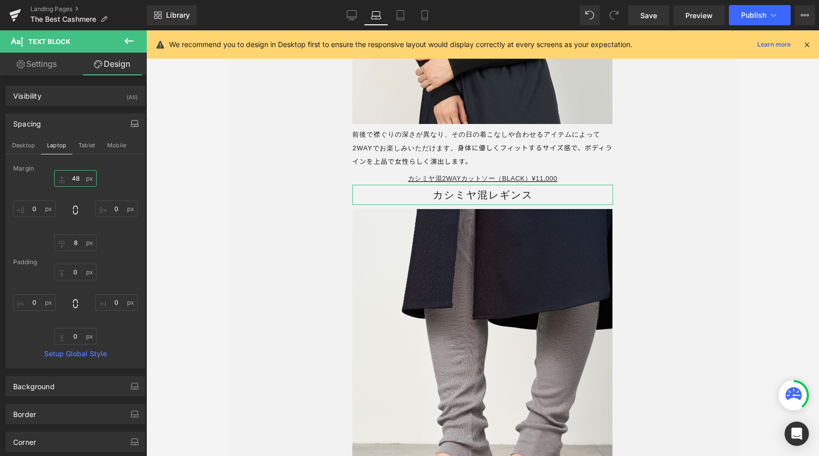
click at [77, 176] on input "48" at bounding box center [75, 178] width 43 height 17
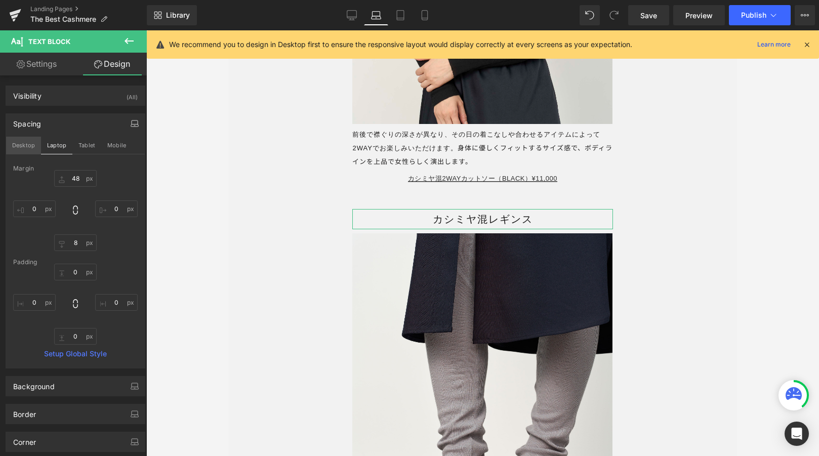
click at [27, 148] on button "Desktop" at bounding box center [23, 145] width 35 height 17
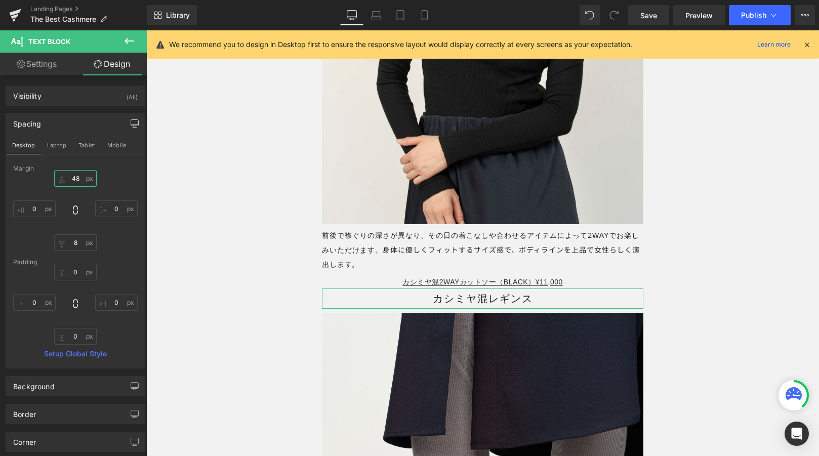
scroll to position [12497, 0]
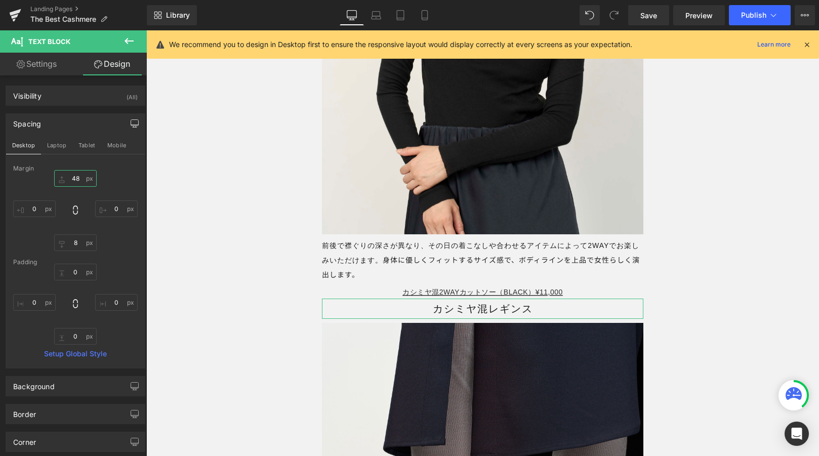
click at [81, 178] on input "48" at bounding box center [75, 178] width 43 height 17
type input "48"
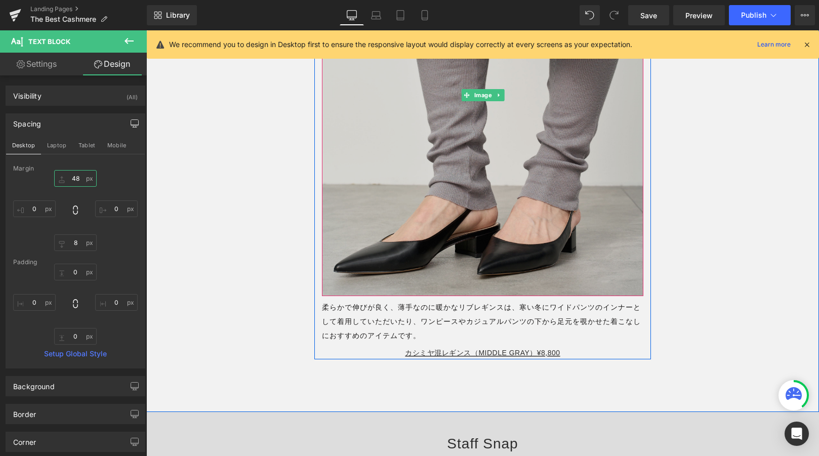
scroll to position [12951, 0]
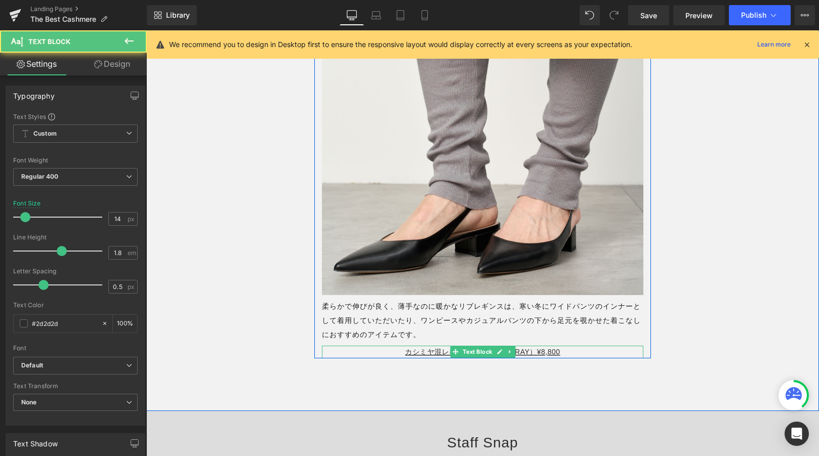
click at [370, 358] on p "カシミヤ混レギンス（MIDDLE GRAY）¥8,800" at bounding box center [483, 352] width 322 height 13
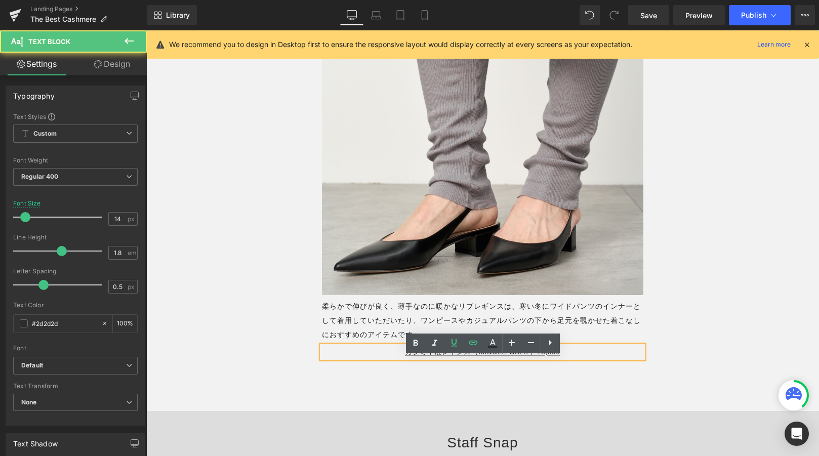
click at [370, 358] on p "カシミヤ混レギンス（MIDDLE GRAY）¥8,800" at bounding box center [483, 352] width 322 height 13
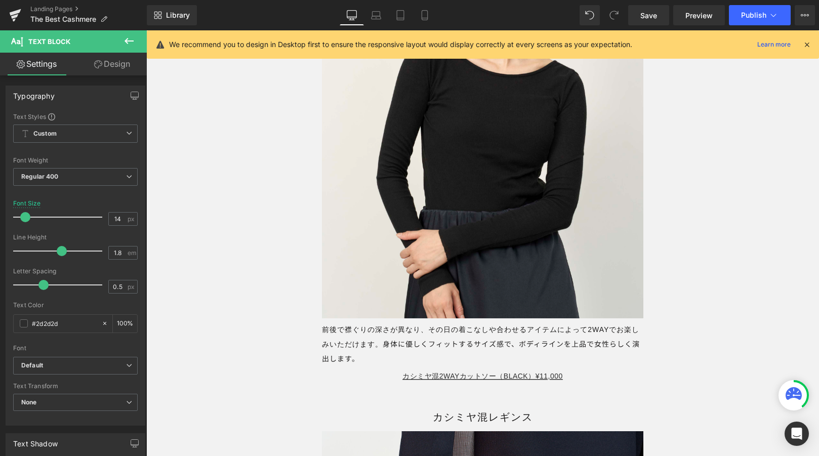
scroll to position [12458, 0]
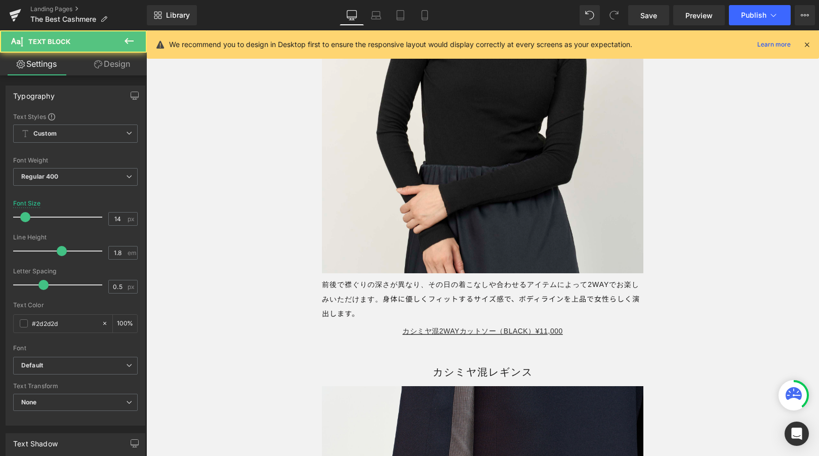
click at [379, 338] on p "カシミヤ混2WAYカットソー（BLACK）¥11,000" at bounding box center [483, 331] width 322 height 13
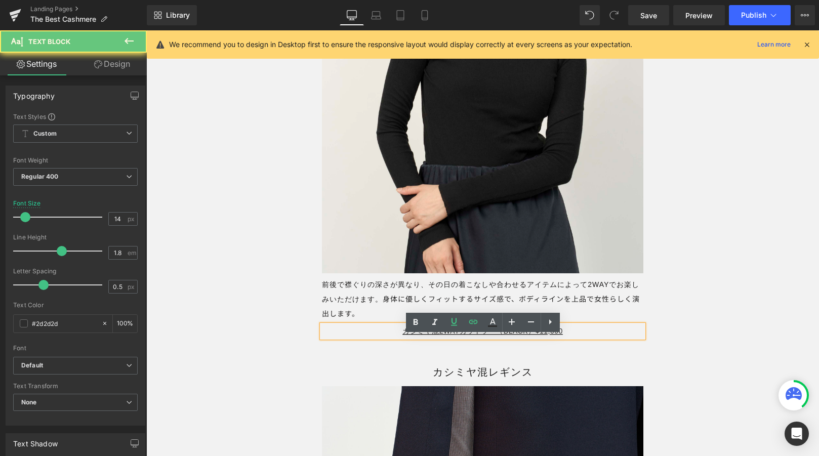
click at [377, 338] on p "カシミヤ混2WAYカットソー（BLACK）¥11,000" at bounding box center [483, 331] width 322 height 13
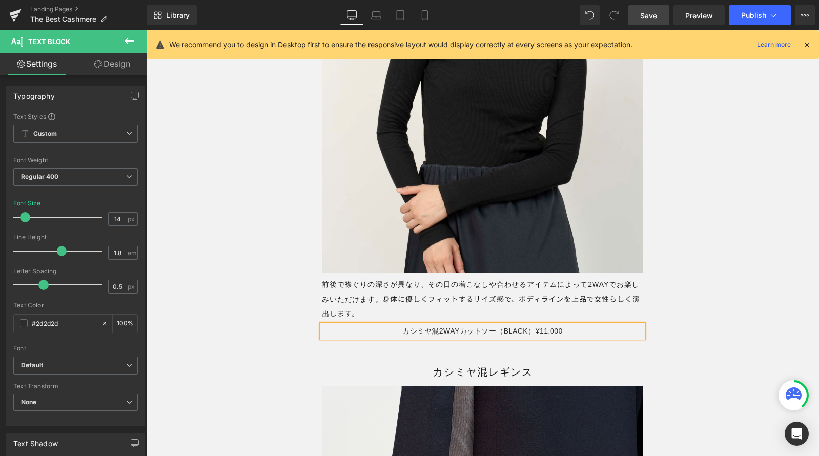
click at [649, 16] on span "Save" at bounding box center [648, 15] width 17 height 11
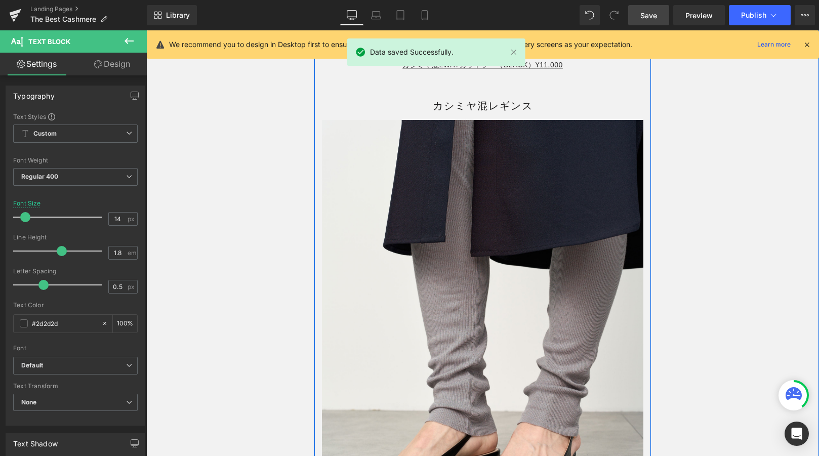
scroll to position [12656, 0]
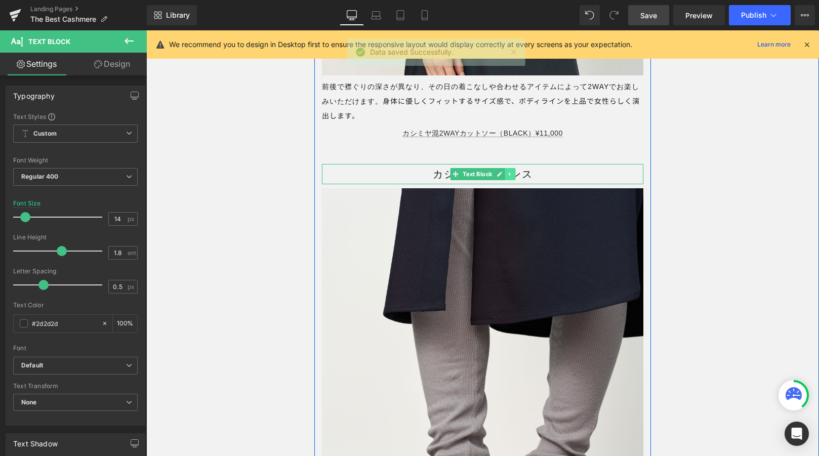
click at [512, 177] on icon at bounding box center [510, 174] width 6 height 6
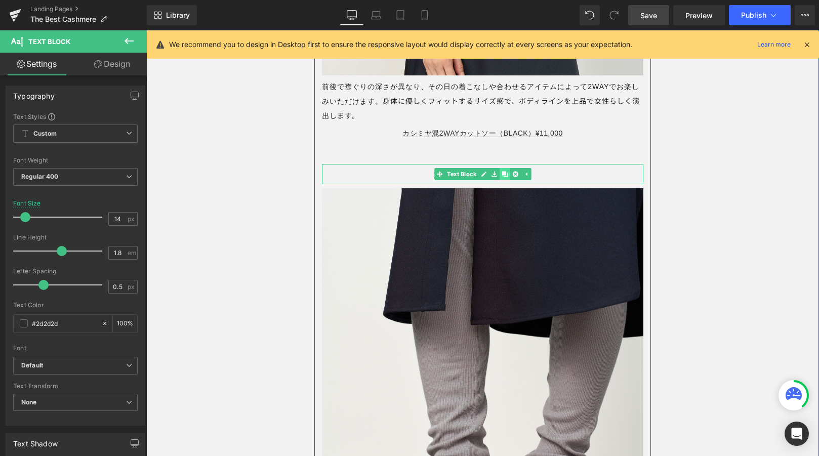
click at [505, 177] on icon at bounding box center [505, 174] width 6 height 6
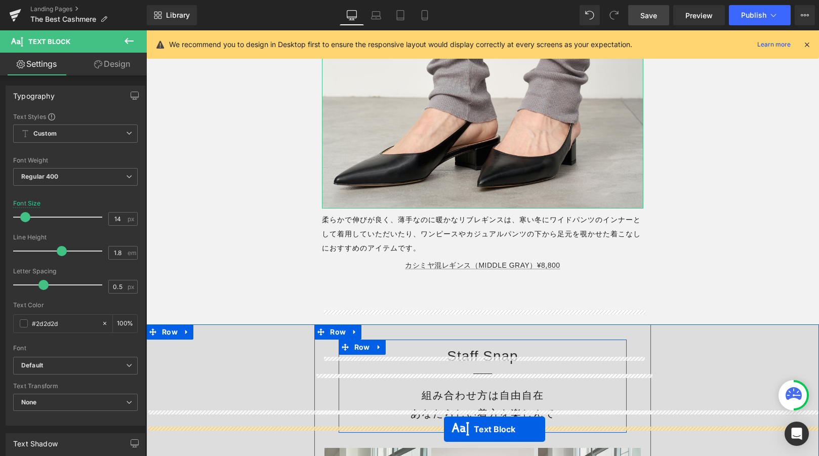
scroll to position [13122, 0]
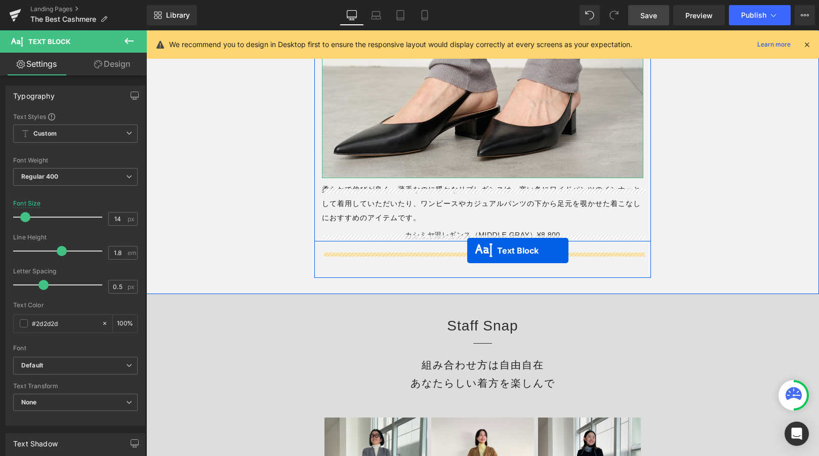
drag, startPoint x: 475, startPoint y: 231, endPoint x: 467, endPoint y: 251, distance: 21.2
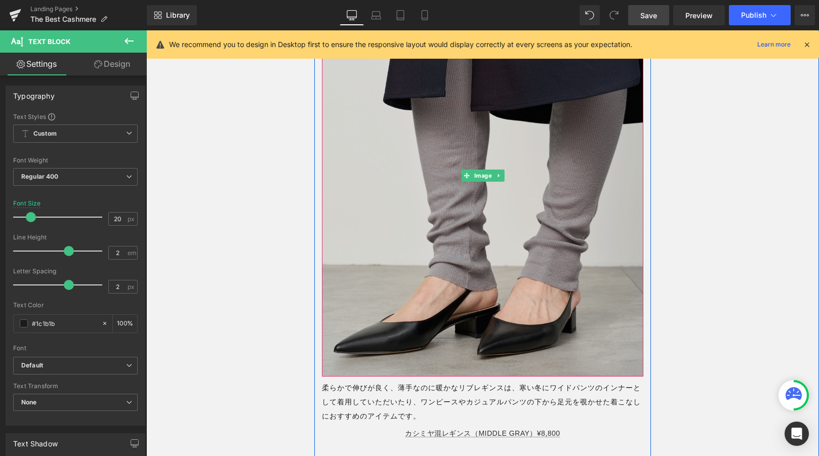
scroll to position [12723, 0]
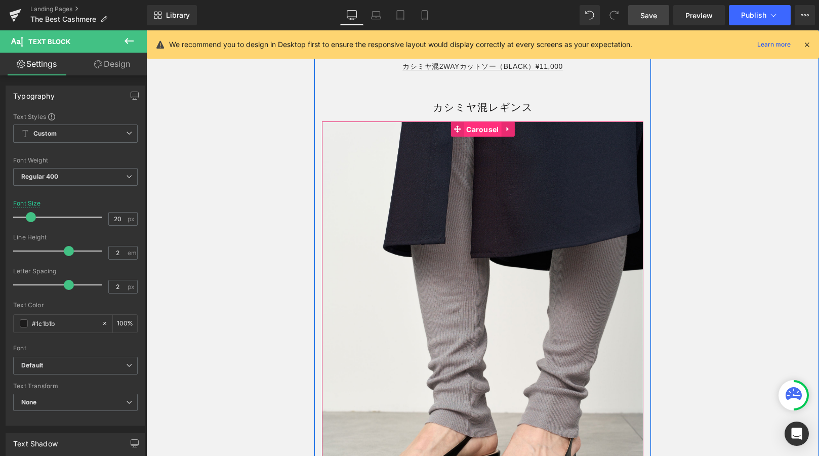
click at [489, 137] on span "Carousel" at bounding box center [482, 129] width 37 height 15
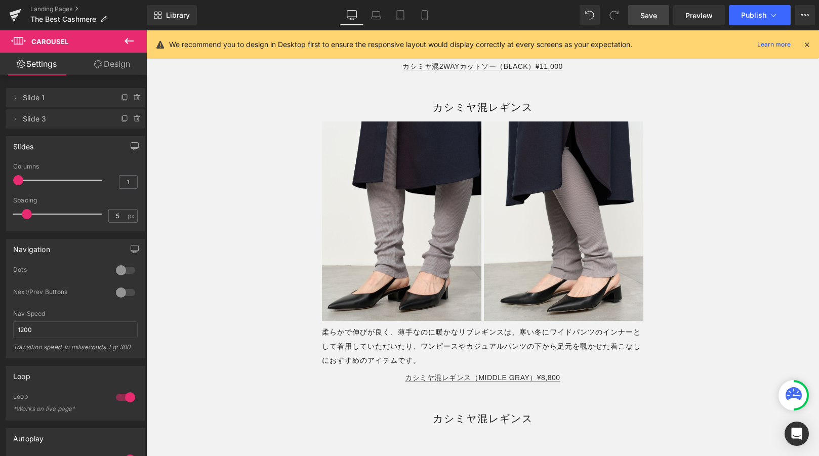
drag, startPoint x: 19, startPoint y: 182, endPoint x: 5, endPoint y: 182, distance: 13.7
click at [6, 182] on div "Slides 1 Columns 1 1 Columns 1 1 Columns 1 1 Columns 1 5px Spacing 5 px 5px Spa…" at bounding box center [76, 183] width 140 height 95
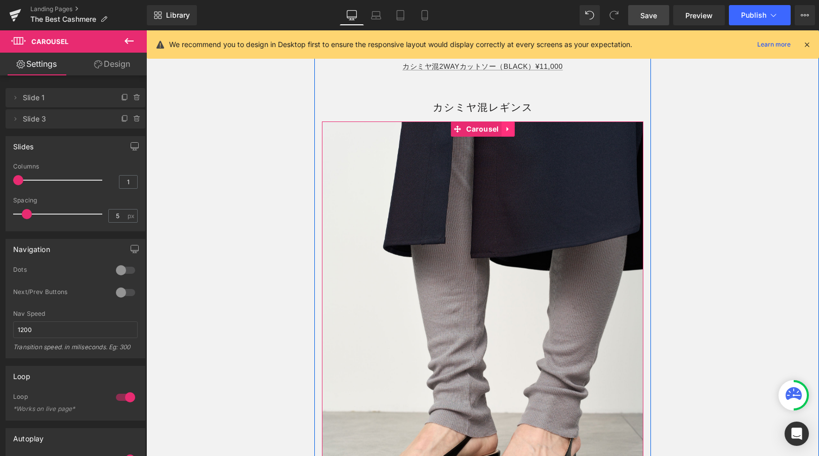
click at [507, 132] on icon at bounding box center [507, 129] width 2 height 5
click at [505, 137] on link at bounding box center [501, 129] width 13 height 15
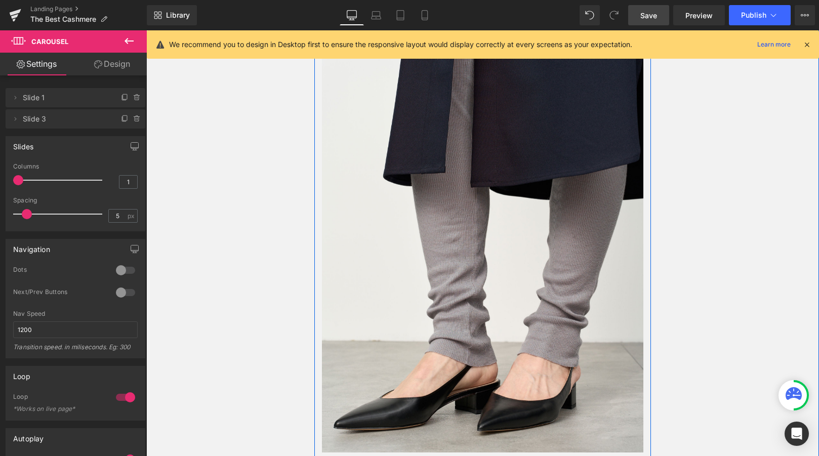
scroll to position [13207, 0]
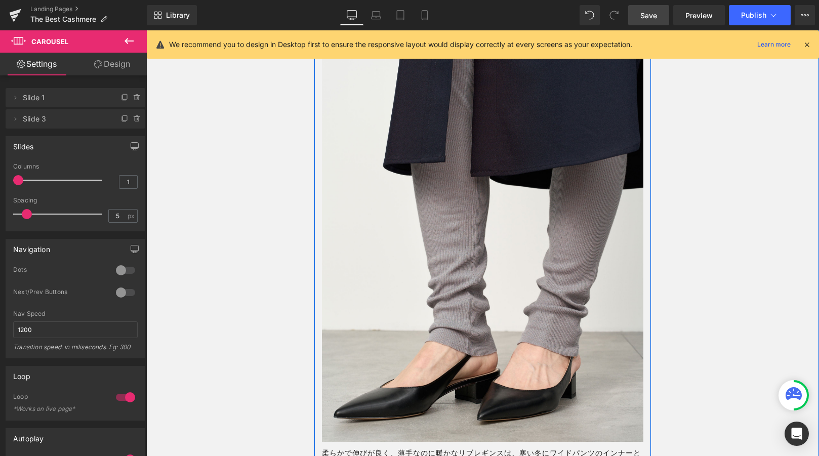
click at [505, 141] on img at bounding box center [483, 241] width 322 height 402
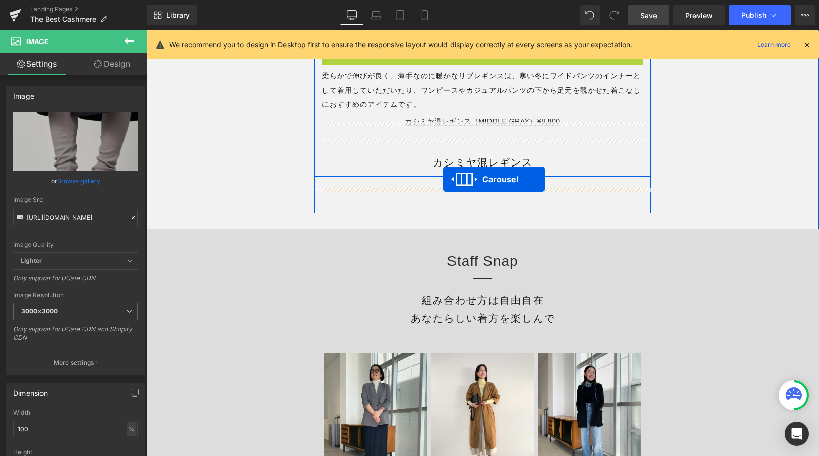
drag, startPoint x: 474, startPoint y: 62, endPoint x: 444, endPoint y: 179, distance: 120.8
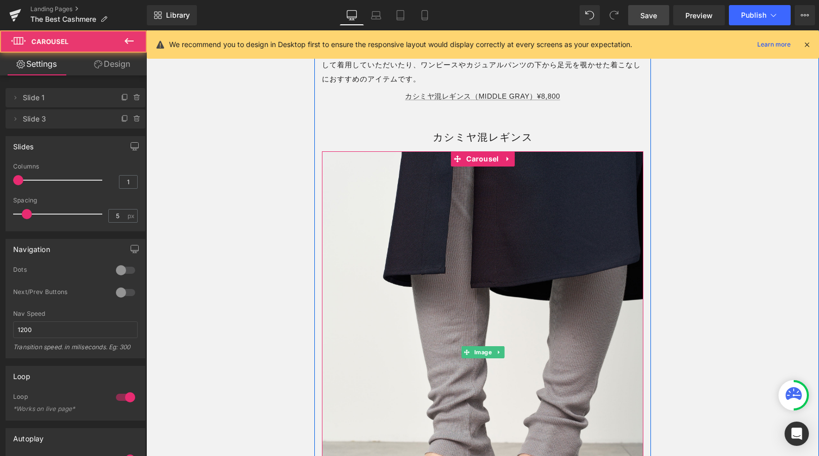
scroll to position [12944, 0]
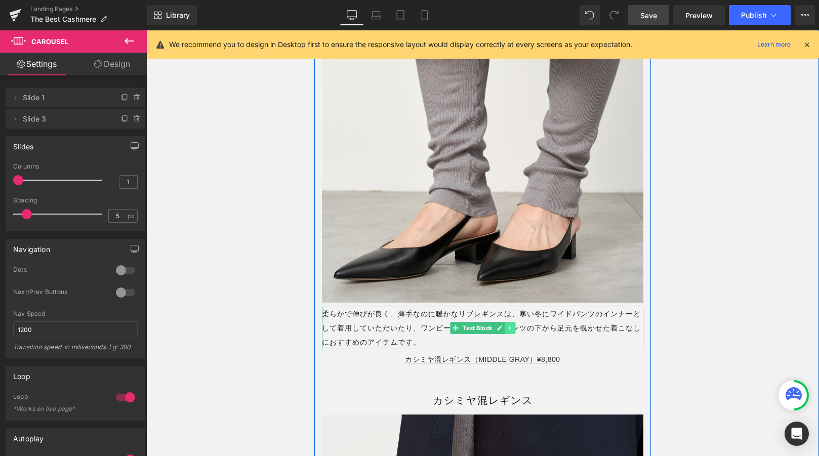
click at [513, 331] on icon at bounding box center [510, 328] width 6 height 6
click at [504, 331] on icon at bounding box center [505, 328] width 6 height 6
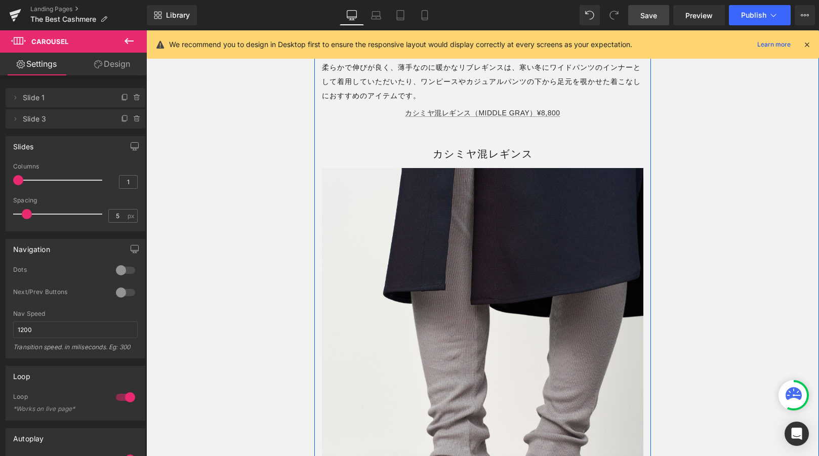
scroll to position [13237, 0]
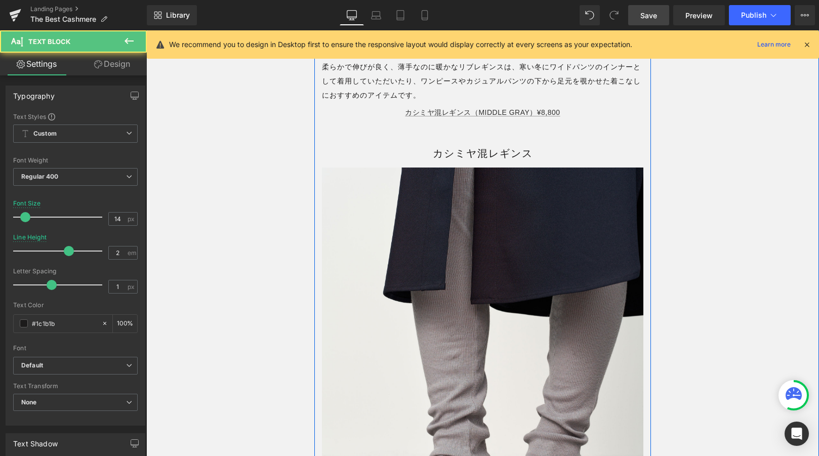
click at [466, 102] on div "柔らかで伸びが良く、薄手なのに暖かなリブレギンスは、寒い冬にワイドパンツのインナーとして着用していただいたり、ワンピースやカジュアルパンツの下から足元を覗かせ…" at bounding box center [483, 81] width 322 height 43
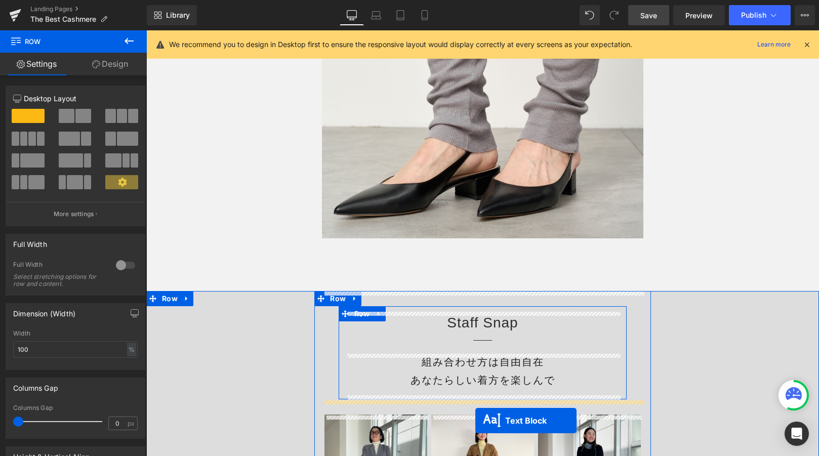
scroll to position [13582, 0]
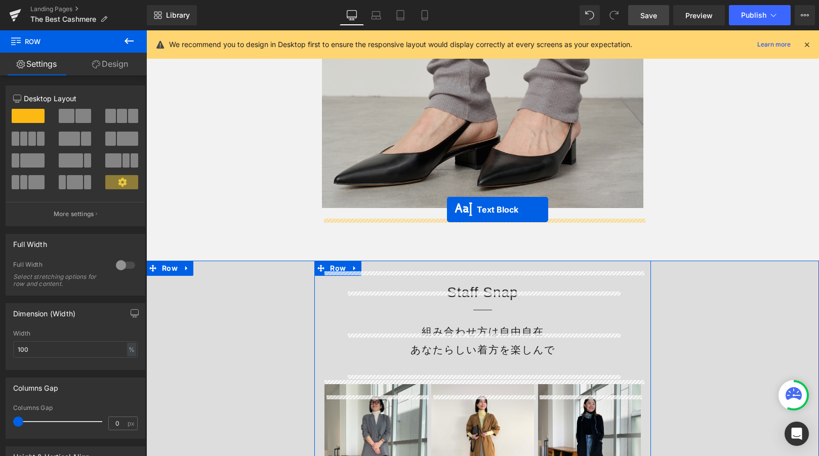
drag, startPoint x: 476, startPoint y: 91, endPoint x: 447, endPoint y: 209, distance: 122.1
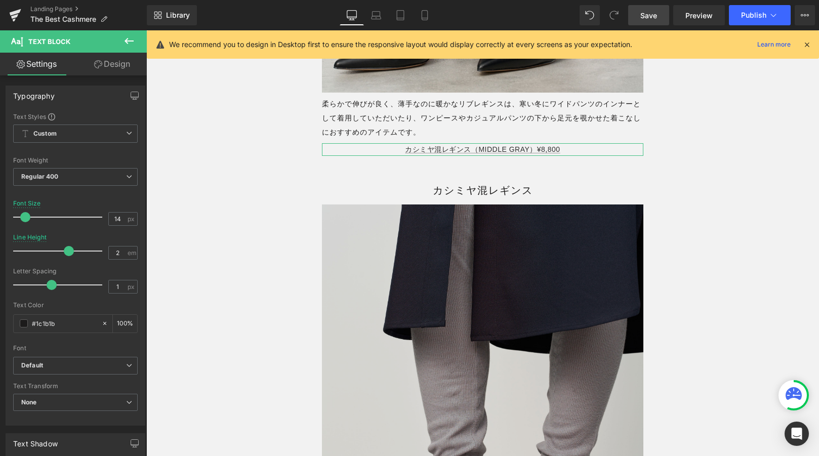
scroll to position [13150, 0]
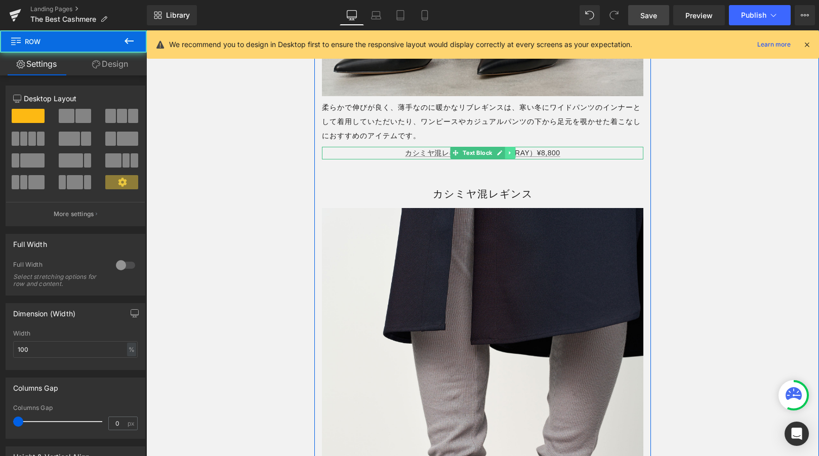
click at [508, 156] on icon at bounding box center [510, 153] width 6 height 6
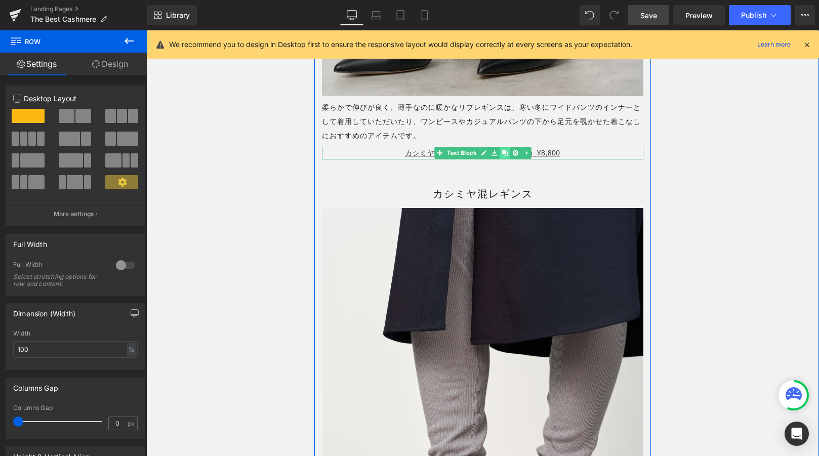
click at [506, 156] on icon at bounding box center [505, 153] width 6 height 6
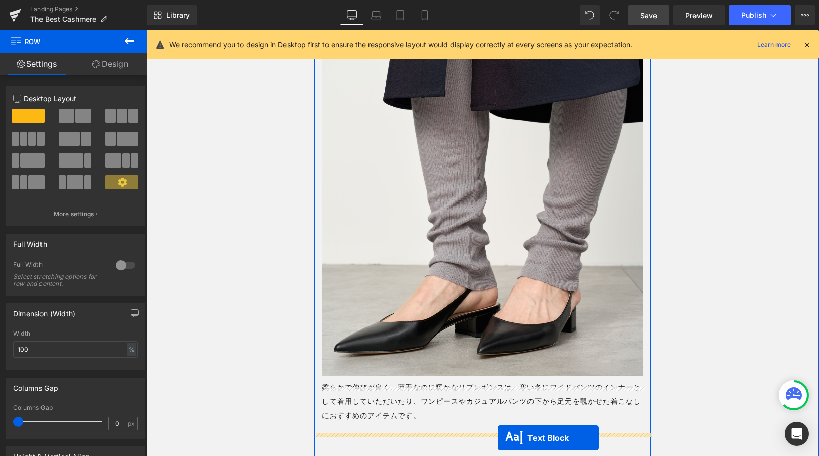
scroll to position [13484, 0]
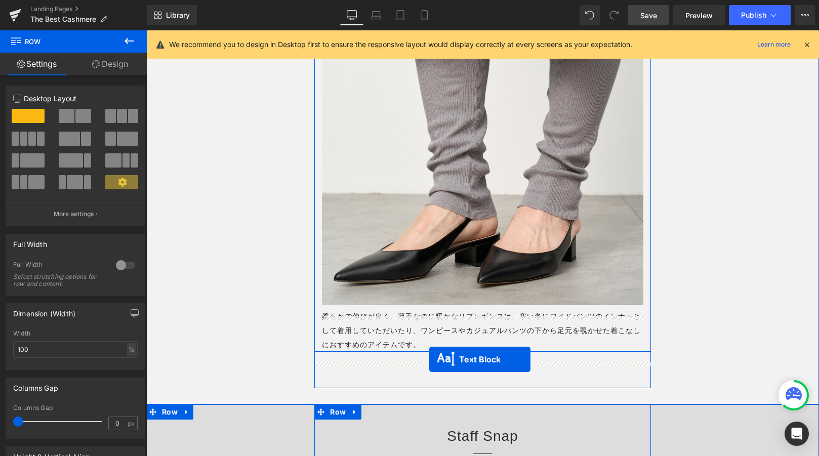
drag, startPoint x: 483, startPoint y: 179, endPoint x: 429, endPoint y: 359, distance: 187.9
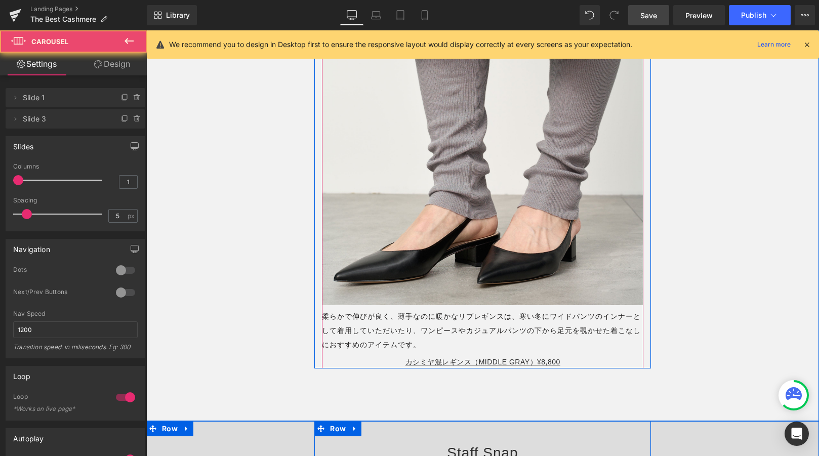
click at [378, 366] on div "Image 柔らかで伸びが良く、薄手なのに暖かなリブレギンスは、寒い冬にワイドパンツのインナーとして着用していただいたり、ワンピースやカジュアルパンツの下から…" at bounding box center [483, 135] width 322 height 465
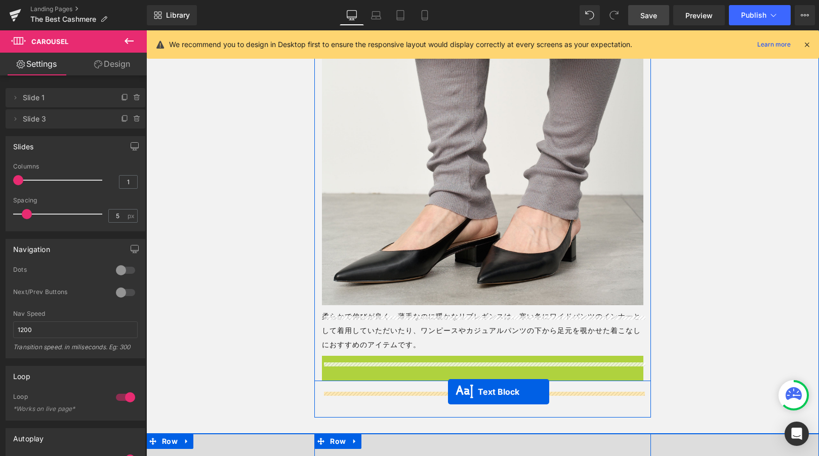
drag, startPoint x: 474, startPoint y: 375, endPoint x: 448, endPoint y: 392, distance: 31.0
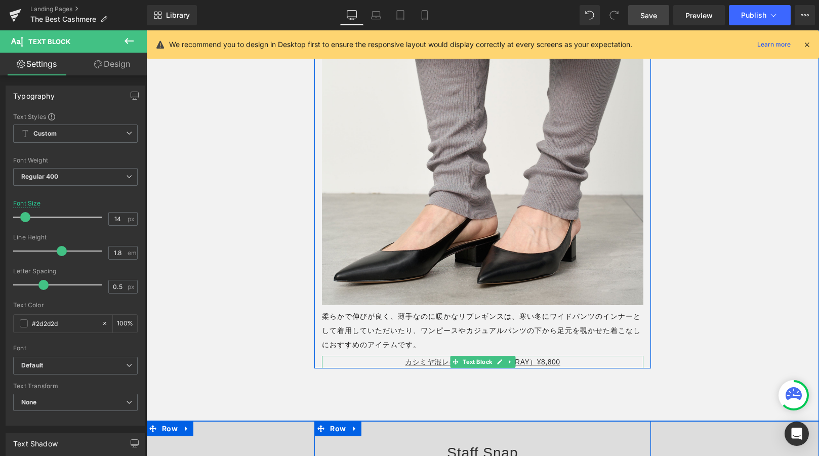
click at [570, 369] on p "カシミヤ混レギンス（MIDDLE GRAY）¥8,800" at bounding box center [483, 362] width 322 height 13
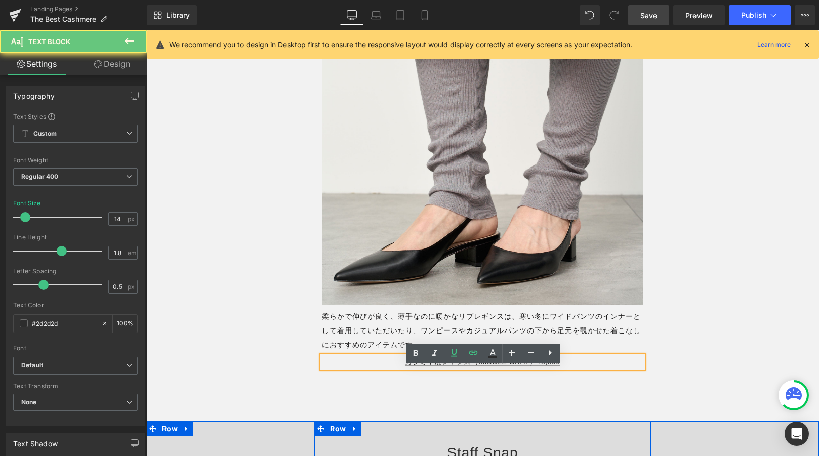
click at [570, 369] on p "カシミヤ混レギンス（MIDDLE GRAY）¥8,800" at bounding box center [483, 362] width 322 height 13
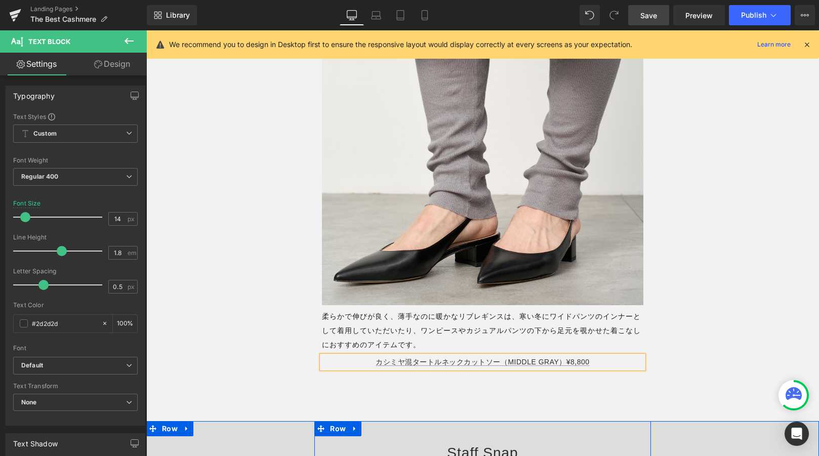
click at [608, 369] on p "カシミヤ混タートルネックカットソー（MIDDLE GRAY）¥8,800" at bounding box center [483, 362] width 322 height 13
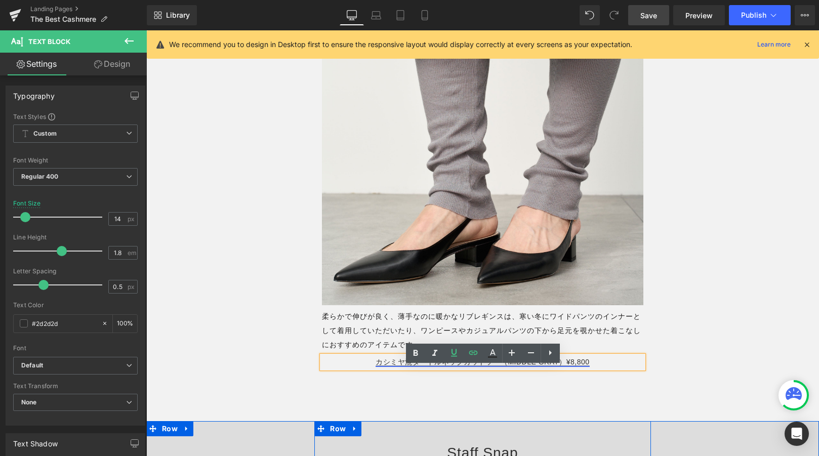
click at [495, 366] on link "カシミヤ混タートルネックカットソー（MIDDLE GRAY）¥8,800" at bounding box center [483, 362] width 214 height 8
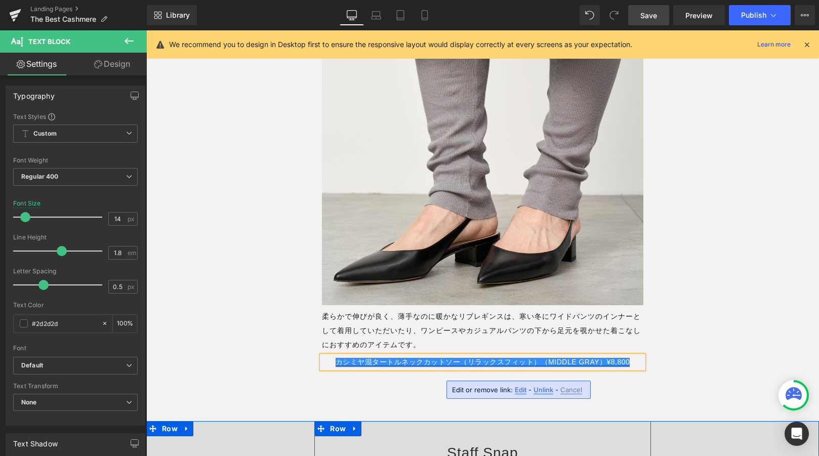
click at [604, 366] on link "カシミヤ混タートルネックカットソー（リラックスフィット）（MIDDLE GRAY）¥8,800" at bounding box center [483, 362] width 295 height 8
click at [617, 369] on p "カシミヤ混タートルネックカットソー（リラックスフィット）¥11,000" at bounding box center [483, 362] width 322 height 13
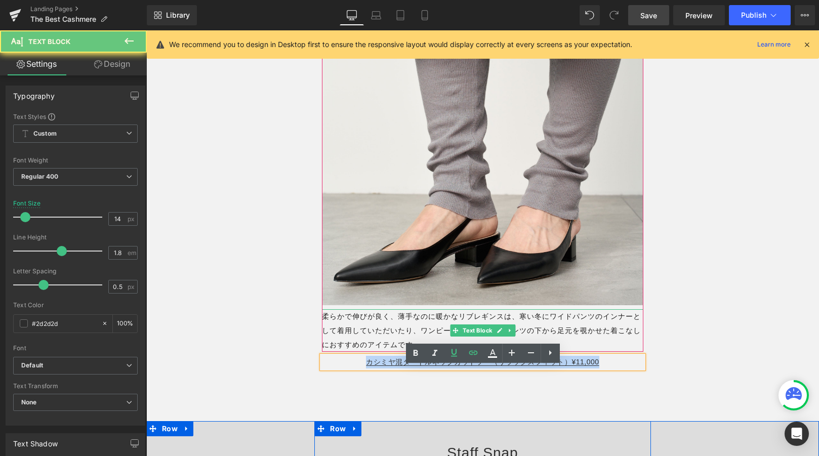
drag, startPoint x: 617, startPoint y: 370, endPoint x: 334, endPoint y: 353, distance: 283.6
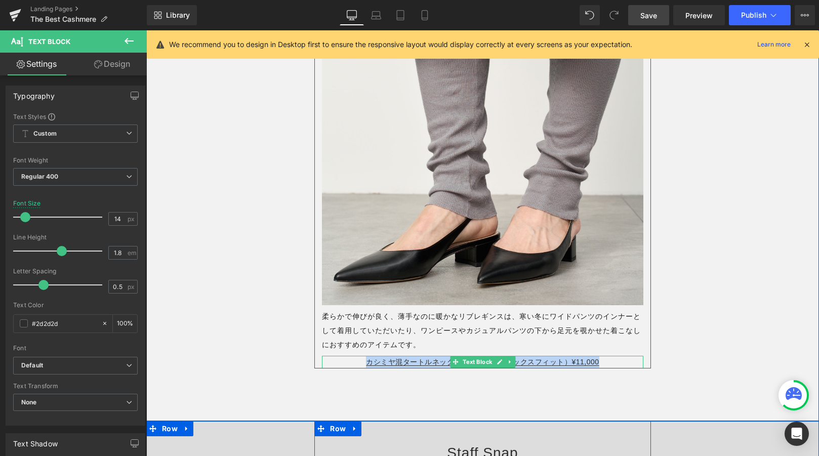
click at [607, 369] on p "カシミヤ混タートルネックカットソー（リラックスフィット）¥11,000" at bounding box center [483, 362] width 322 height 13
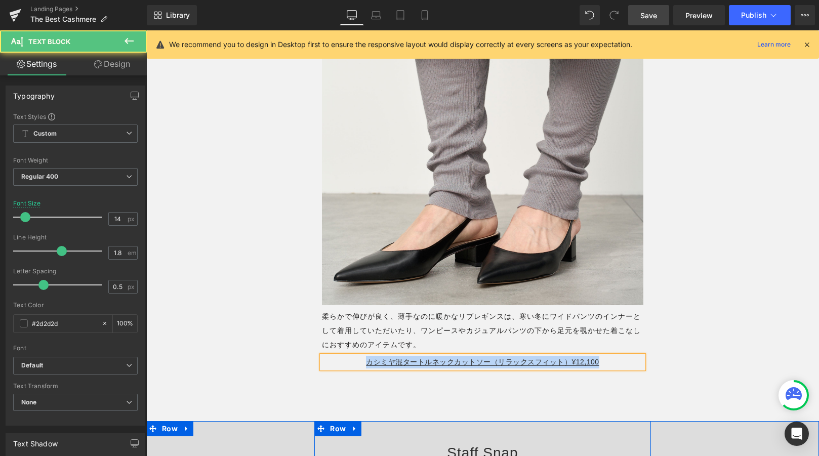
drag, startPoint x: 620, startPoint y: 375, endPoint x: 337, endPoint y: 374, distance: 283.0
click at [337, 369] on p "カシミヤ混タートルネックカットソー（リラックスフィット）¥12,100" at bounding box center [483, 362] width 322 height 13
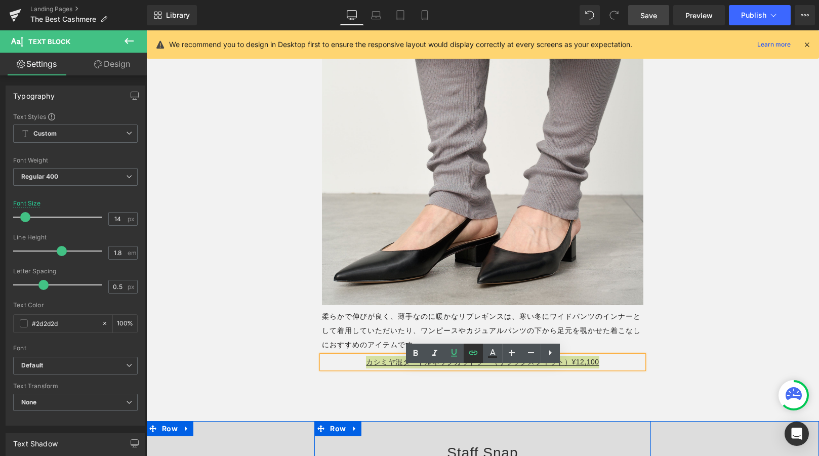
click at [470, 350] on icon at bounding box center [473, 353] width 12 height 12
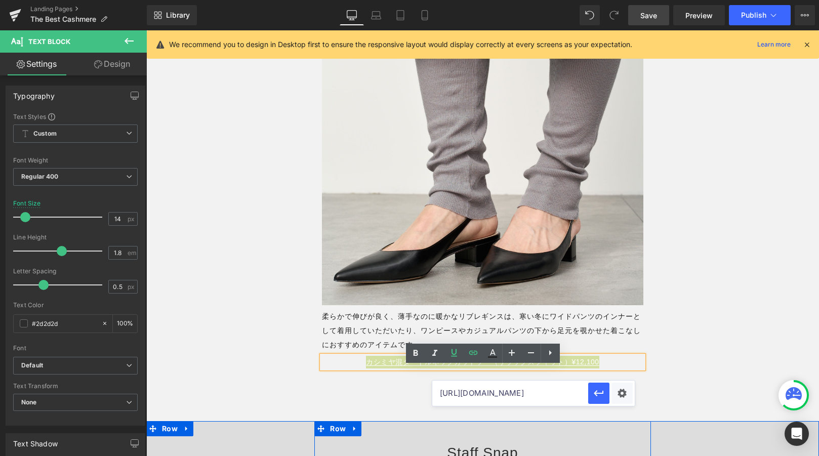
click at [459, 396] on input "[URL][DOMAIN_NAME]" at bounding box center [510, 393] width 156 height 25
type input "[URL][DOMAIN_NAME]"
paste input "[URL][DOMAIN_NAME]"
type input "[URL][DOMAIN_NAME]"
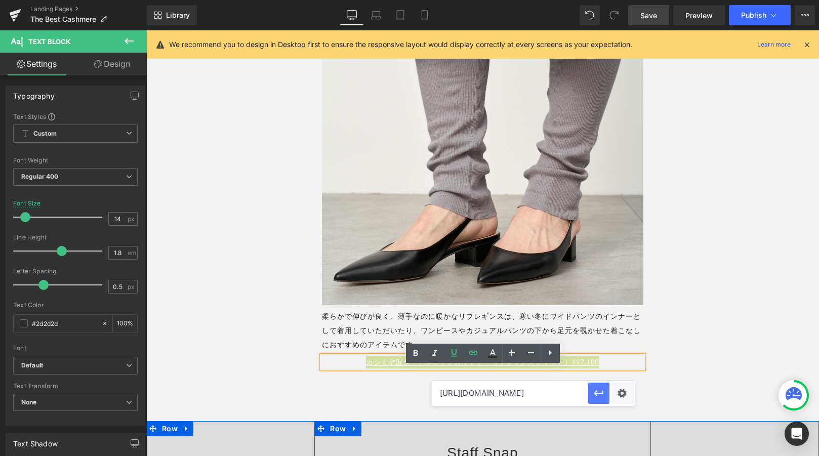
scroll to position [0, 0]
click at [600, 387] on icon "button" at bounding box center [599, 393] width 12 height 12
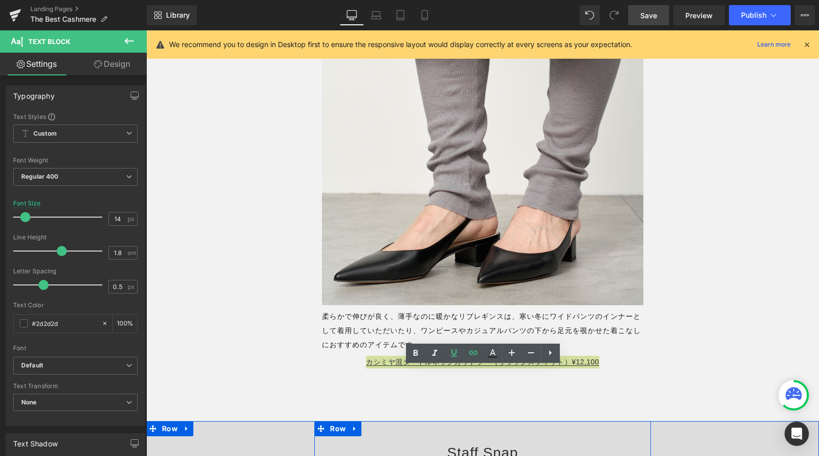
click at [646, 15] on span "Save" at bounding box center [648, 15] width 17 height 11
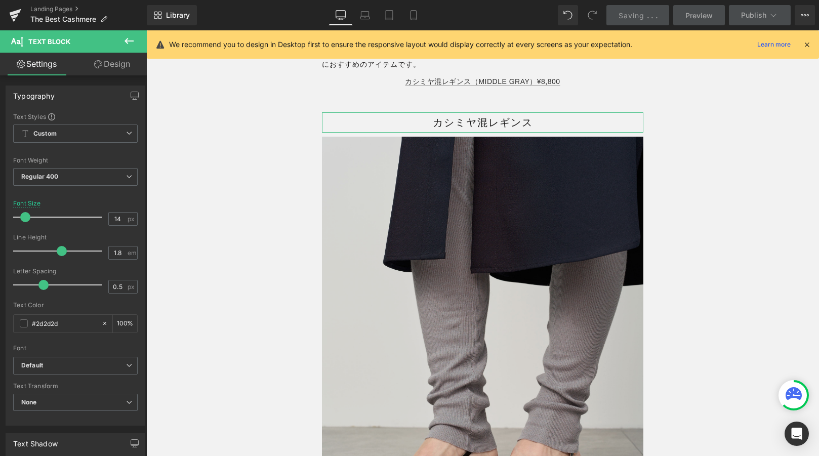
scroll to position [13222, 0]
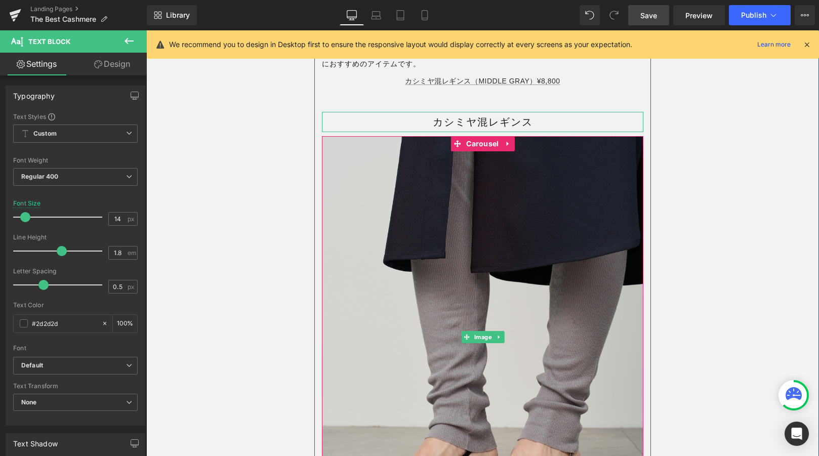
click at [355, 221] on img at bounding box center [483, 337] width 322 height 402
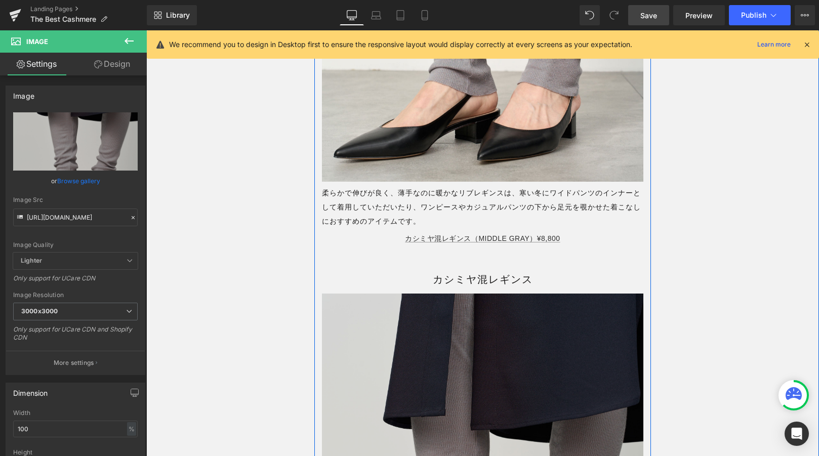
scroll to position [13078, 0]
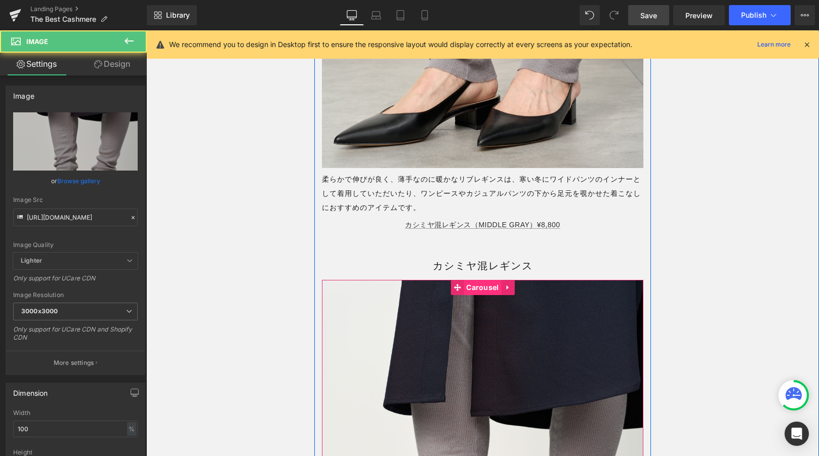
click at [479, 295] on span "Carousel" at bounding box center [482, 287] width 37 height 15
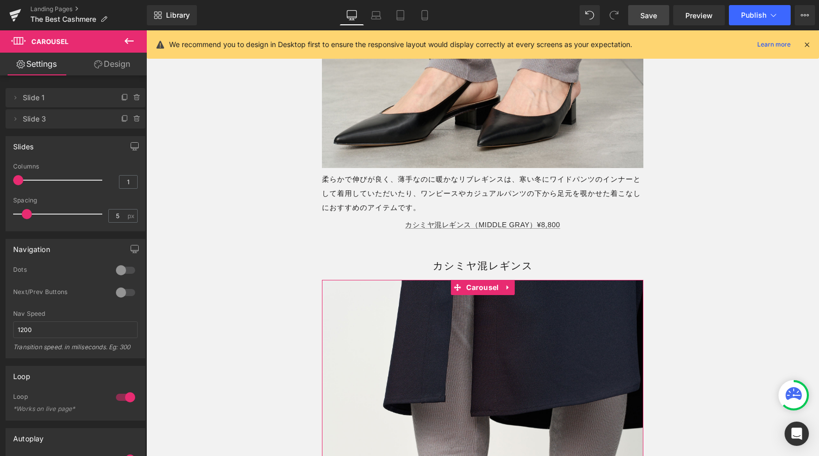
click at [33, 183] on div at bounding box center [60, 180] width 84 height 20
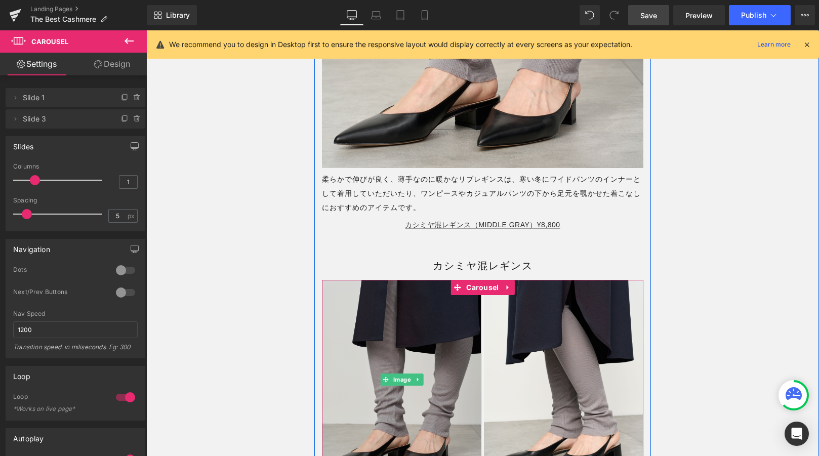
click at [361, 400] on img at bounding box center [401, 379] width 159 height 199
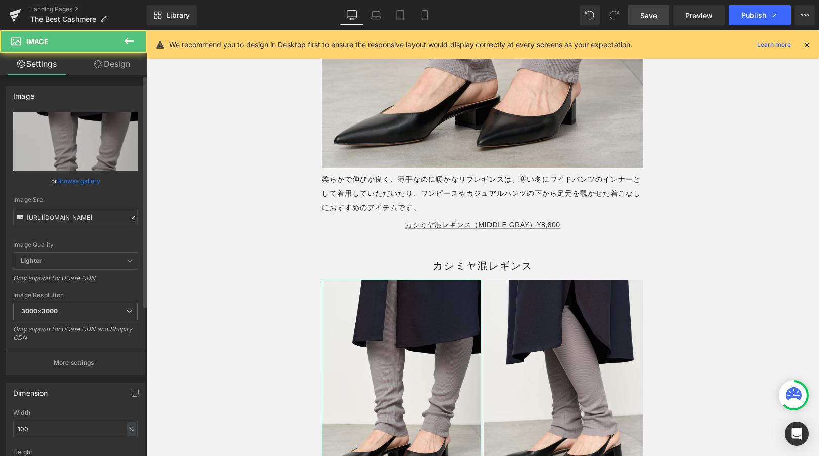
click at [130, 214] on icon at bounding box center [133, 217] width 7 height 7
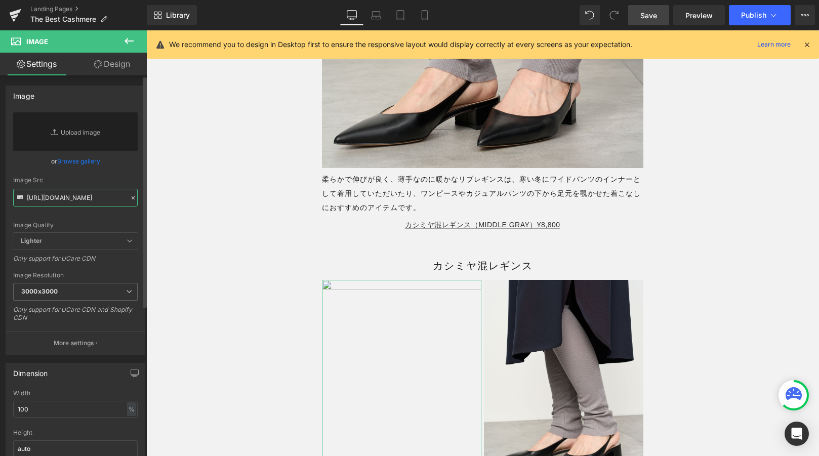
click at [93, 198] on input "[URL][DOMAIN_NAME]" at bounding box center [75, 198] width 125 height 18
paste input "[URL][DOMAIN_NAME]"
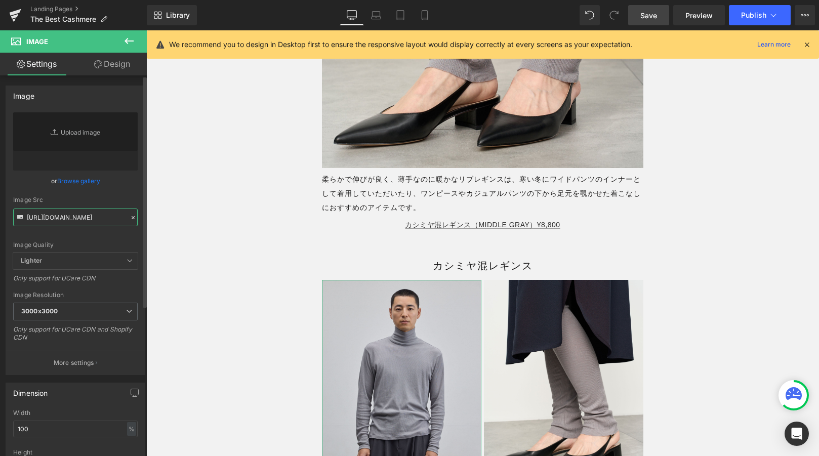
type input "[URL][DOMAIN_NAME]"
click at [115, 192] on div "Image Quality Lighter Lightest Lighter Lighter Lightest Only support for UCare …" at bounding box center [75, 182] width 125 height 140
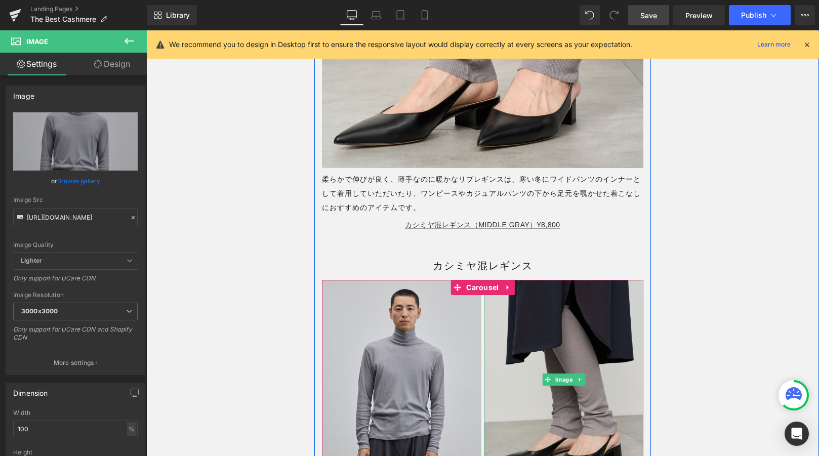
click at [504, 316] on img at bounding box center [563, 379] width 159 height 199
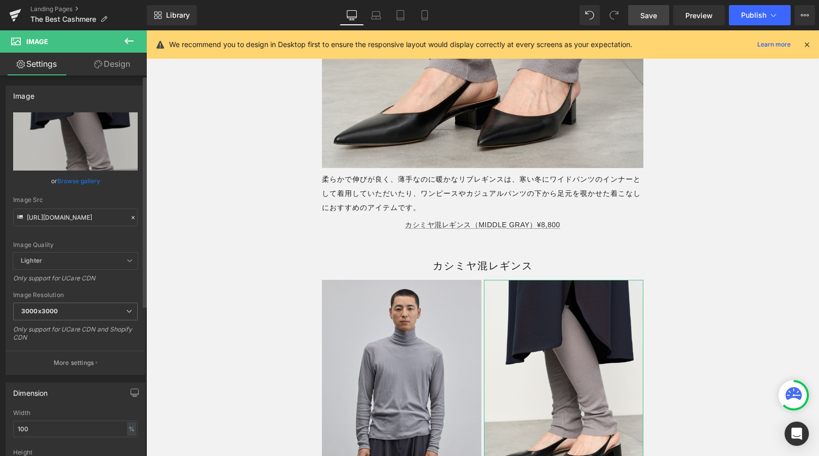
click at [130, 215] on icon at bounding box center [133, 217] width 7 height 7
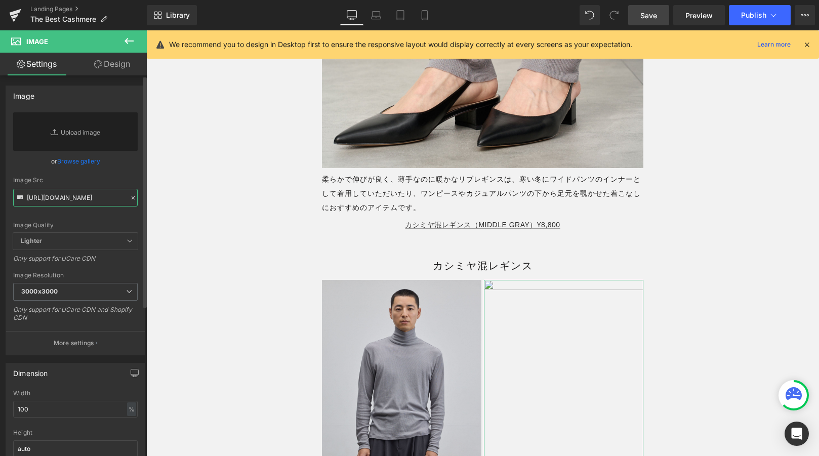
click at [100, 202] on input "[URL][DOMAIN_NAME]" at bounding box center [75, 198] width 125 height 18
paste input "[URL][DOMAIN_NAME]"
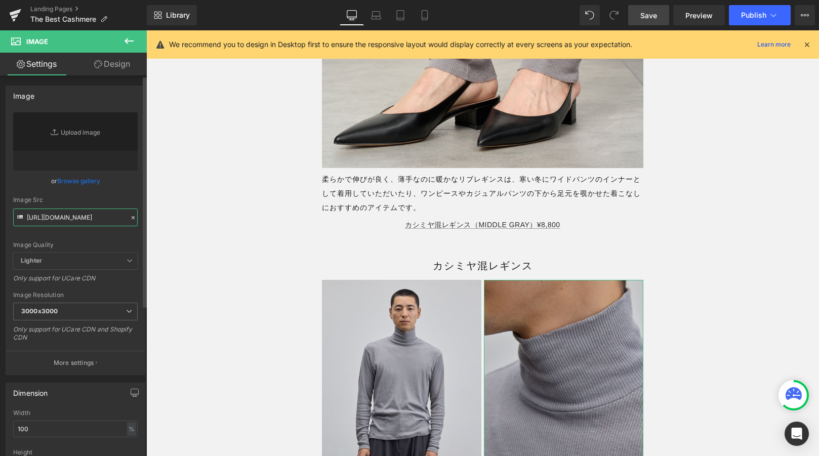
type input "[URL][DOMAIN_NAME]"
click at [116, 188] on div "Image Quality Lighter Lightest Lighter Lighter Lightest Only support for UCare …" at bounding box center [75, 182] width 125 height 140
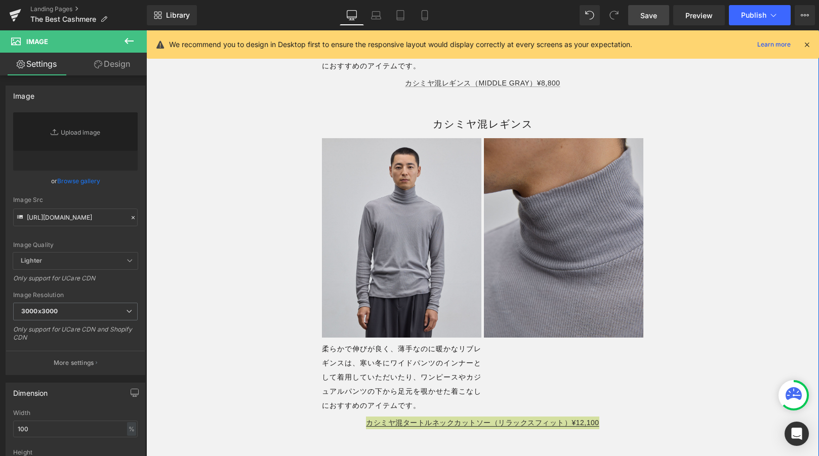
scroll to position [13220, 0]
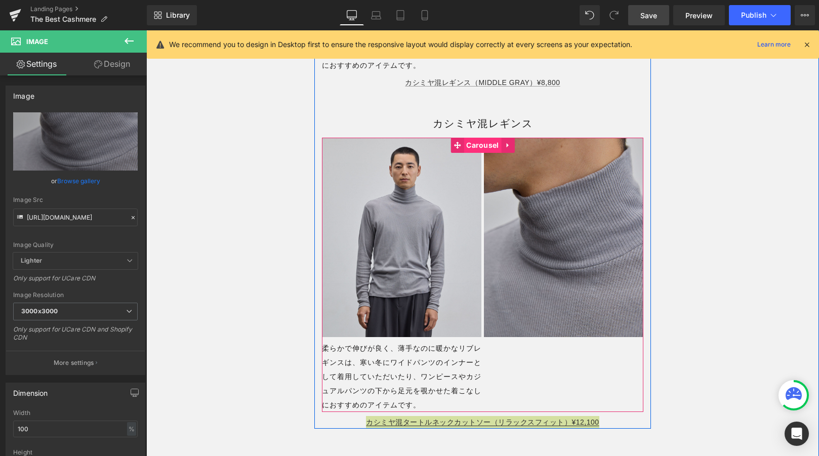
click at [480, 153] on span "Carousel" at bounding box center [482, 145] width 37 height 15
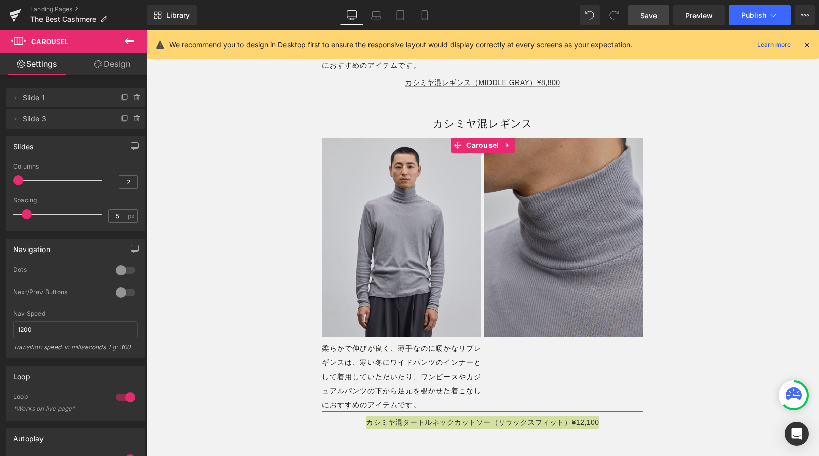
drag, startPoint x: 37, startPoint y: 181, endPoint x: 20, endPoint y: 181, distance: 16.7
click at [20, 181] on span at bounding box center [18, 180] width 10 height 10
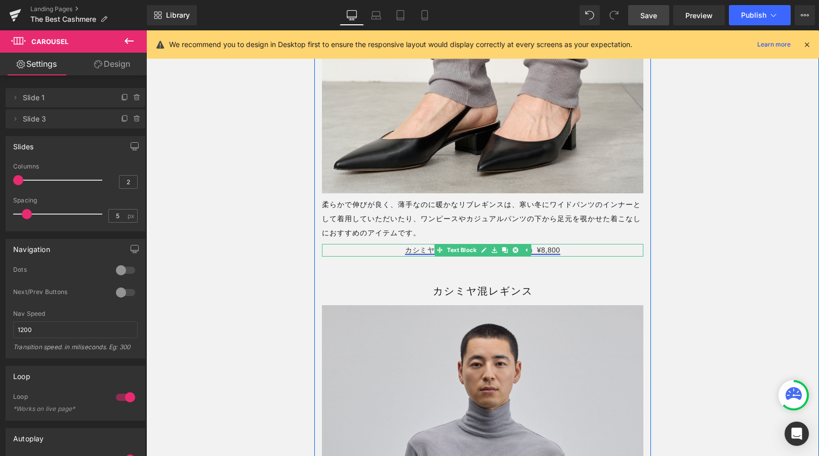
scroll to position [13068, 0]
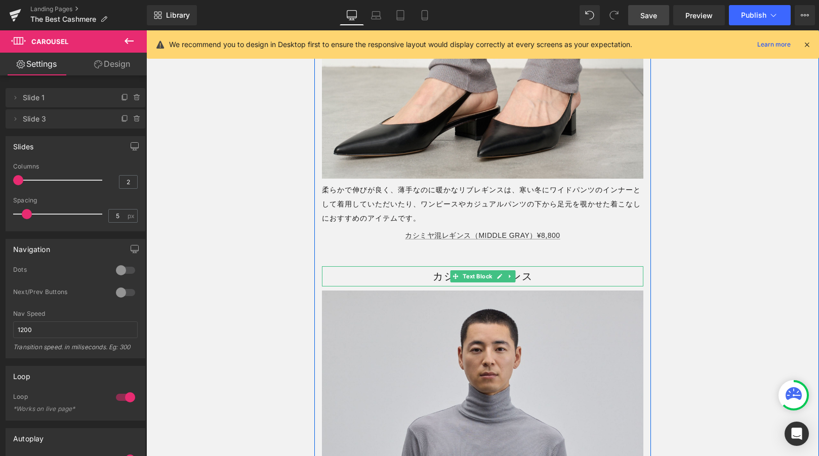
click at [431, 284] on p "カシミヤ混レギンス" at bounding box center [483, 276] width 322 height 20
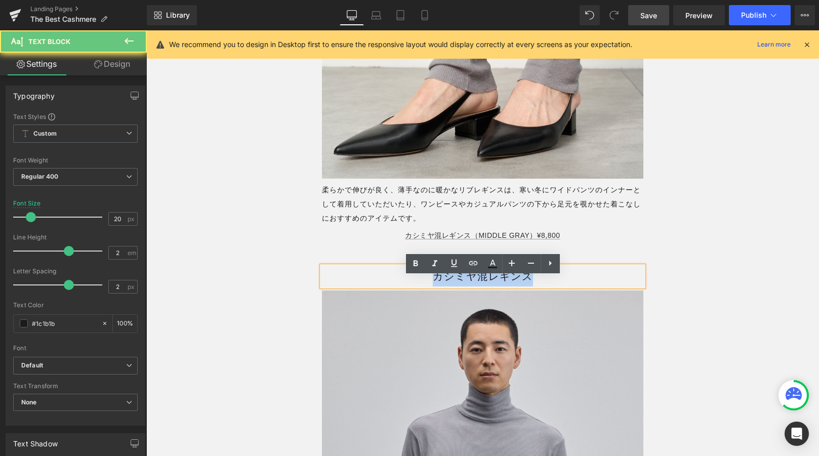
drag, startPoint x: 431, startPoint y: 284, endPoint x: 560, endPoint y: 284, distance: 128.6
click at [560, 284] on p "カシミヤ混レギンス" at bounding box center [483, 276] width 322 height 20
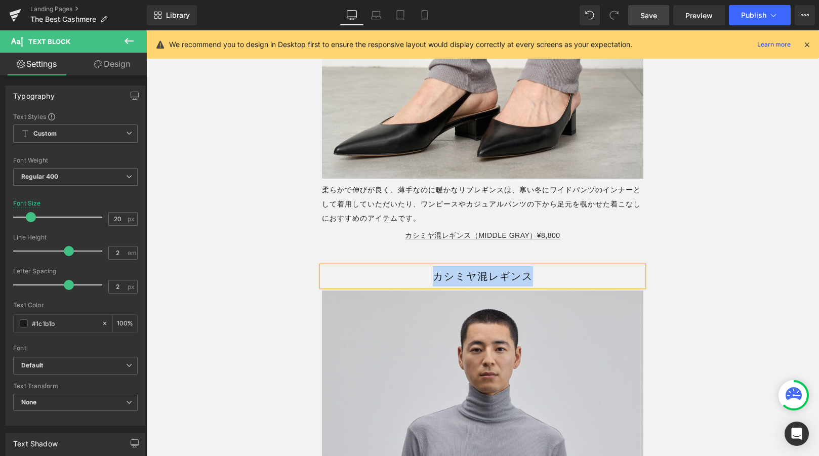
paste div
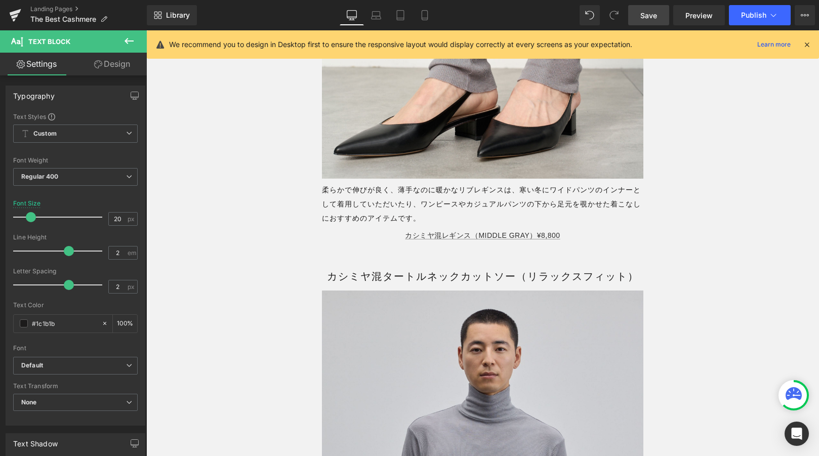
click at [651, 12] on span "Save" at bounding box center [648, 15] width 17 height 11
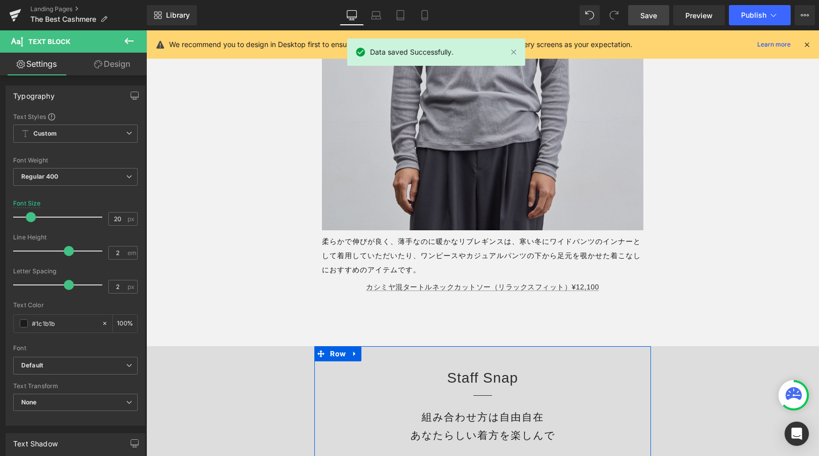
scroll to position [13531, 0]
click at [372, 247] on div "柔らかで伸びが良く、薄手なのに暖かなリブレギンスは、寒い冬にワイドパンツのインナーとして着用していただいたり、ワンピースやカジュアルパンツの下から足元を覗かせ…" at bounding box center [483, 254] width 322 height 43
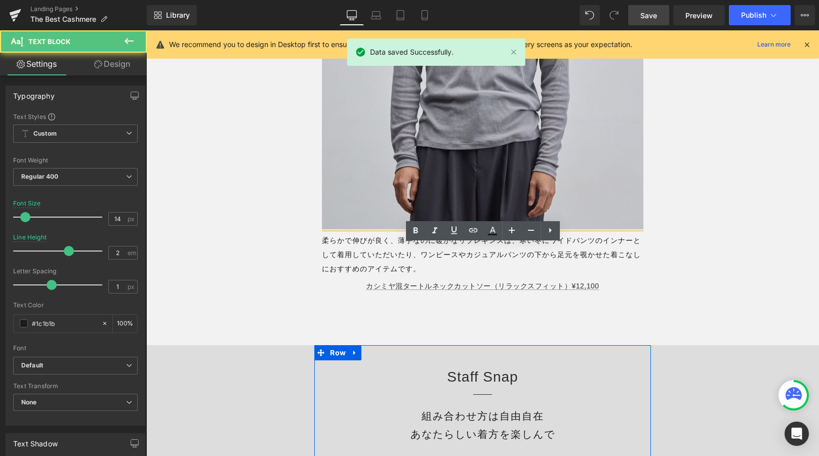
click at [360, 260] on div "柔らかで伸びが良く、薄手なのに暖かなリブレギンスは、寒い冬にワイドパンツのインナーとして着用していただいたり、ワンピースやカジュアルパンツの下から足元を覗かせ…" at bounding box center [483, 254] width 322 height 43
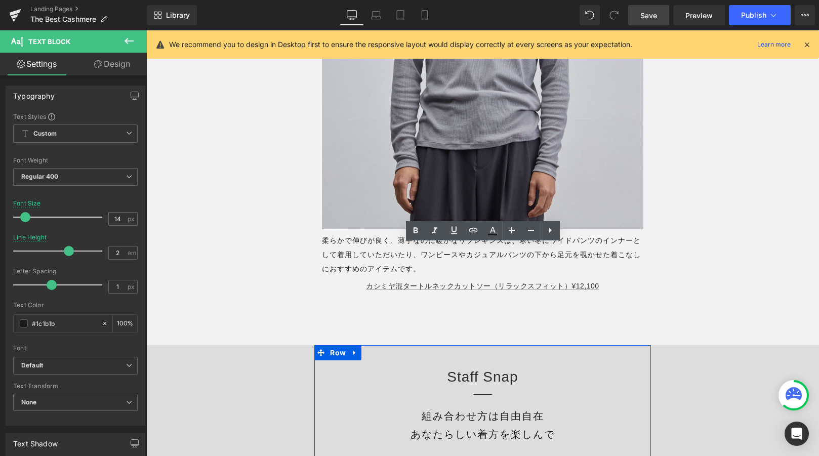
click at [650, 24] on link "Save" at bounding box center [648, 15] width 41 height 20
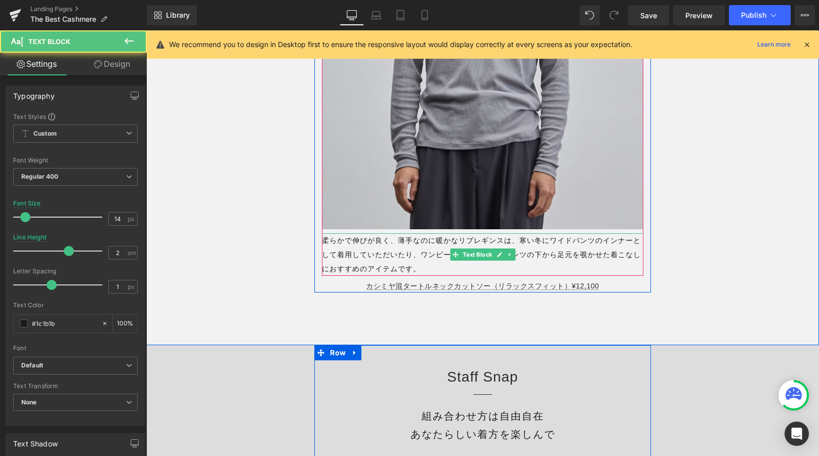
click at [375, 274] on div "柔らかで伸びが良く、薄手なのに暖かなリブレギンスは、寒い冬にワイドパンツのインナーとして着用していただいたり、ワンピースやカジュアルパンツの下から足元を覗かせ…" at bounding box center [483, 254] width 322 height 43
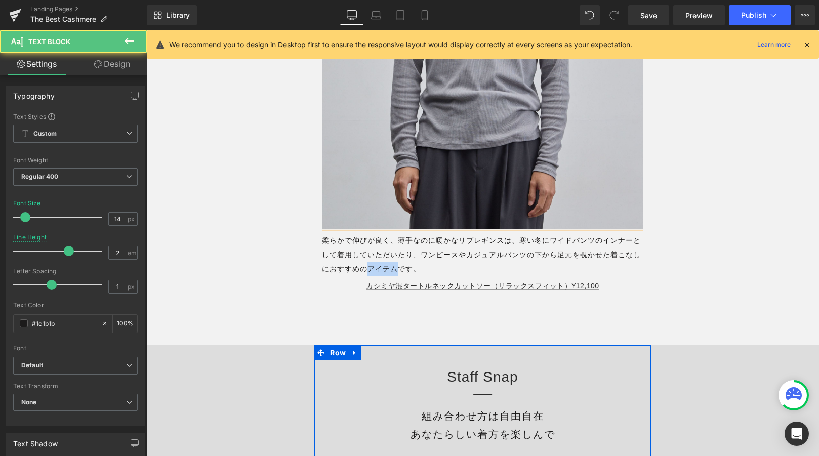
click at [375, 274] on div "柔らかで伸びが良く、薄手なのに暖かなリブレギンスは、寒い冬にワイドパンツのインナーとして着用していただいたり、ワンピースやカジュアルパンツの下から足元を覗かせ…" at bounding box center [483, 254] width 322 height 43
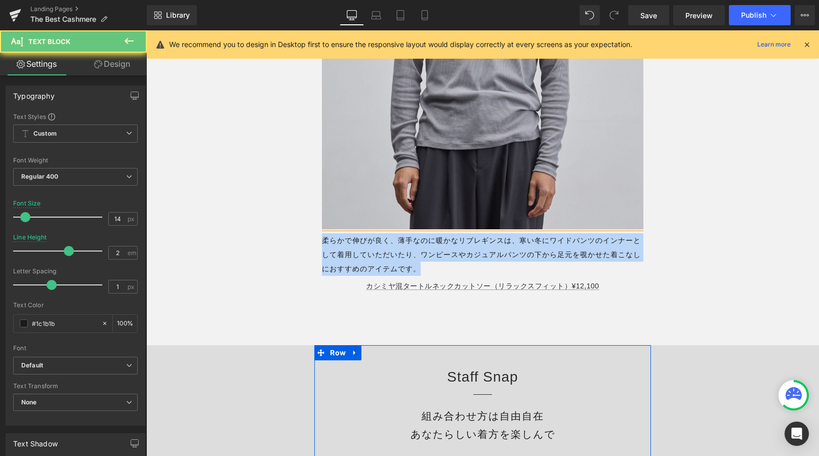
paste div
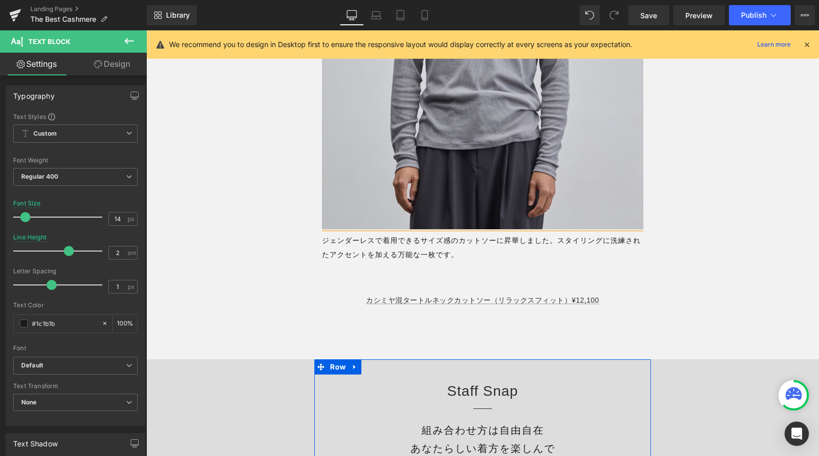
click at [375, 274] on div at bounding box center [483, 269] width 322 height 14
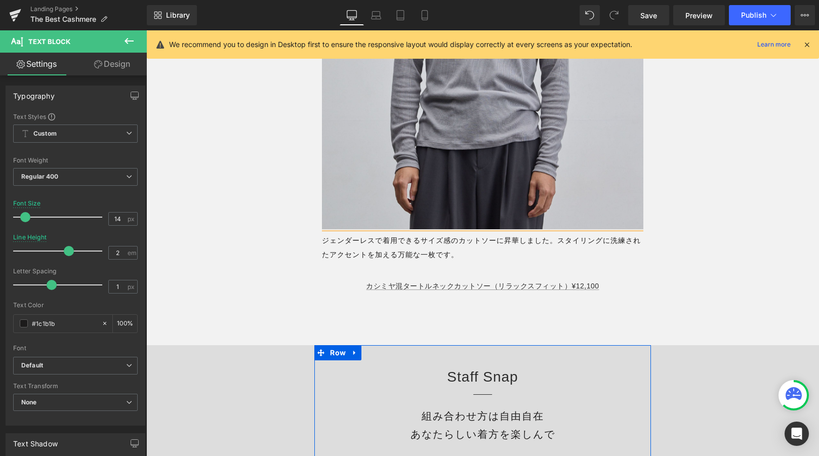
click at [487, 249] on div "ジェンダーレスで着用できるサイズ感のカットソーに昇華しました。スタイリングに洗練されたアクセントを加える万能な一枚です。" at bounding box center [483, 254] width 322 height 43
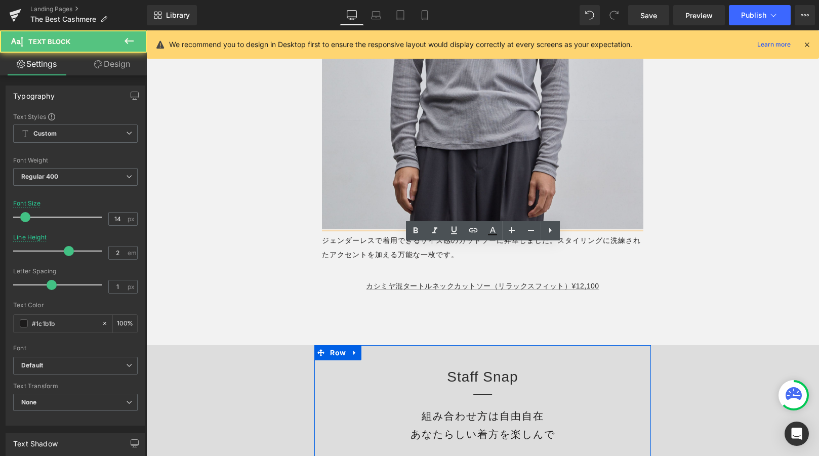
click at [331, 251] on div "ジェンダーレスで着用できるサイズ感のカットソーに昇華しました。スタイリングに洗練されたアクセントを加える万能な一枚です。" at bounding box center [483, 254] width 322 height 43
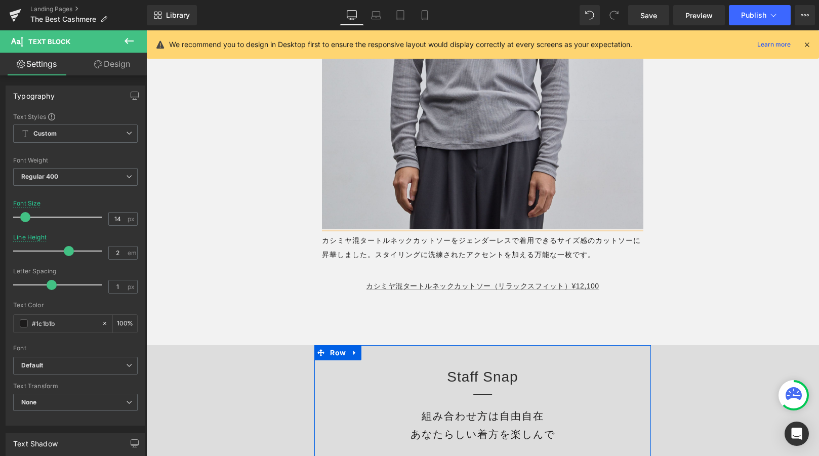
click at [605, 258] on div "カシミヤ混タートルネックカットソーをジェンダーレスで着用できるサイズ感のカットソーに昇華しました。スタイリングに洗練されたアクセントを加える万能な一枚です。" at bounding box center [483, 254] width 322 height 43
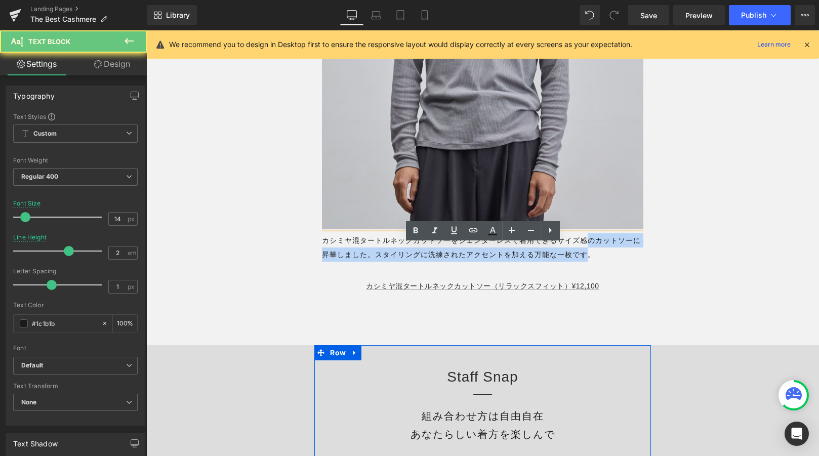
drag, startPoint x: 589, startPoint y: 252, endPoint x: 590, endPoint y: 268, distance: 15.7
click at [590, 268] on div "カシミヤ混タートルネックカットソーをジェンダーレスで着用できるサイズ感のカットソーに昇華しました。スタイリングに洗練されたアクセントを加える万能な一枚です。" at bounding box center [483, 254] width 322 height 43
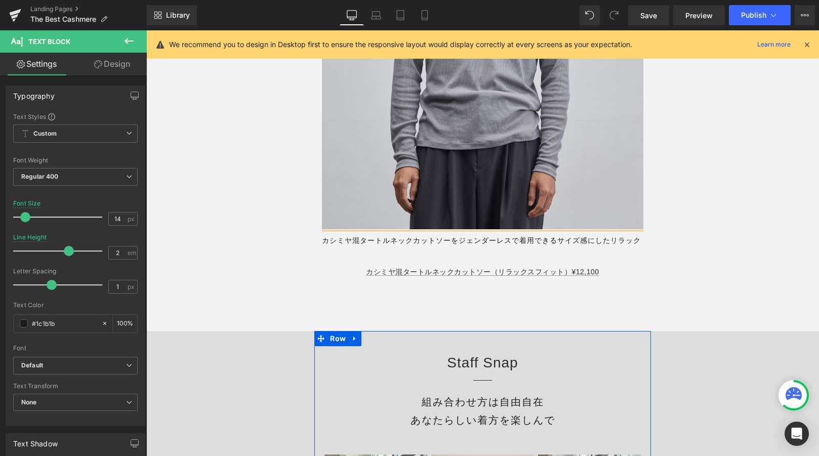
scroll to position [0, 1]
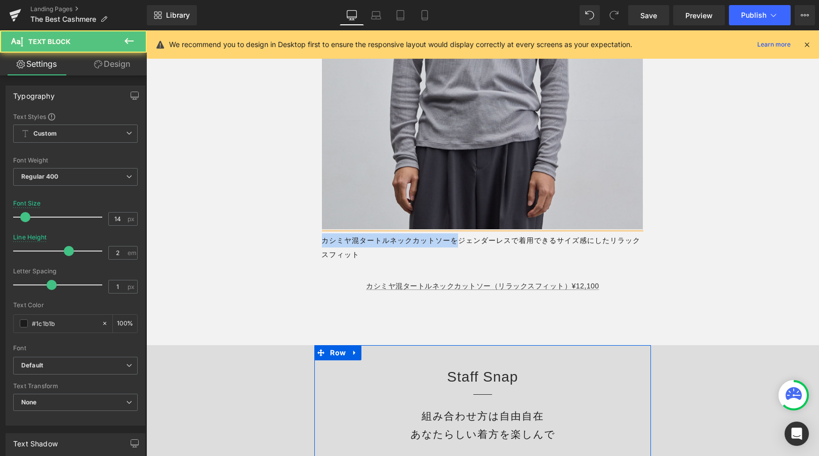
drag, startPoint x: 457, startPoint y: 252, endPoint x: 307, endPoint y: 251, distance: 150.4
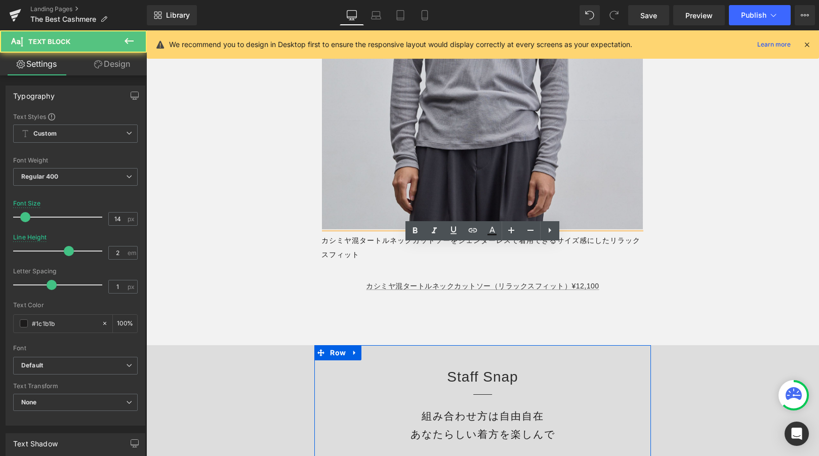
scroll to position [0, 0]
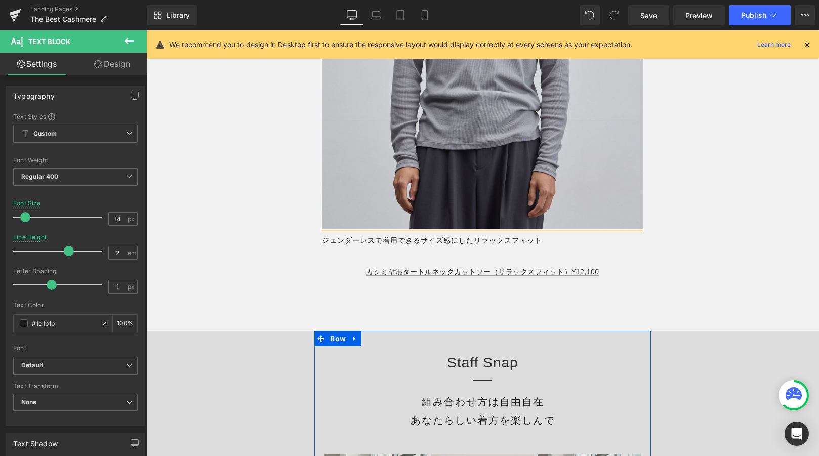
click at [552, 254] on div "ジェンダーレスで着用できるサイズ感にしたリラックスフィット" at bounding box center [483, 247] width 322 height 28
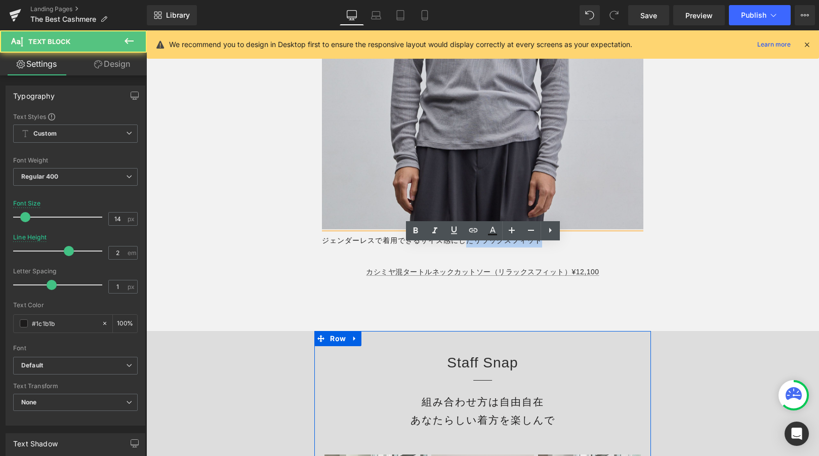
drag, startPoint x: 547, startPoint y: 254, endPoint x: 468, endPoint y: 251, distance: 79.0
click at [468, 251] on div "ジェンダーレスで着用できるサイズ感にしたリラックスフィット" at bounding box center [483, 247] width 322 height 28
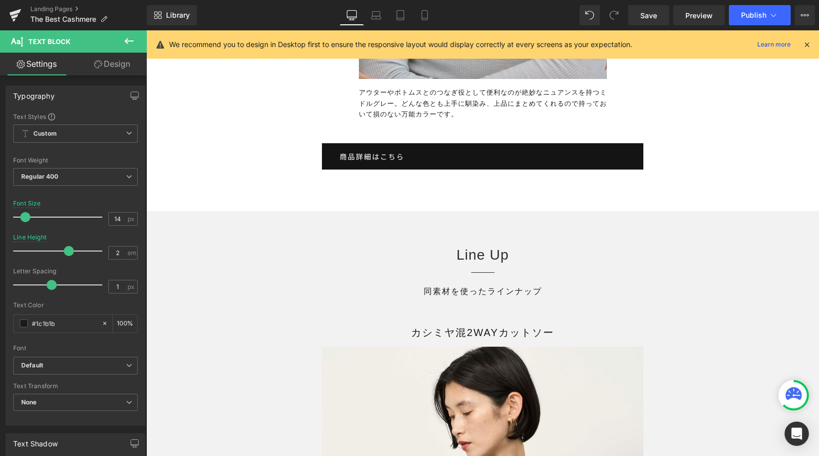
scroll to position [11976, 0]
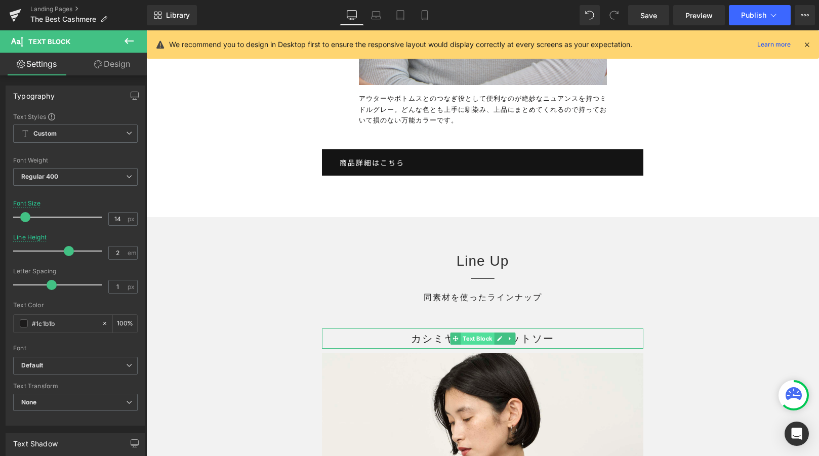
click at [473, 345] on span "Text Block" at bounding box center [477, 339] width 33 height 12
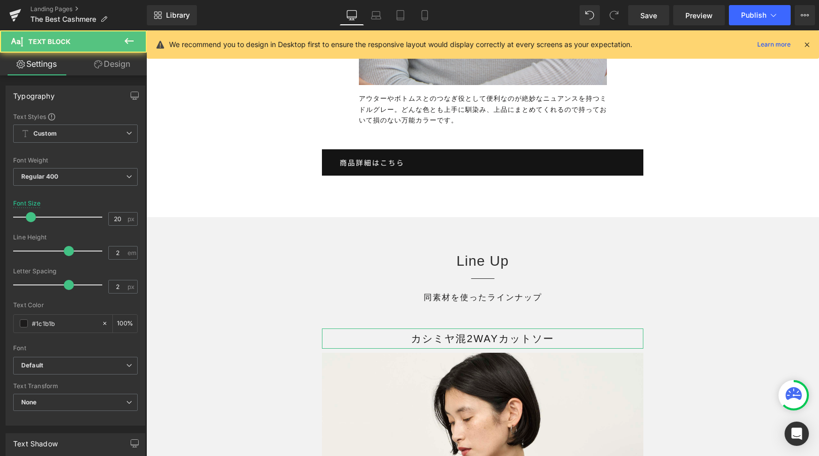
click at [119, 67] on link "Design" at bounding box center [111, 64] width 73 height 23
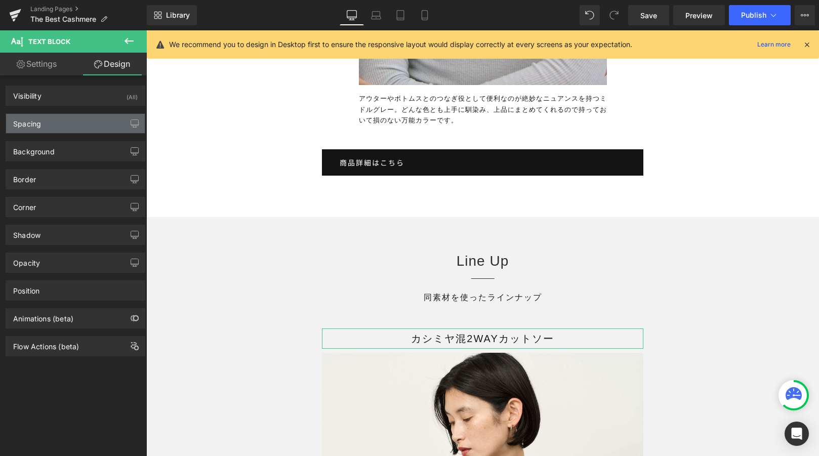
click at [62, 126] on div "Spacing" at bounding box center [75, 123] width 139 height 19
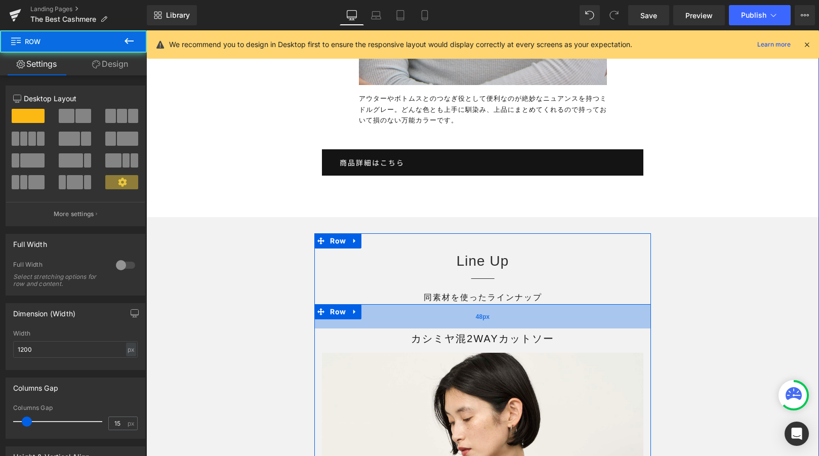
click at [478, 322] on span "48px" at bounding box center [483, 316] width 14 height 11
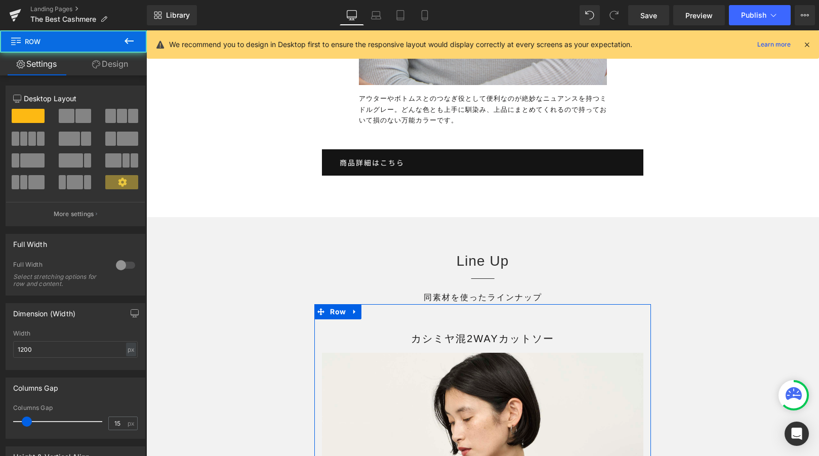
click at [127, 69] on link "Design" at bounding box center [109, 64] width 73 height 23
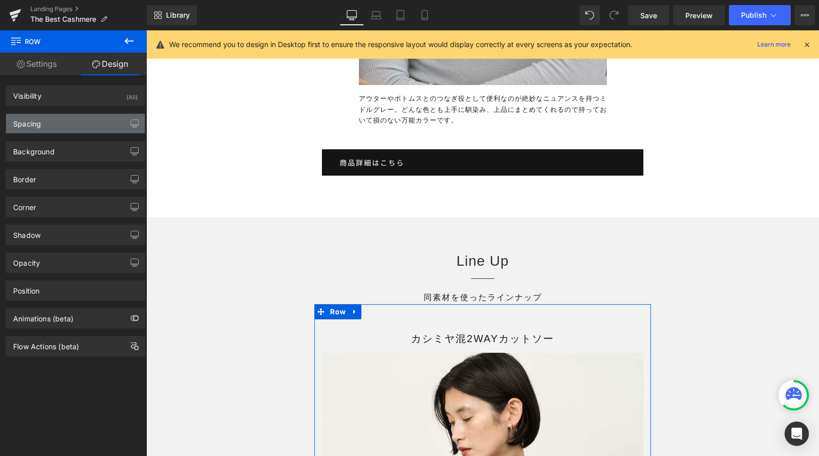
click at [72, 124] on div "Spacing" at bounding box center [75, 123] width 139 height 19
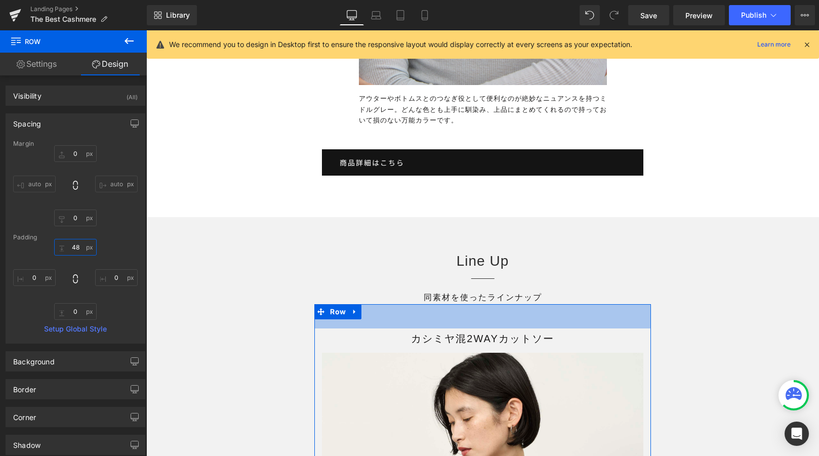
click at [76, 252] on input "text" at bounding box center [75, 247] width 43 height 17
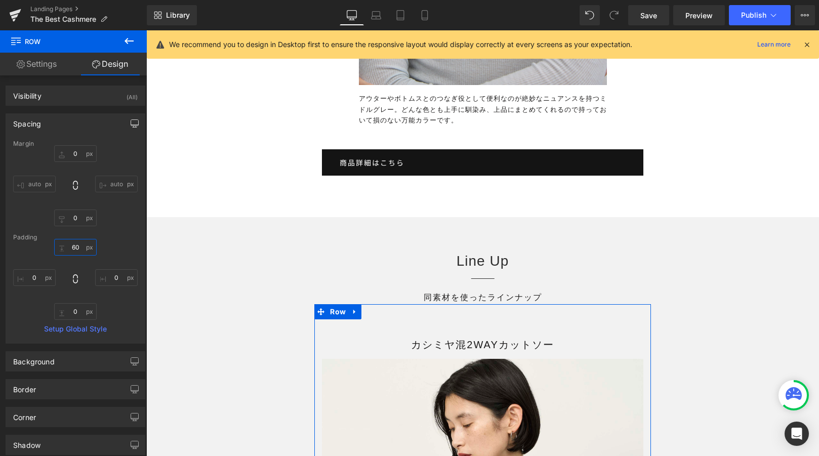
type input "60"
click at [131, 124] on icon "button" at bounding box center [135, 123] width 8 height 8
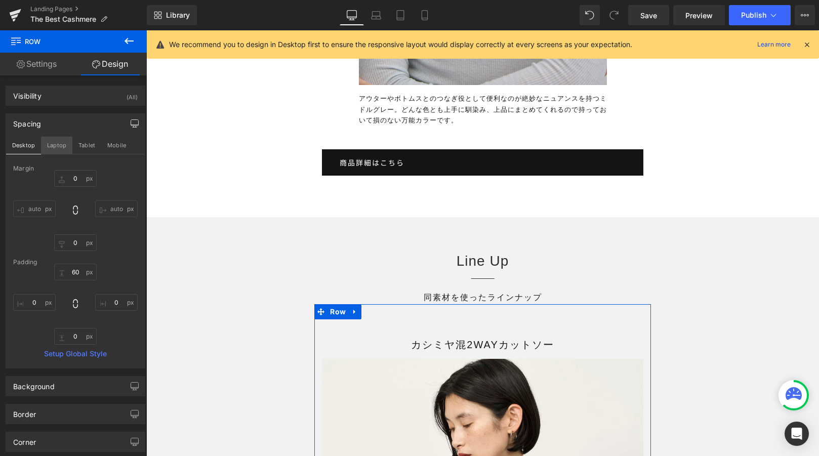
click at [56, 145] on button "Laptop" at bounding box center [56, 145] width 31 height 17
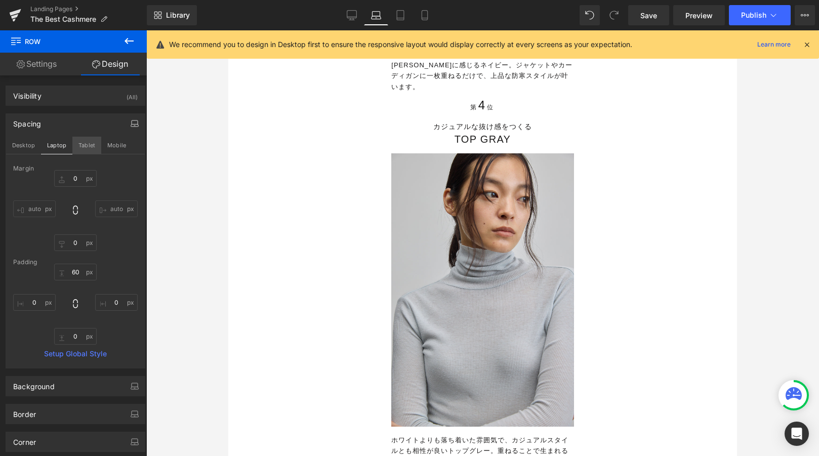
click at [86, 148] on button "Tablet" at bounding box center [86, 145] width 29 height 17
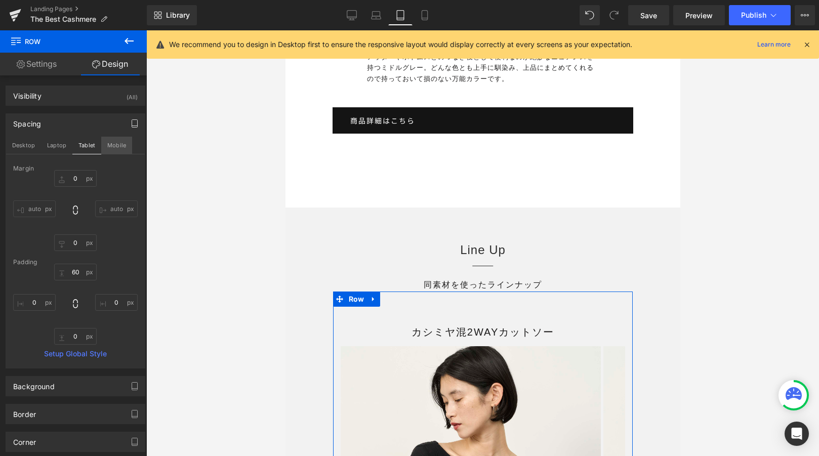
click at [125, 150] on button "Mobile" at bounding box center [116, 145] width 31 height 17
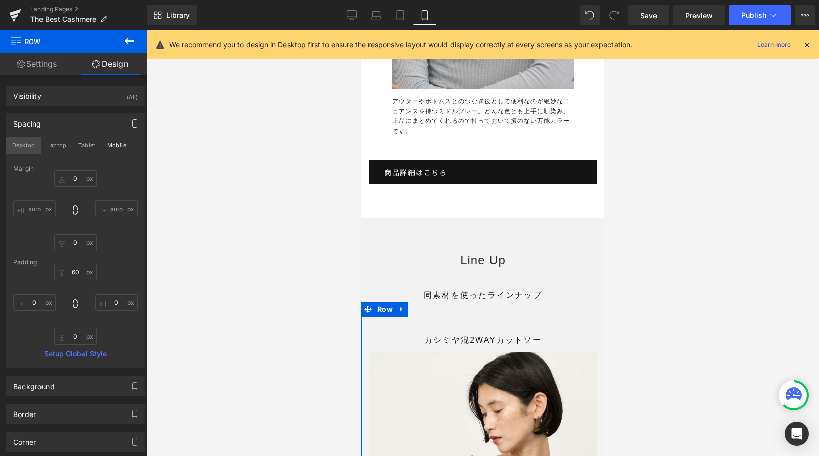
click at [22, 147] on button "Desktop" at bounding box center [23, 145] width 35 height 17
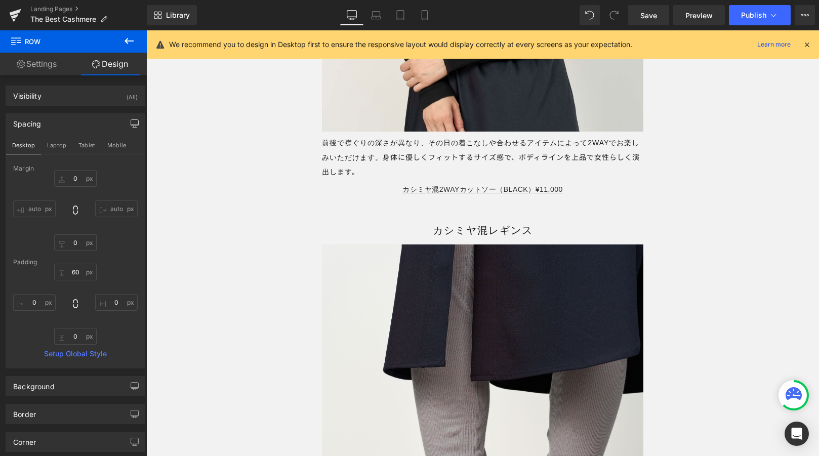
scroll to position [12587, 0]
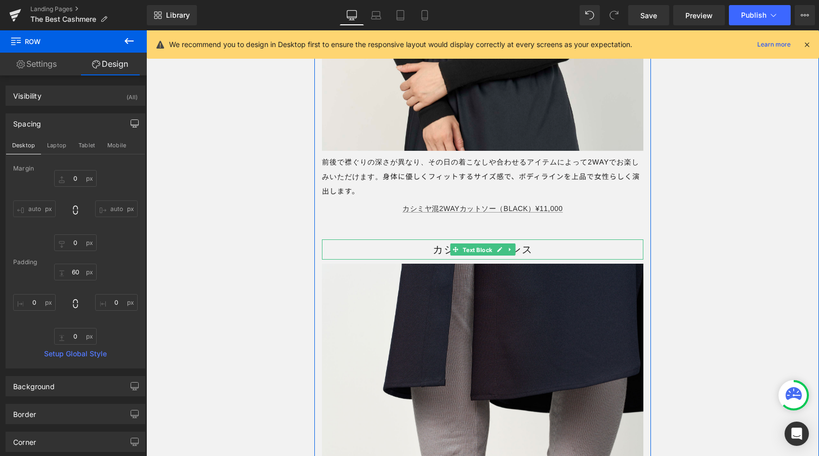
click at [447, 260] on div "カシミヤ混レギンス Text Block" at bounding box center [483, 249] width 322 height 20
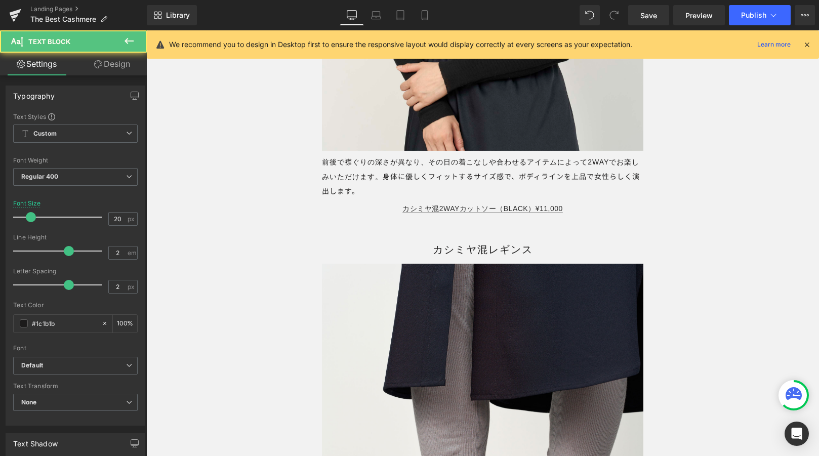
click at [116, 61] on link "Design" at bounding box center [111, 64] width 73 height 23
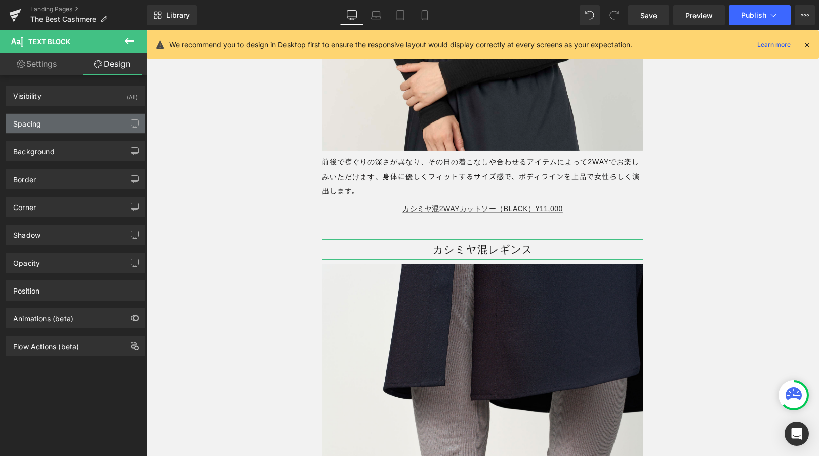
click at [98, 116] on div "Spacing" at bounding box center [75, 123] width 139 height 19
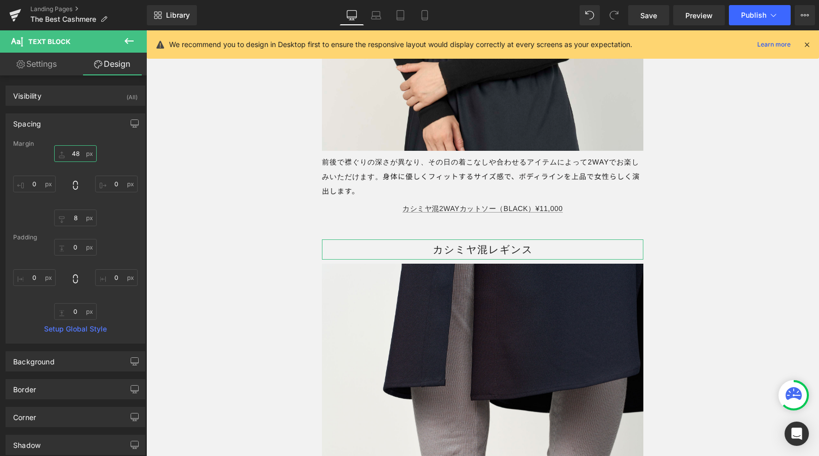
click at [77, 155] on input "48" at bounding box center [75, 153] width 43 height 17
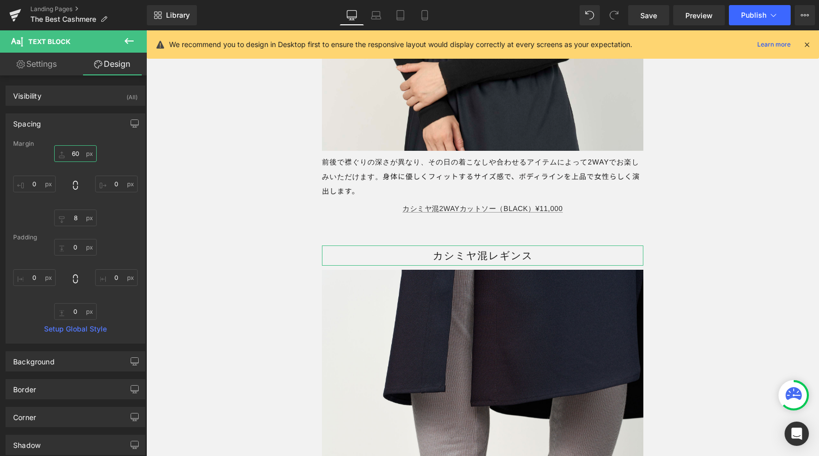
type input "60"
click at [121, 123] on div "Spacing" at bounding box center [75, 123] width 139 height 19
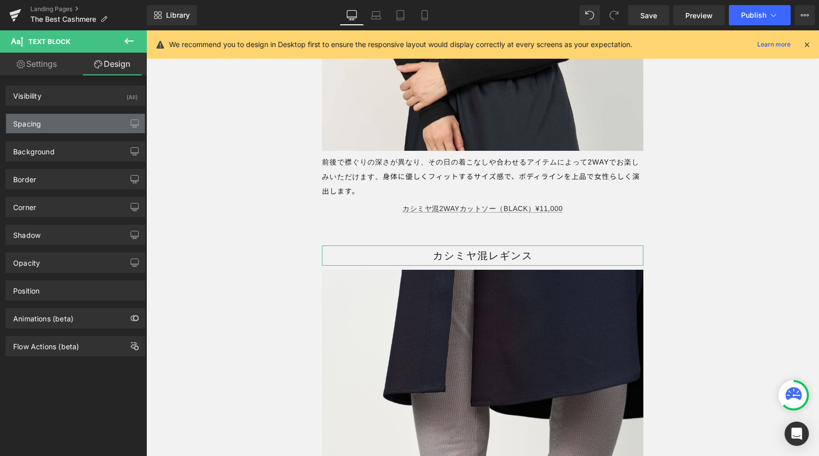
click at [73, 131] on div "Spacing" at bounding box center [75, 123] width 139 height 19
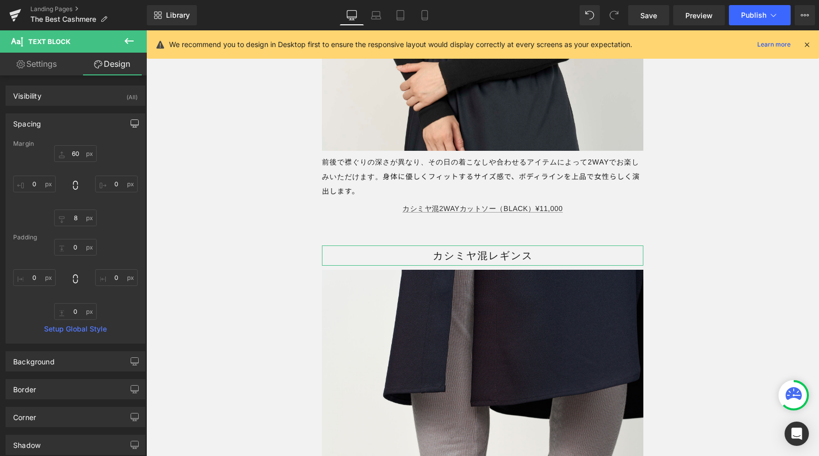
click at [131, 130] on button "button" at bounding box center [135, 123] width 16 height 19
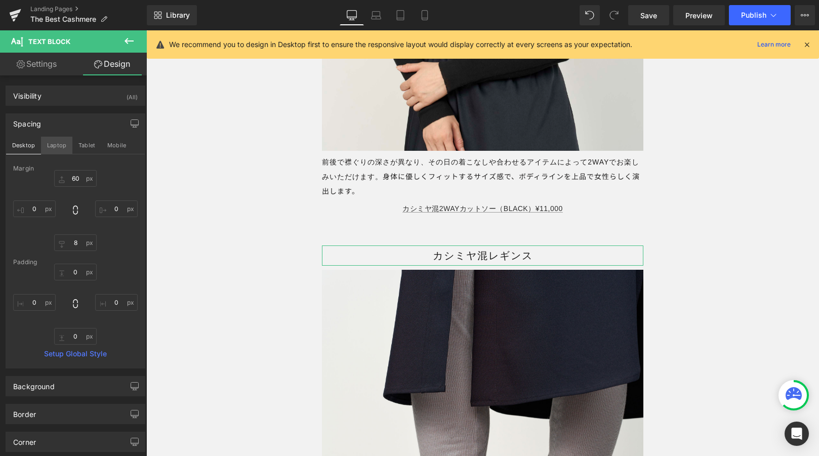
click at [54, 144] on button "Laptop" at bounding box center [56, 145] width 31 height 17
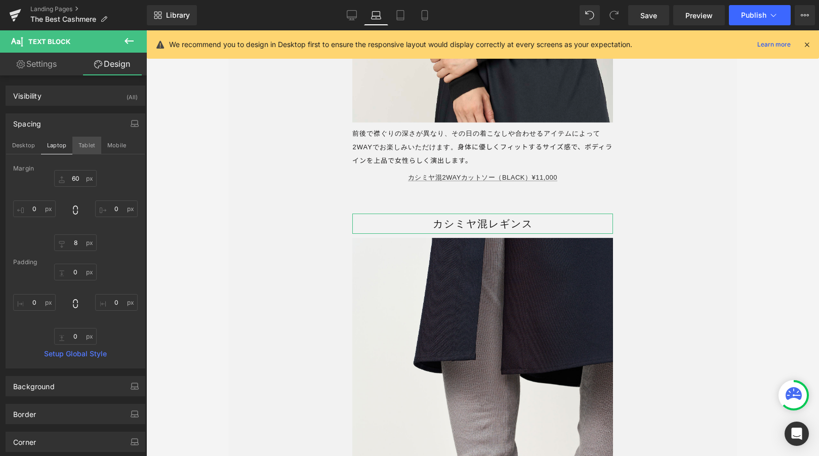
click at [91, 144] on button "Tablet" at bounding box center [86, 145] width 29 height 17
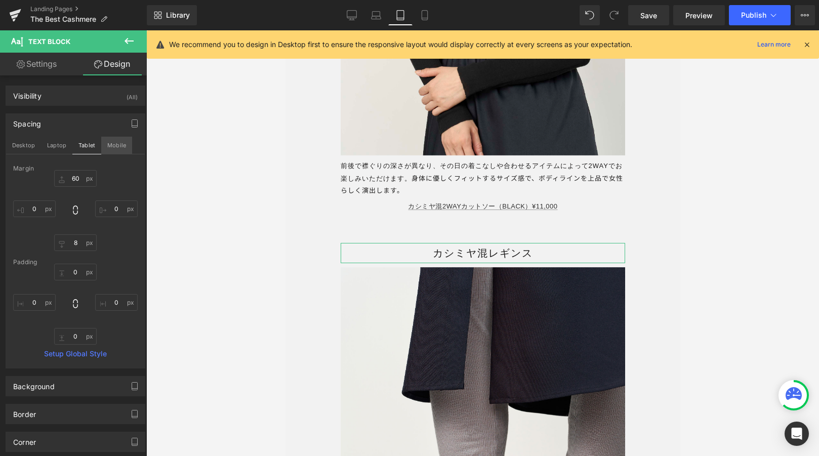
click at [114, 144] on button "Mobile" at bounding box center [116, 145] width 31 height 17
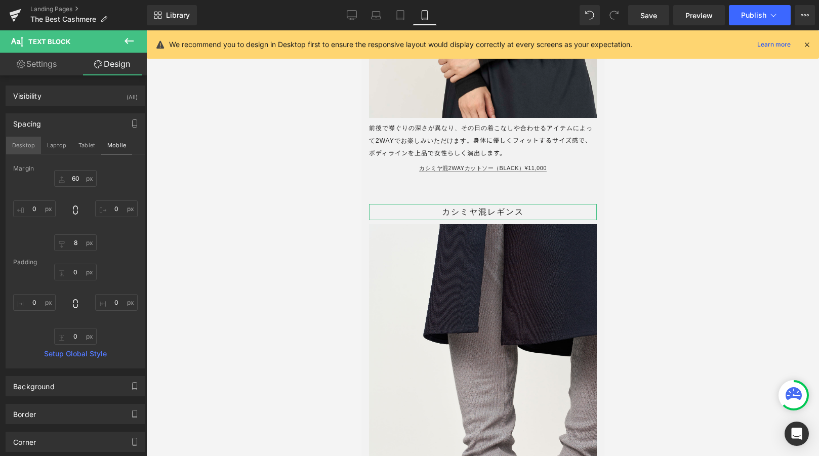
click at [21, 147] on button "Desktop" at bounding box center [23, 145] width 35 height 17
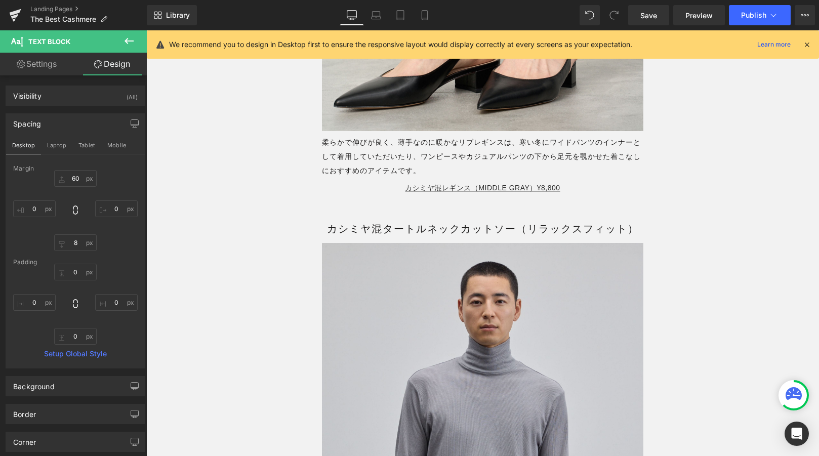
scroll to position [13128, 0]
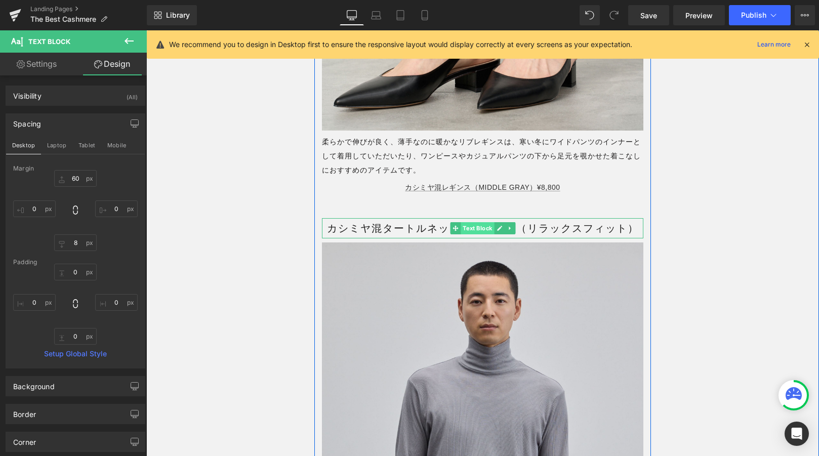
click at [463, 234] on span "Text Block" at bounding box center [477, 228] width 33 height 12
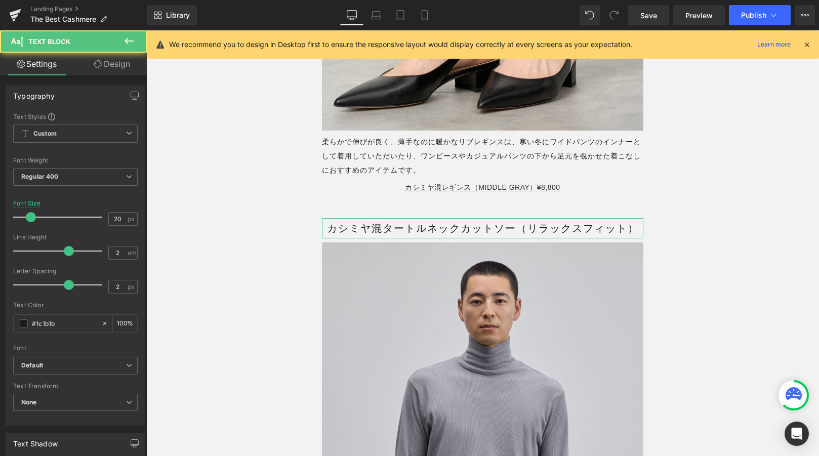
click at [124, 55] on link "Design" at bounding box center [111, 64] width 73 height 23
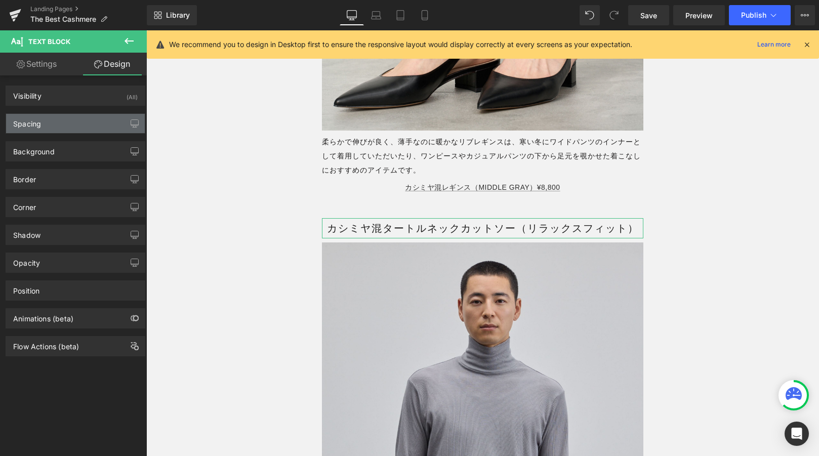
click at [50, 124] on div "Spacing" at bounding box center [75, 123] width 139 height 19
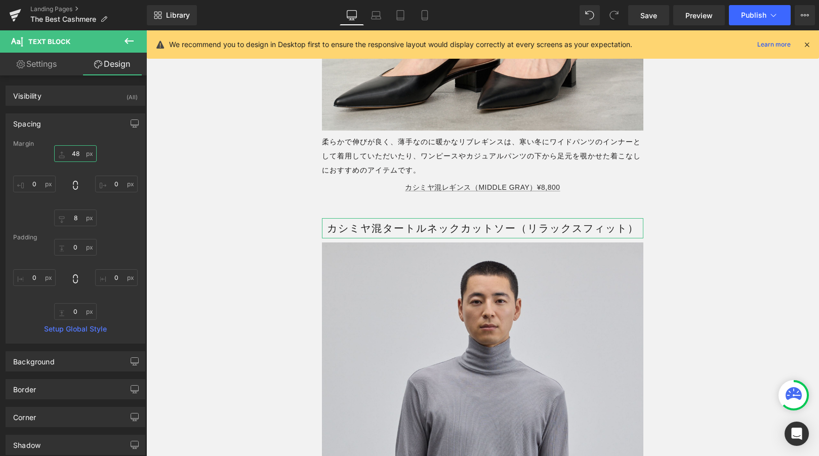
click at [75, 158] on input "48" at bounding box center [75, 153] width 43 height 17
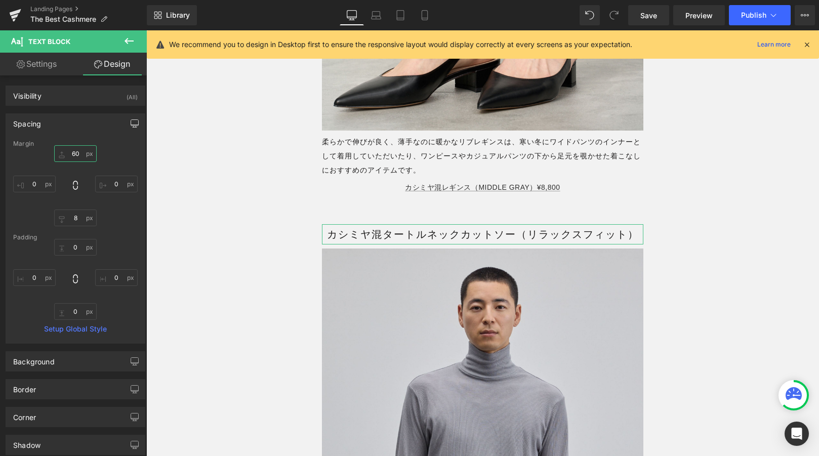
type input "60"
click at [131, 124] on icon "button" at bounding box center [135, 123] width 8 height 8
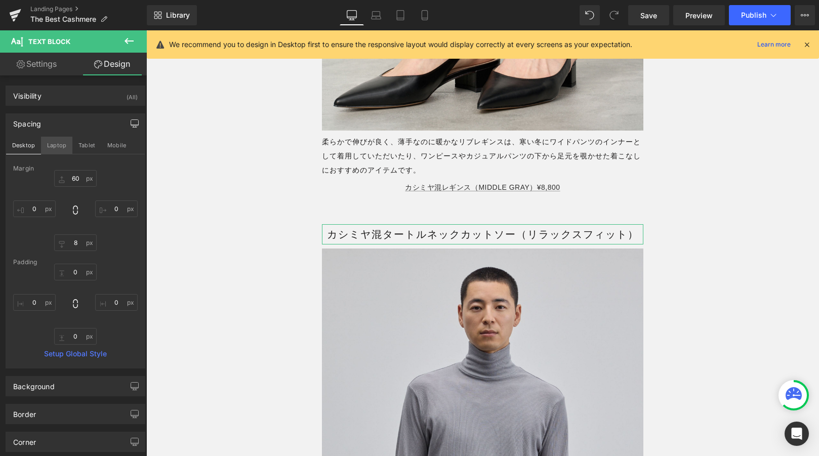
click at [64, 146] on button "Laptop" at bounding box center [56, 145] width 31 height 17
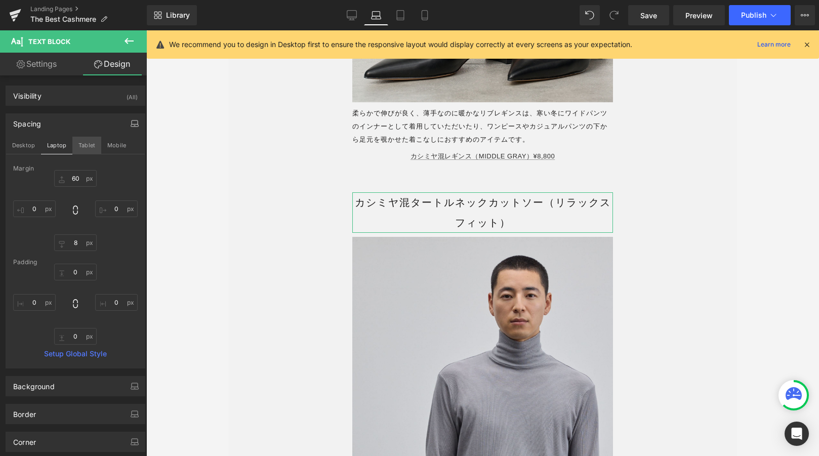
click at [85, 146] on button "Tablet" at bounding box center [86, 145] width 29 height 17
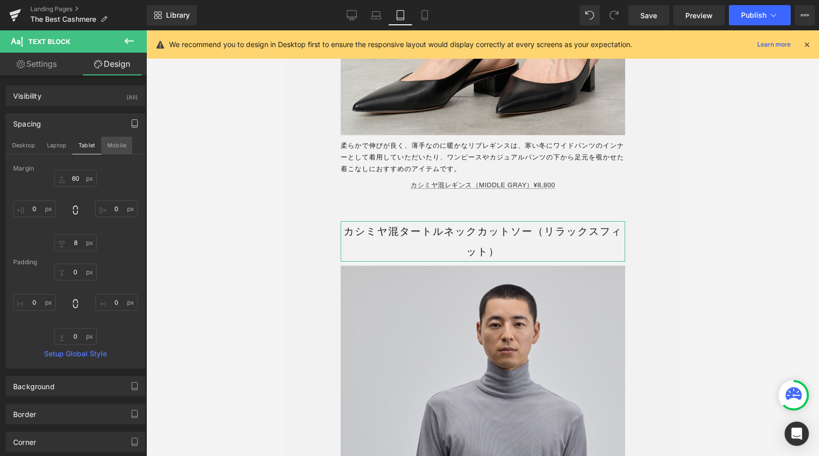
click at [116, 147] on button "Mobile" at bounding box center [116, 145] width 31 height 17
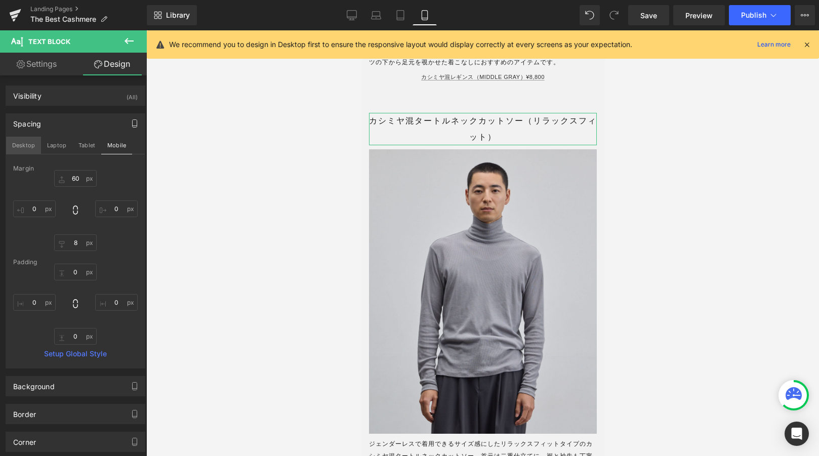
click at [23, 143] on button "Desktop" at bounding box center [23, 145] width 35 height 17
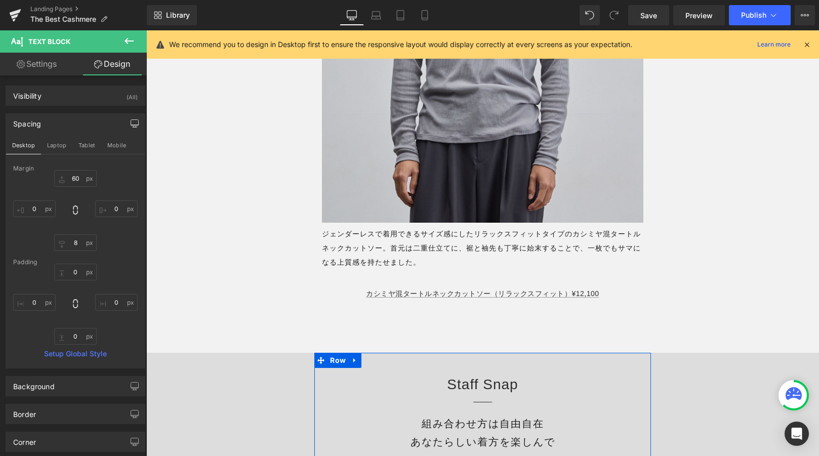
scroll to position [13703, 0]
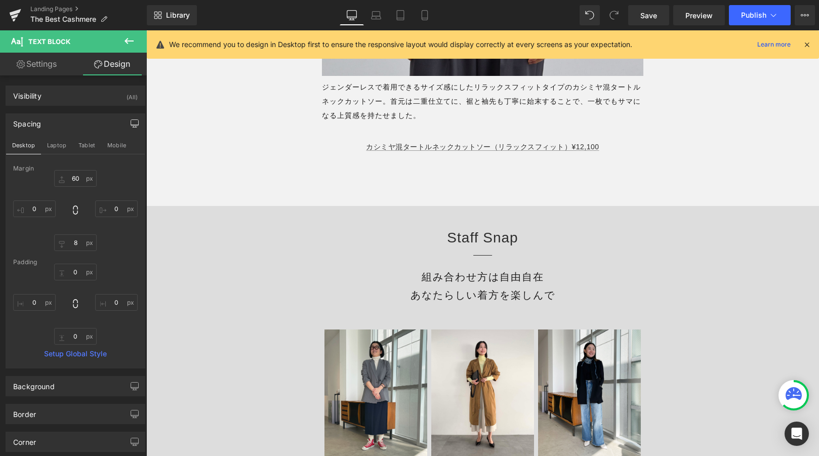
click at [652, 3] on div "Library Desktop Desktop Laptop Tablet Mobile Save Preview Publish Scheduled Vie…" at bounding box center [483, 15] width 672 height 30
click at [653, 18] on span "Save" at bounding box center [648, 15] width 17 height 11
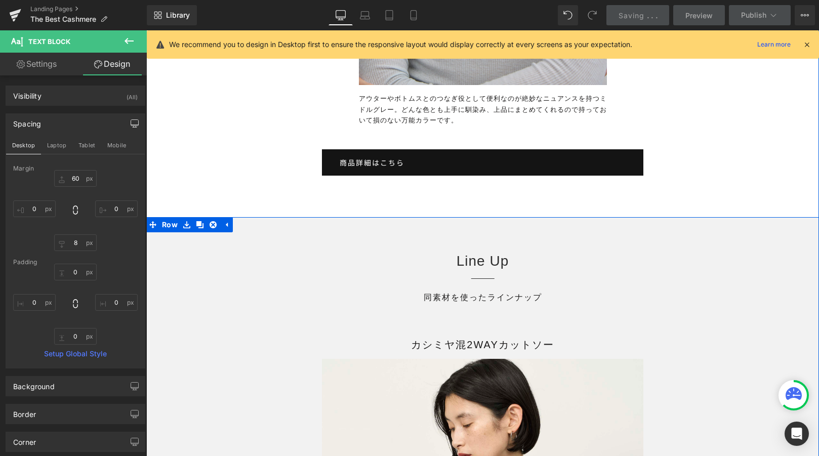
scroll to position [11976, 0]
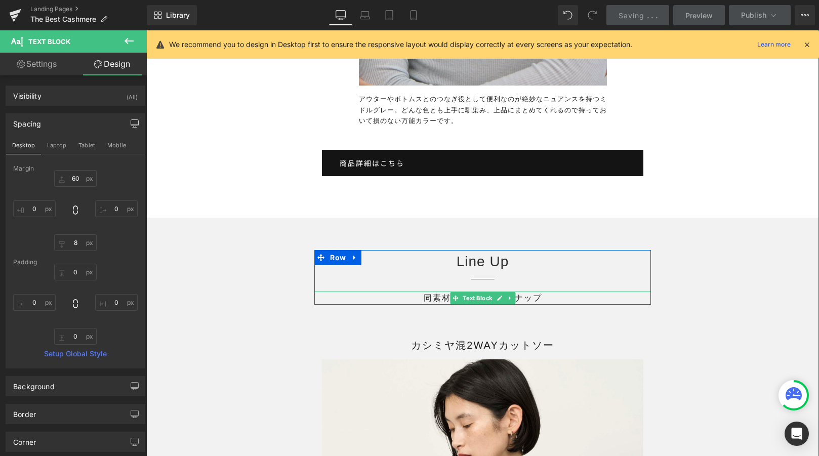
click at [529, 305] on p "同素材を使ったラインナップ" at bounding box center [482, 298] width 337 height 13
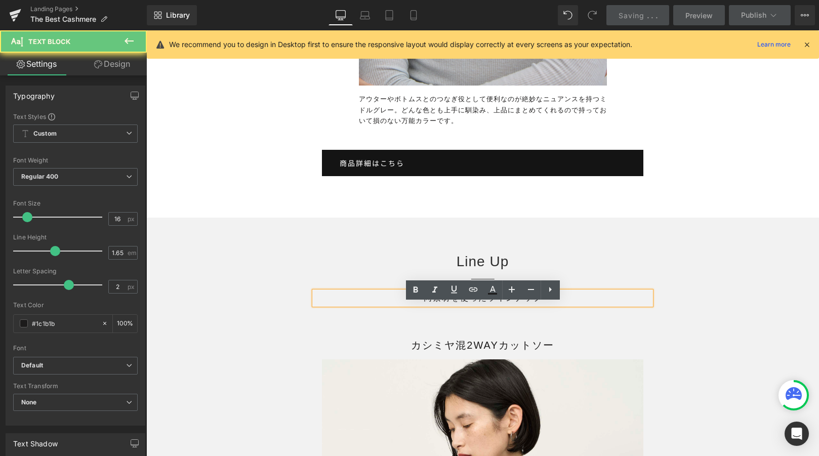
click at [488, 305] on p "同素材を使ったラインナップ" at bounding box center [482, 298] width 337 height 13
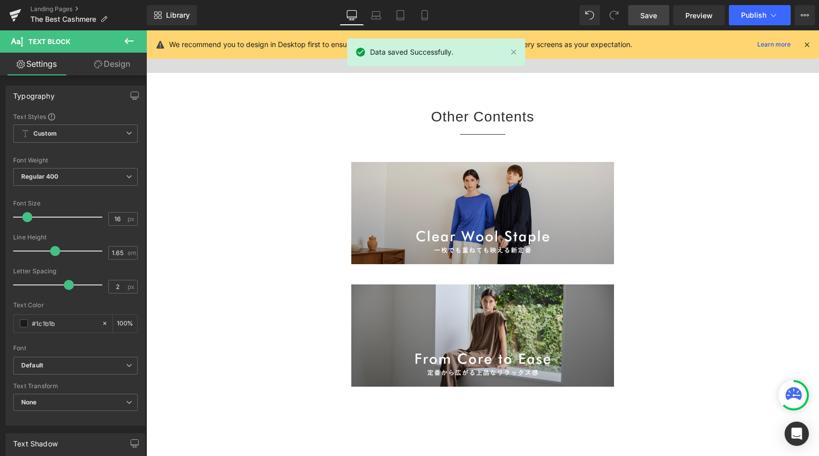
scroll to position [14284, 0]
click at [658, 9] on link "Save" at bounding box center [648, 15] width 41 height 20
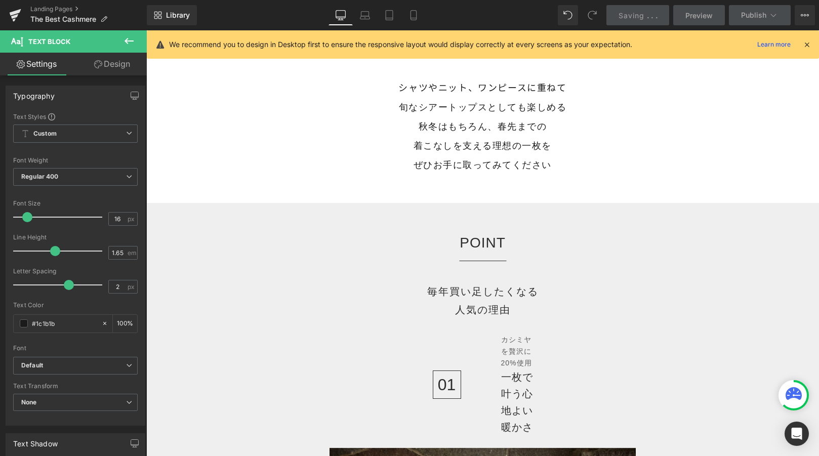
scroll to position [0, 0]
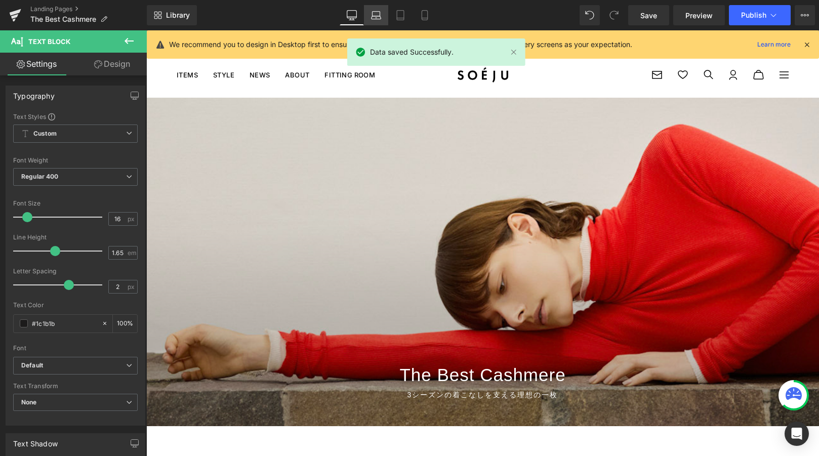
click at [383, 15] on link "Laptop" at bounding box center [376, 15] width 24 height 20
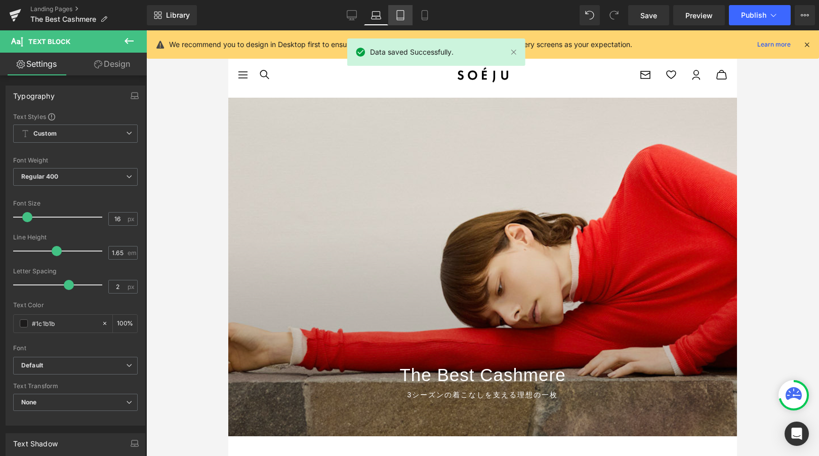
click at [398, 15] on icon at bounding box center [400, 15] width 10 height 10
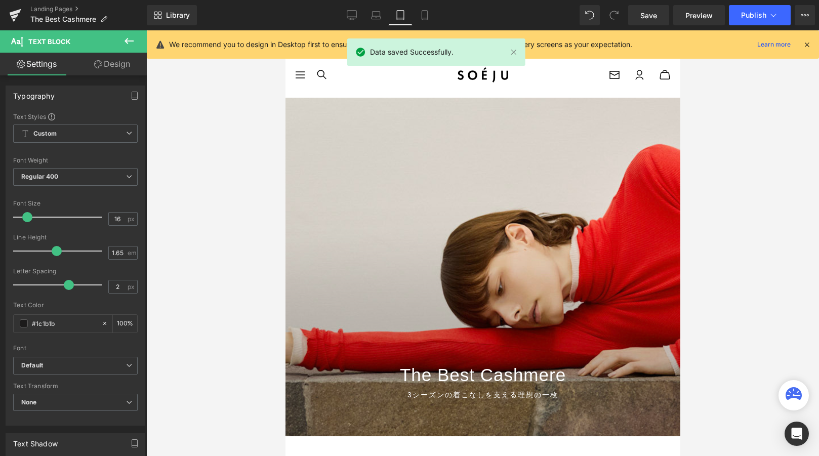
scroll to position [690, 0]
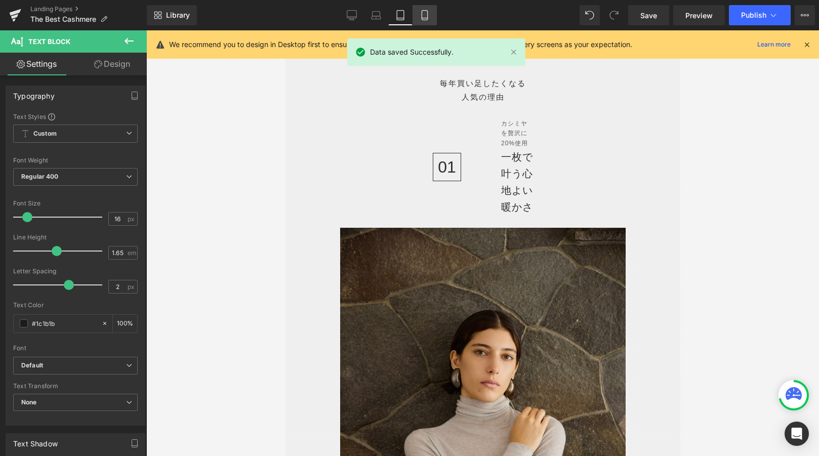
click at [417, 13] on link "Mobile" at bounding box center [425, 15] width 24 height 20
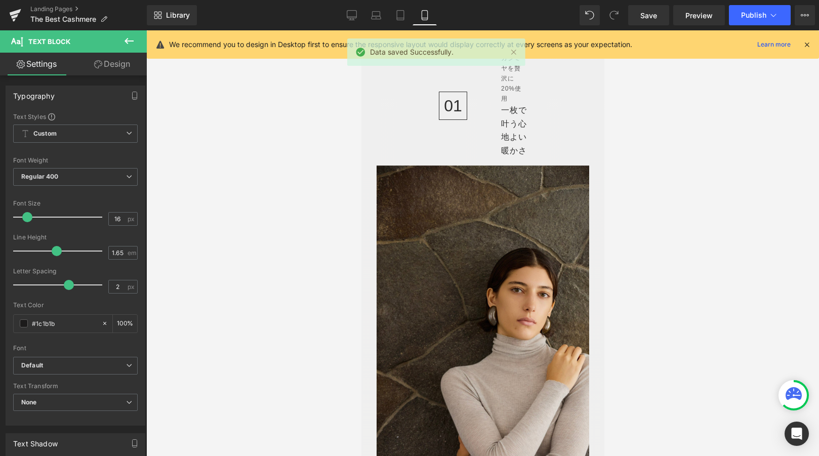
scroll to position [0, 0]
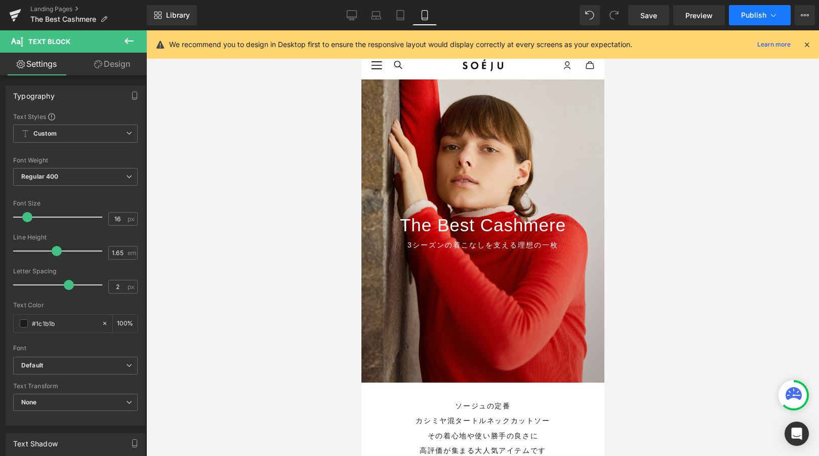
click at [751, 16] on span "Publish" at bounding box center [753, 15] width 25 height 8
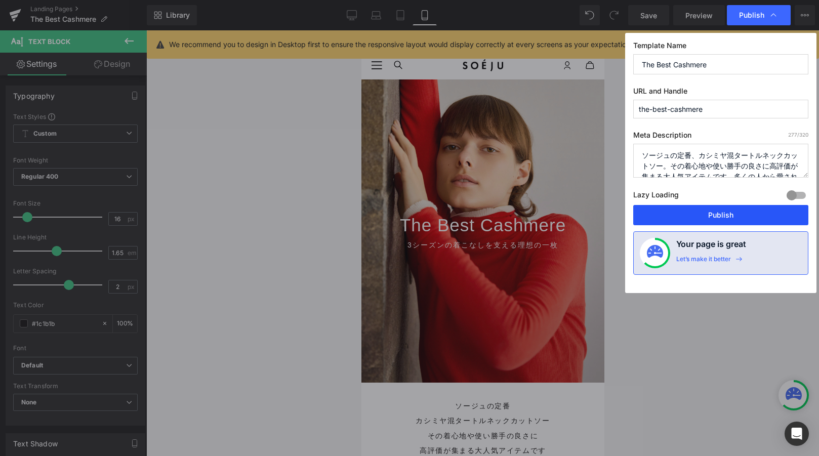
click at [687, 219] on button "Publish" at bounding box center [720, 215] width 175 height 20
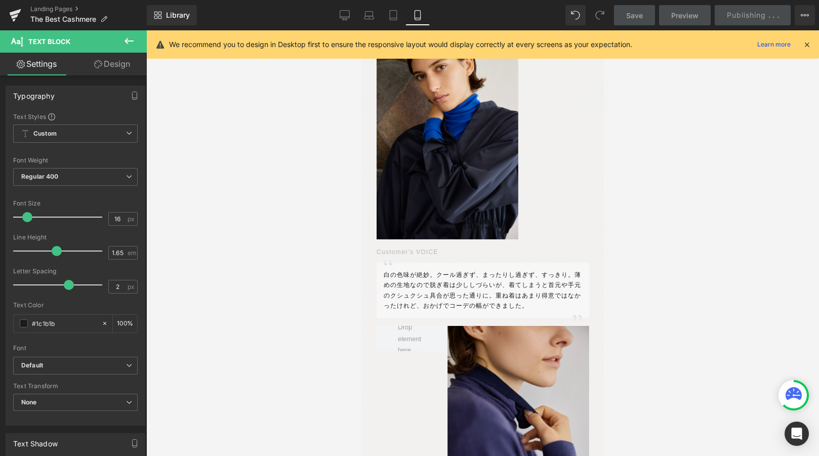
scroll to position [3540, 0]
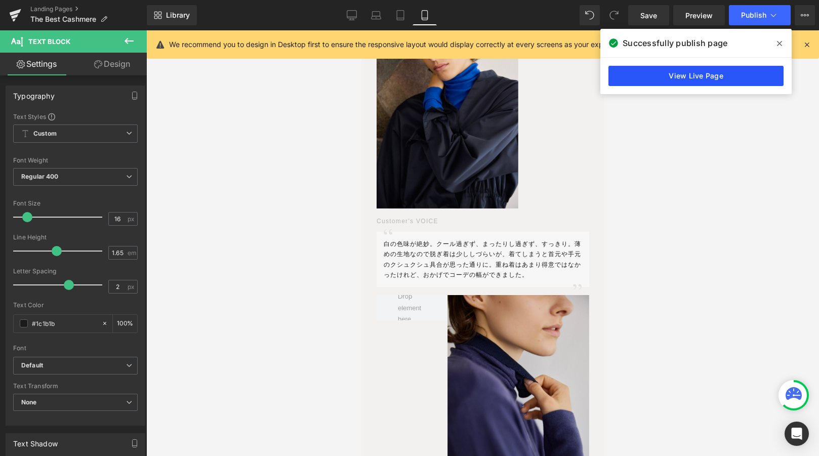
click at [742, 80] on link "View Live Page" at bounding box center [696, 76] width 175 height 20
click at [0, 0] on div "Text Block You are previewing how the will restyle your page. You can not edit …" at bounding box center [409, 236] width 819 height 473
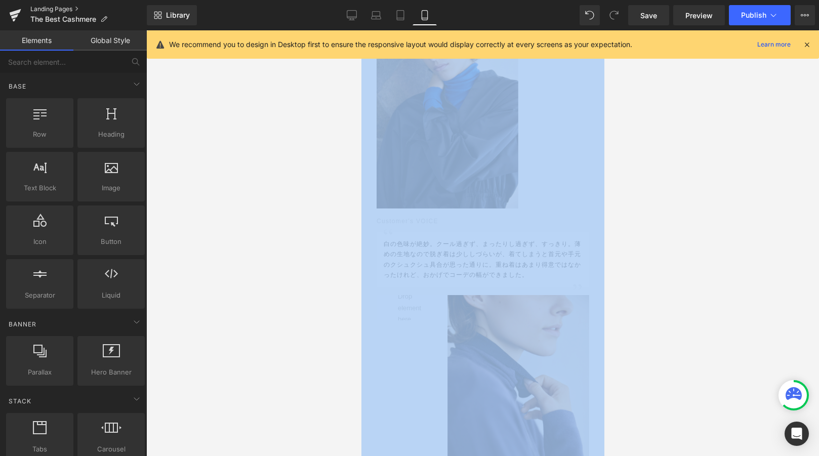
click at [61, 8] on link "Landing Pages" at bounding box center [88, 9] width 116 height 8
